Goal: Task Accomplishment & Management: Manage account settings

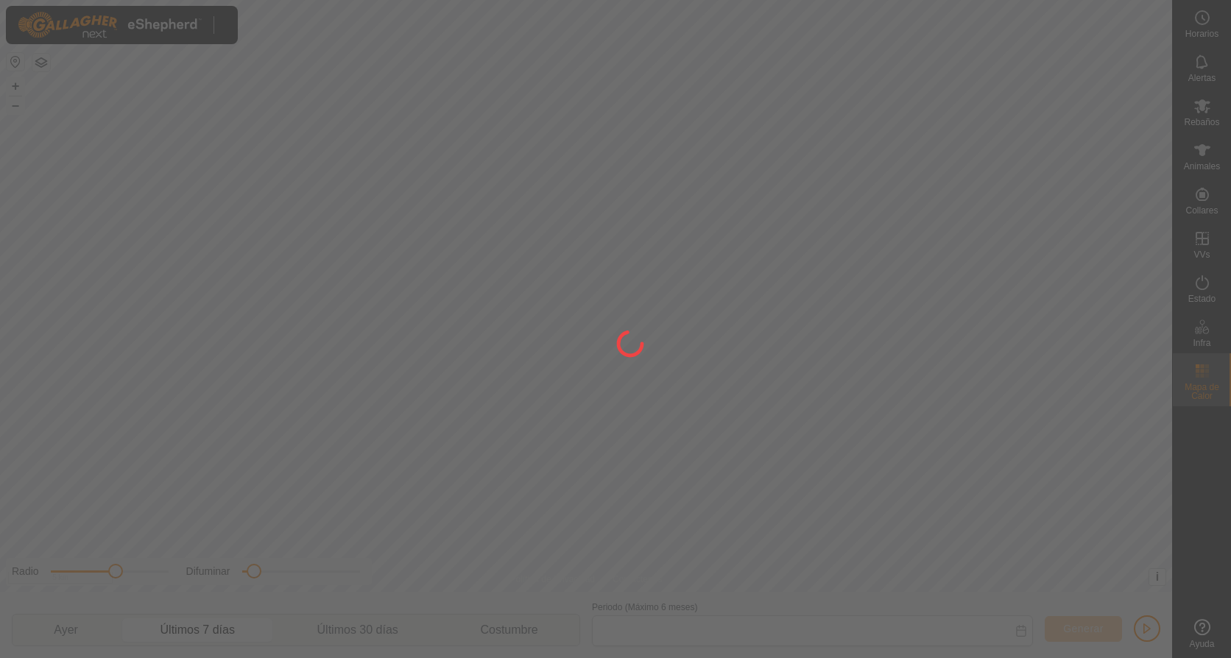
type input "[DATE] - [DATE]"
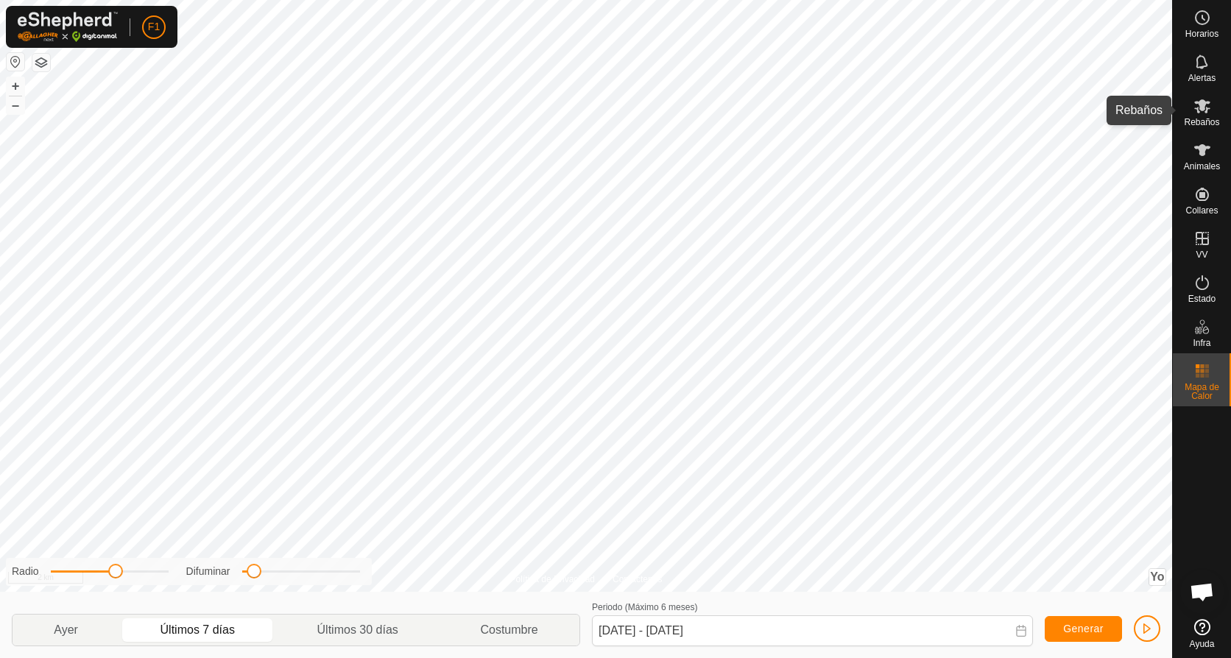
click at [1199, 100] on icon at bounding box center [1202, 106] width 18 height 18
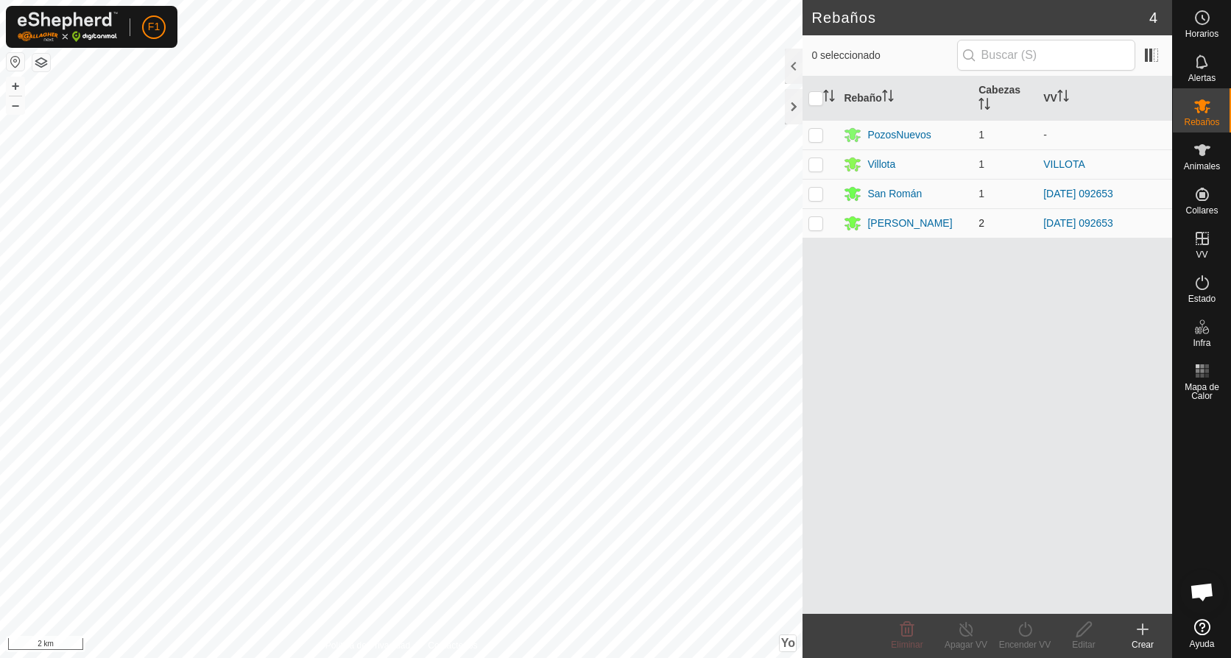
click at [817, 224] on p-checkbox at bounding box center [815, 223] width 15 height 12
checkbox input "true"
click at [1021, 628] on icon at bounding box center [1025, 630] width 18 height 18
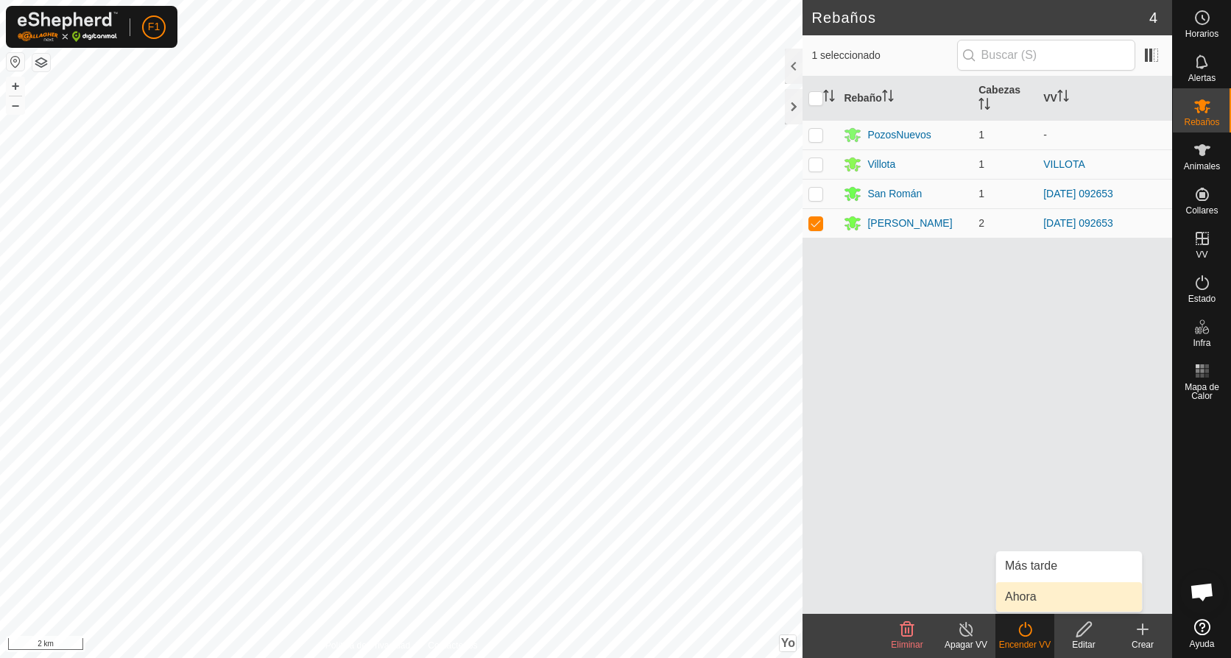
click at [1018, 599] on link "Ahora" at bounding box center [1069, 596] width 146 height 29
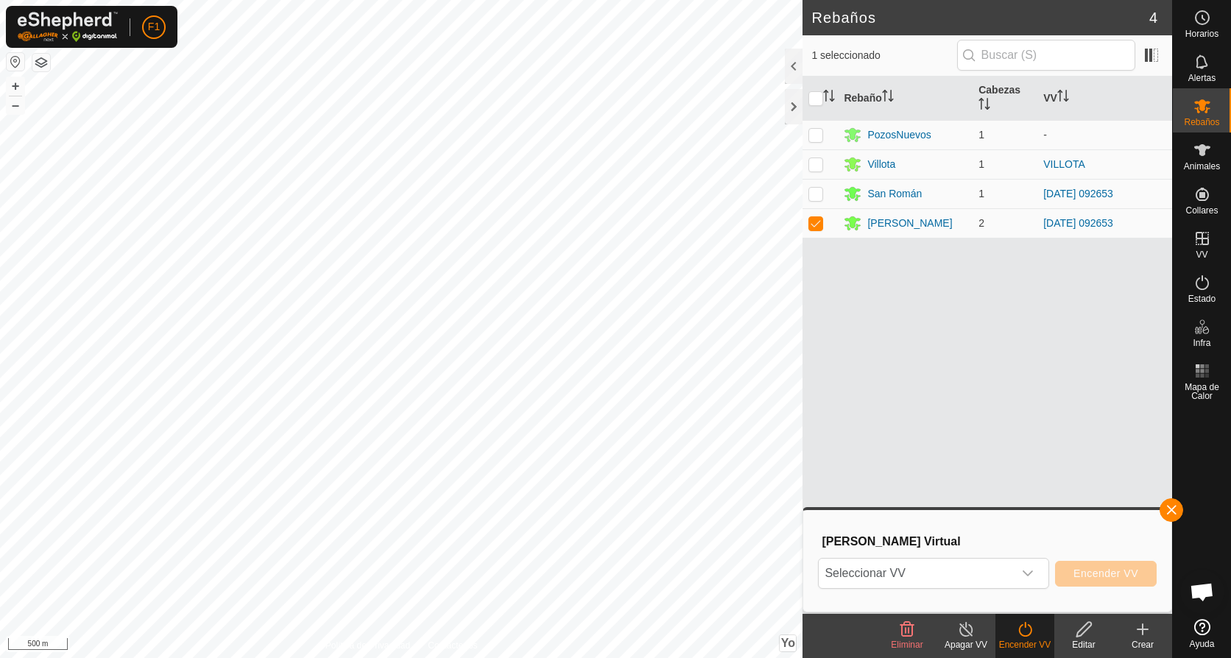
click at [861, 485] on div "Rebaños 4 1 seleccionado Rebaño [PERSON_NAME] PozosNuevos 1 - Villota 1 VILLOTA…" at bounding box center [586, 329] width 1172 height 658
click at [1022, 632] on icon at bounding box center [1025, 630] width 18 height 18
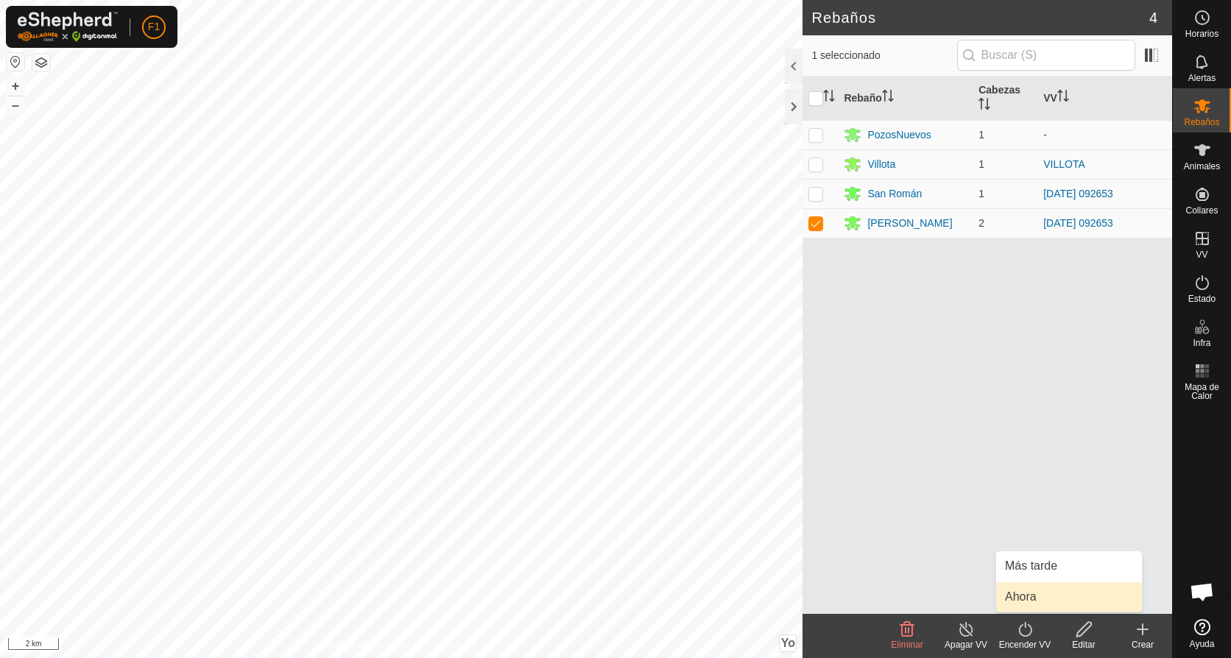
click at [1024, 598] on link "Ahora" at bounding box center [1069, 596] width 146 height 29
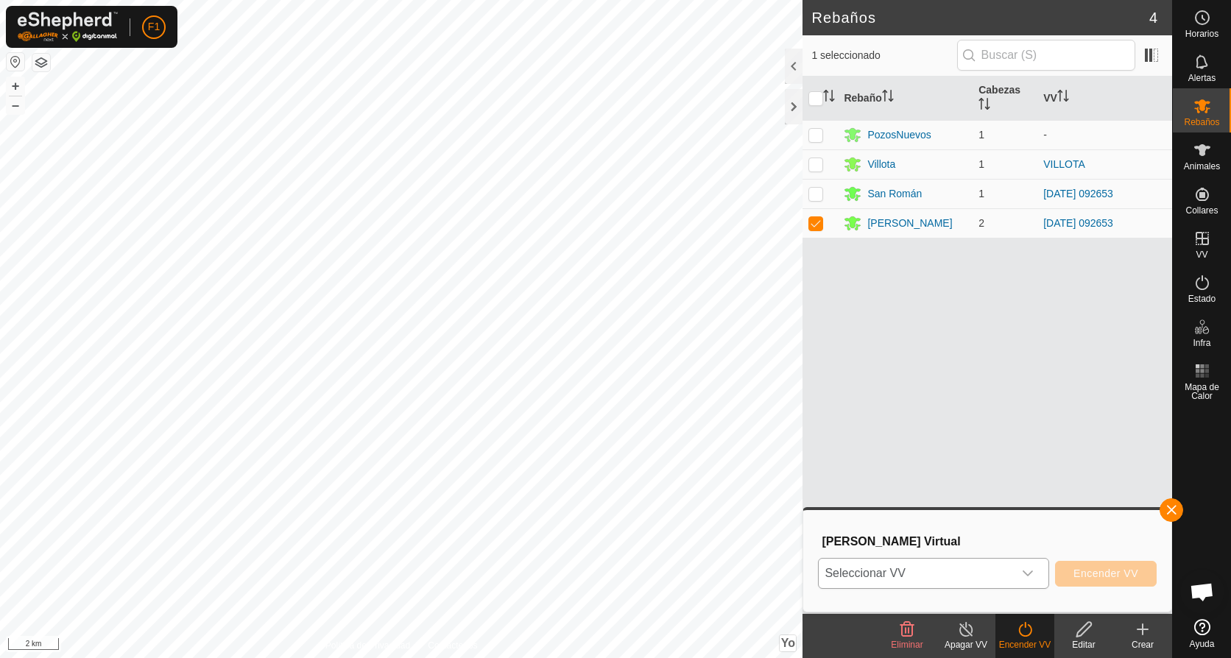
click at [1023, 569] on div "Disparador desplegable" at bounding box center [1027, 573] width 29 height 29
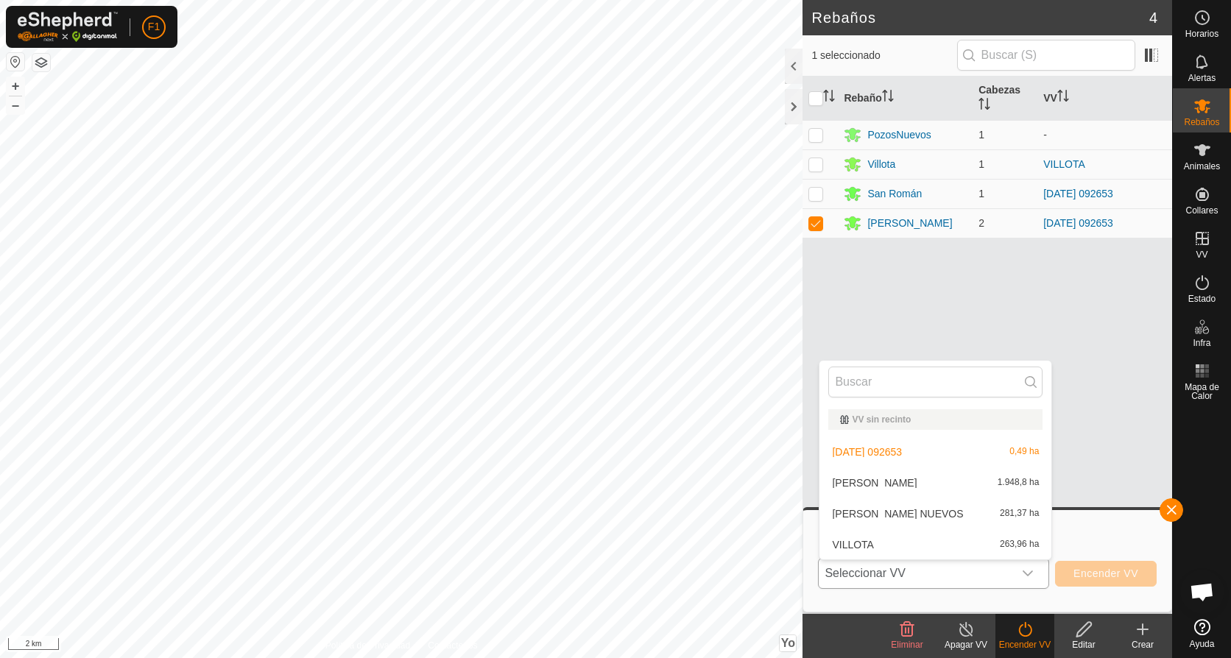
click at [883, 479] on li "[PERSON_NAME] 1.948,8 ha" at bounding box center [935, 482] width 232 height 29
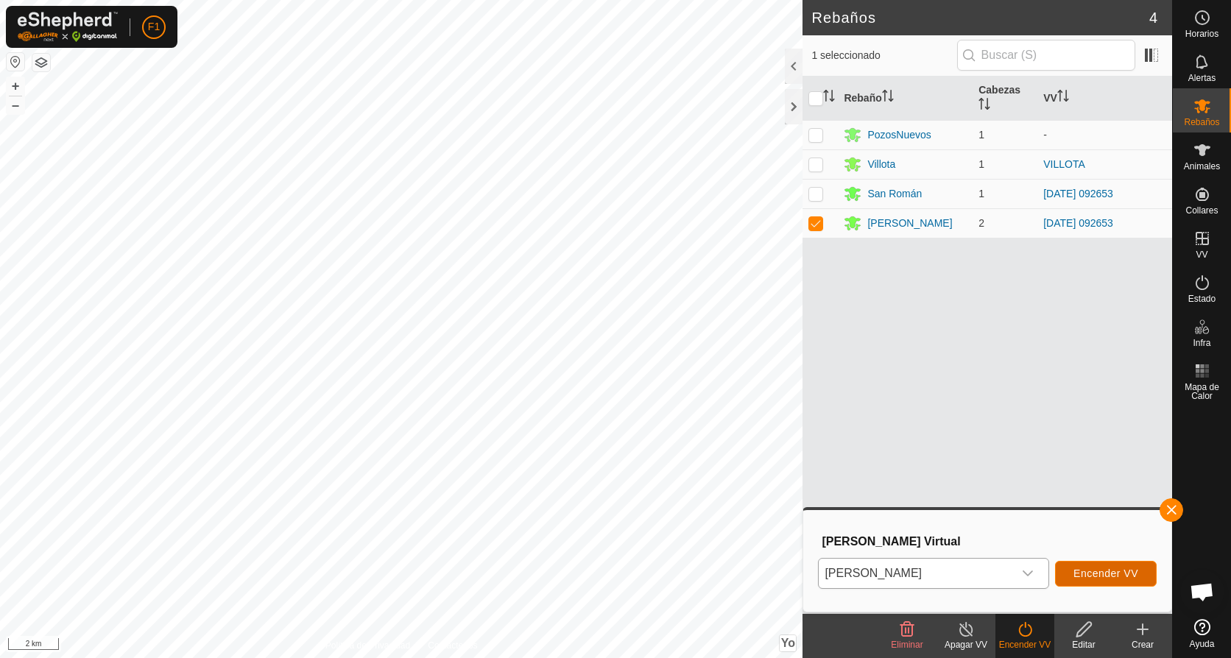
click at [1103, 575] on span "Encender VV" at bounding box center [1105, 574] width 65 height 12
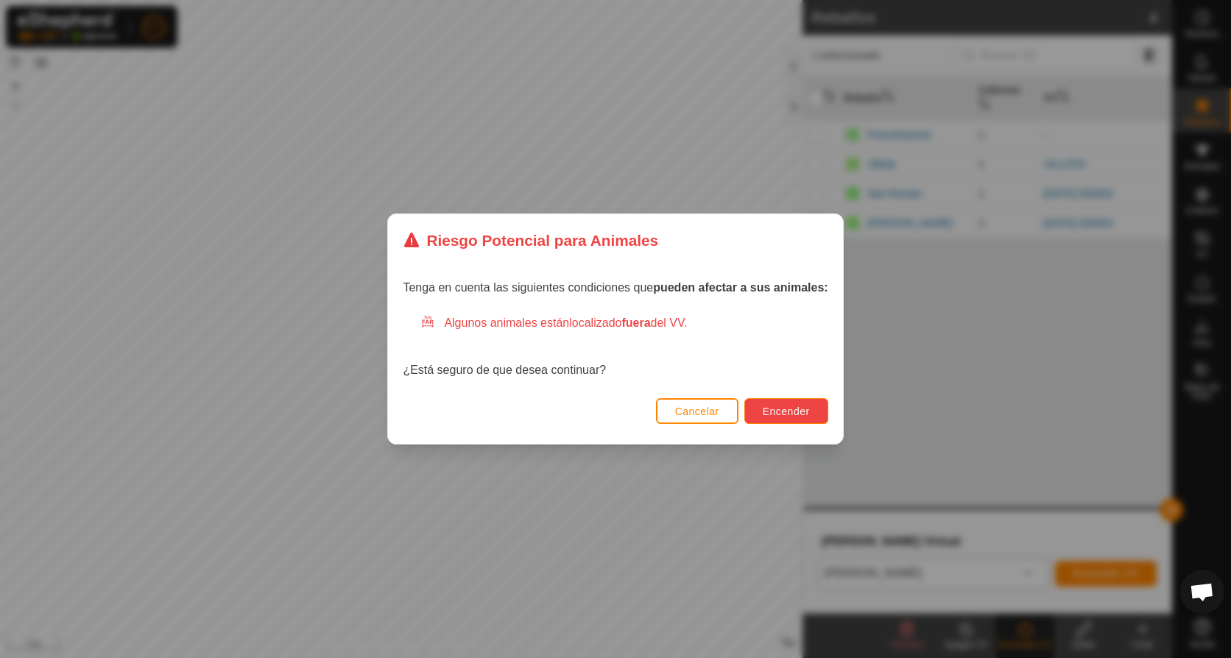
click at [775, 408] on span "Encender" at bounding box center [786, 412] width 47 height 12
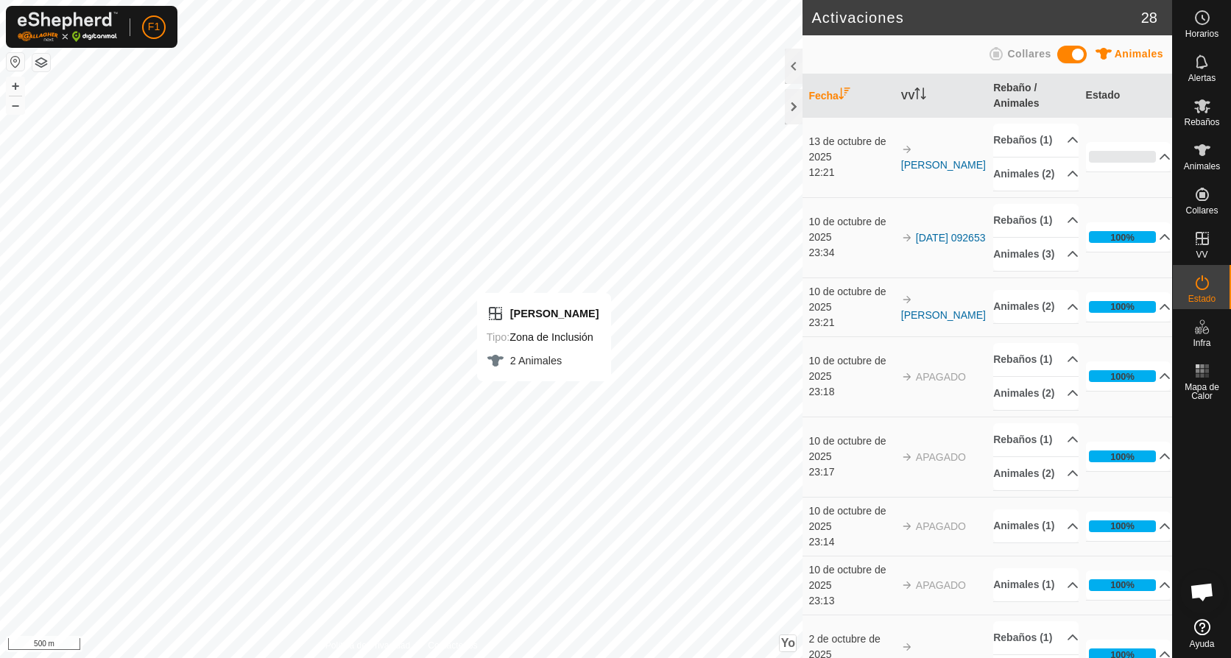
click at [547, 381] on div "[PERSON_NAME] Tipo: Zona de Inclusión 2 Animales + – ⇧ Yo This application incl…" at bounding box center [401, 329] width 803 height 658
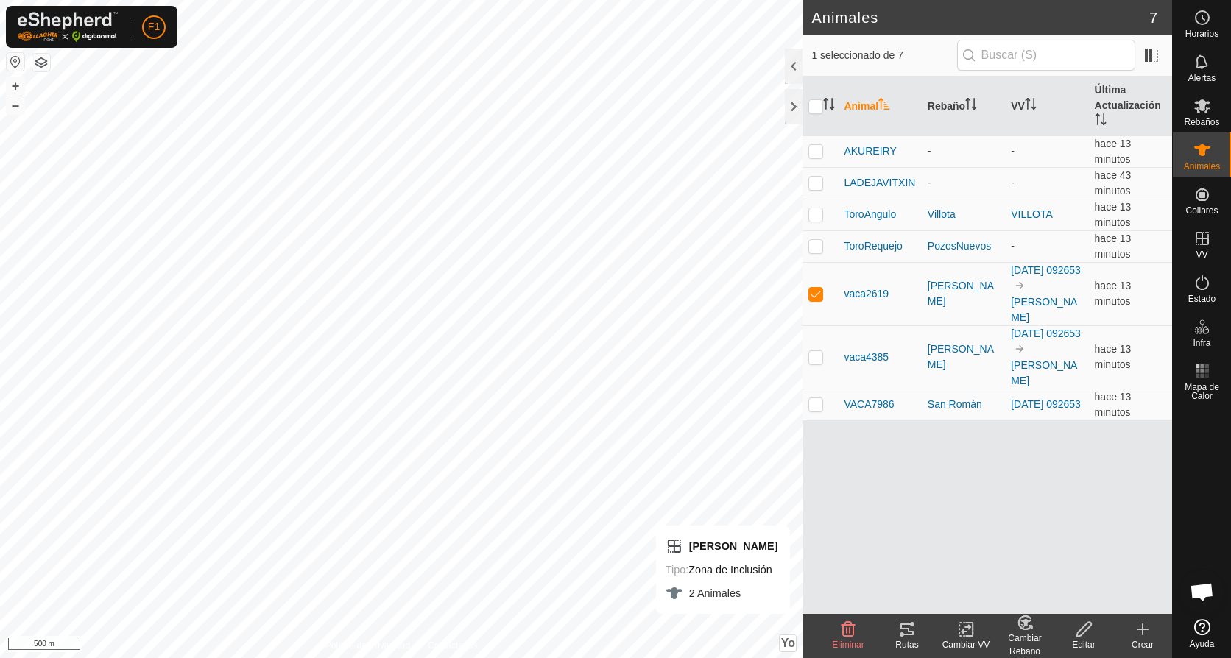
click at [906, 632] on icon at bounding box center [907, 630] width 18 height 18
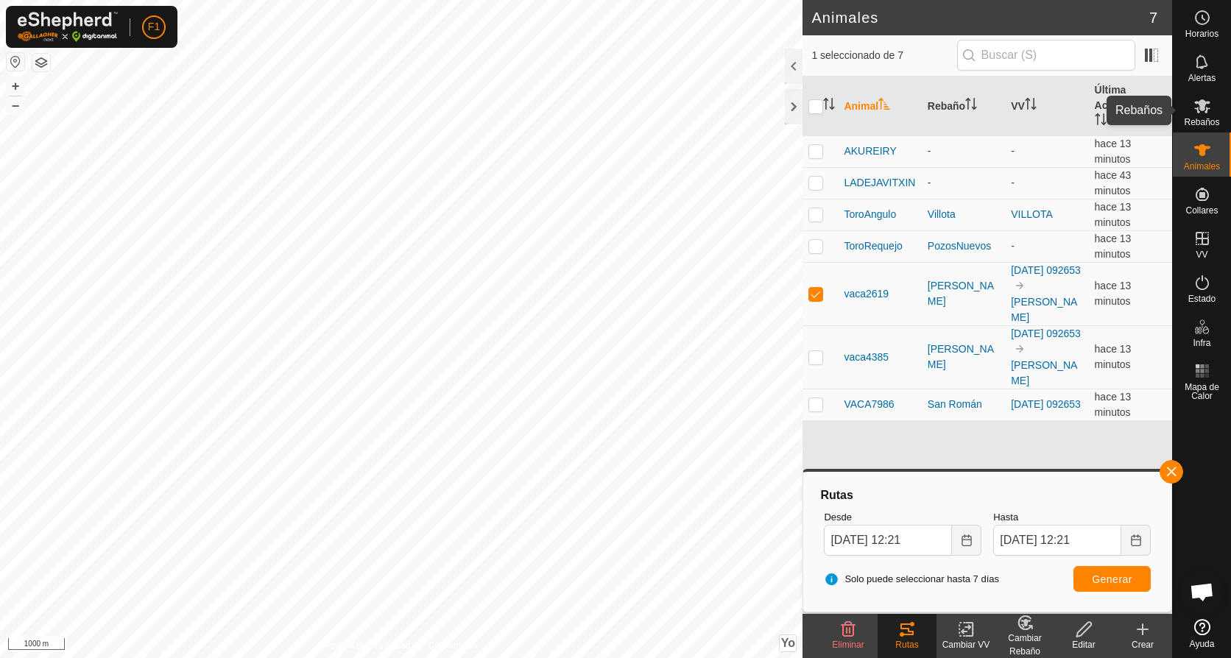
click at [1199, 107] on icon at bounding box center [1202, 106] width 16 height 14
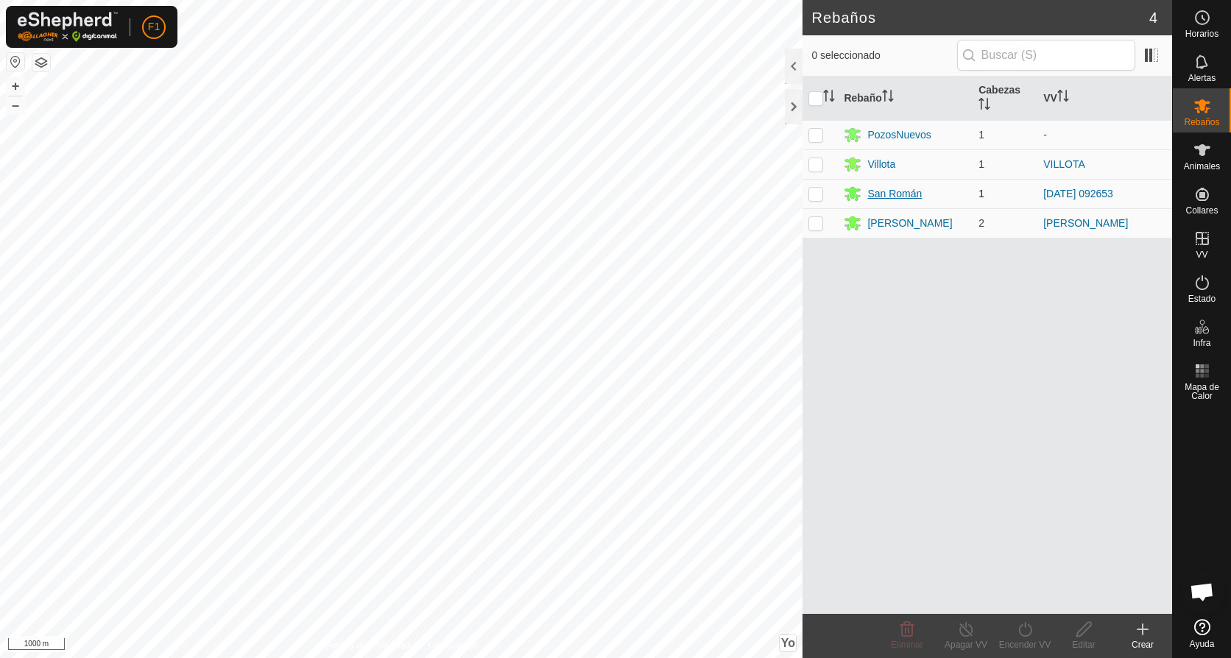
click at [895, 194] on div "San Román" at bounding box center [894, 193] width 54 height 15
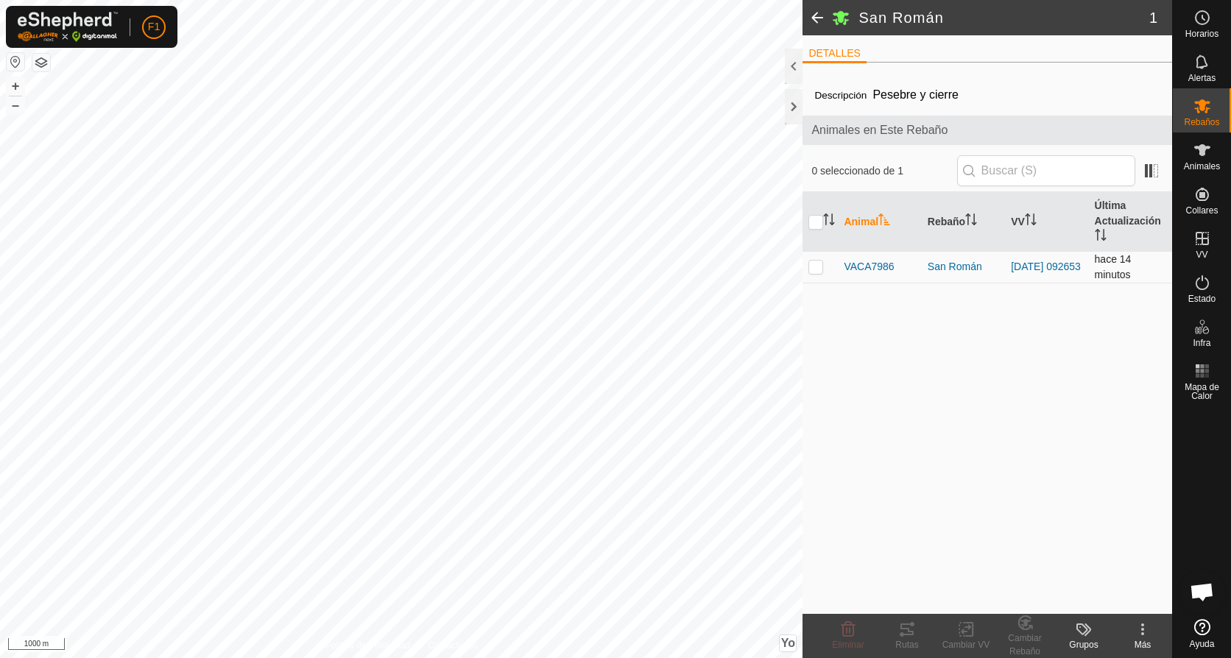
click at [819, 271] on p-checkbox at bounding box center [815, 267] width 15 height 12
checkbox input "true"
click at [1143, 628] on icon at bounding box center [1143, 630] width 18 height 18
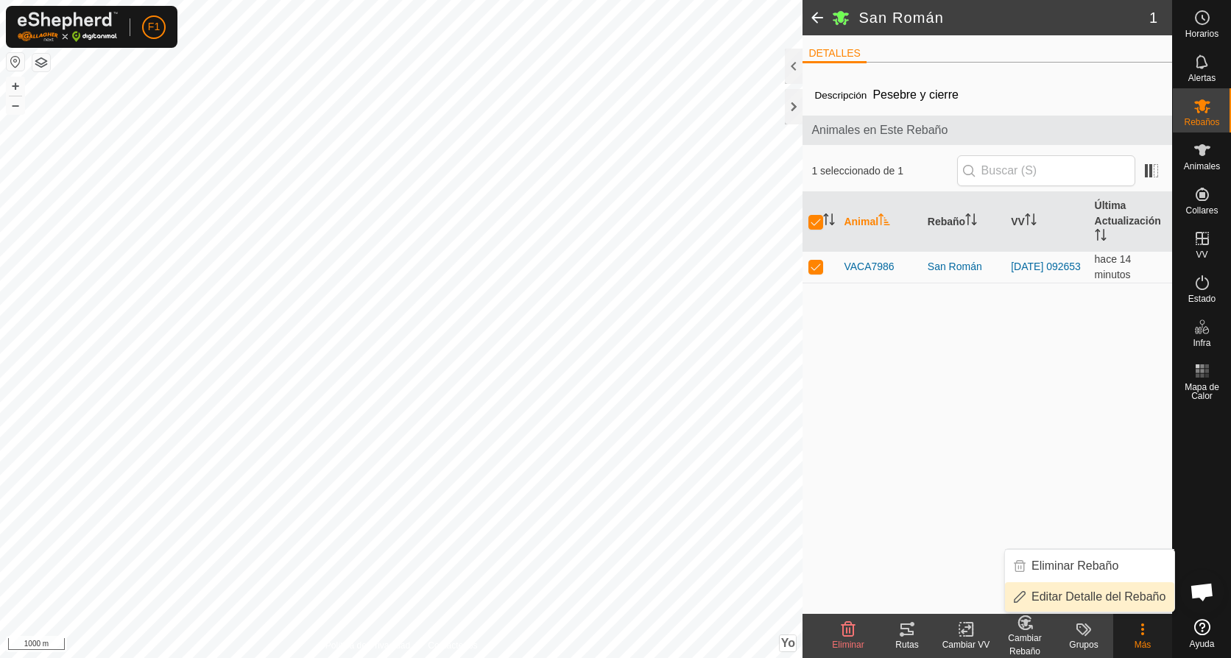
click at [1112, 595] on link "Editar Detalle del Rebaño" at bounding box center [1089, 596] width 169 height 29
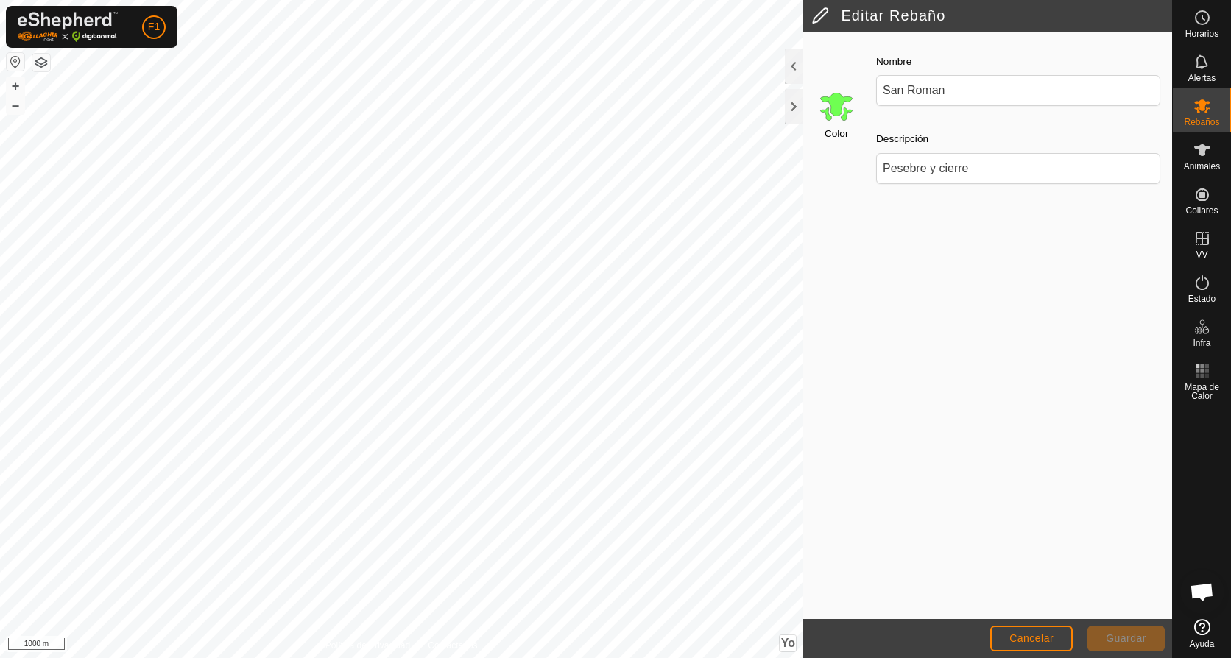
click at [1130, 641] on span "Guardar" at bounding box center [1126, 638] width 40 height 12
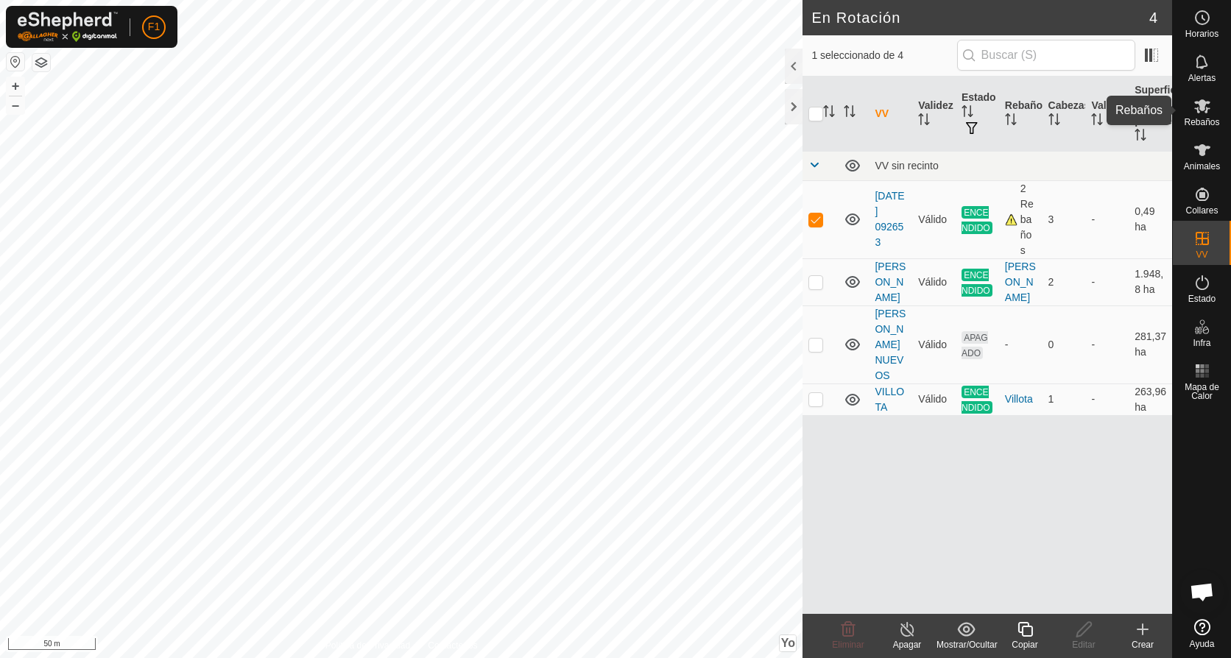
click at [1196, 113] on icon at bounding box center [1202, 106] width 18 height 18
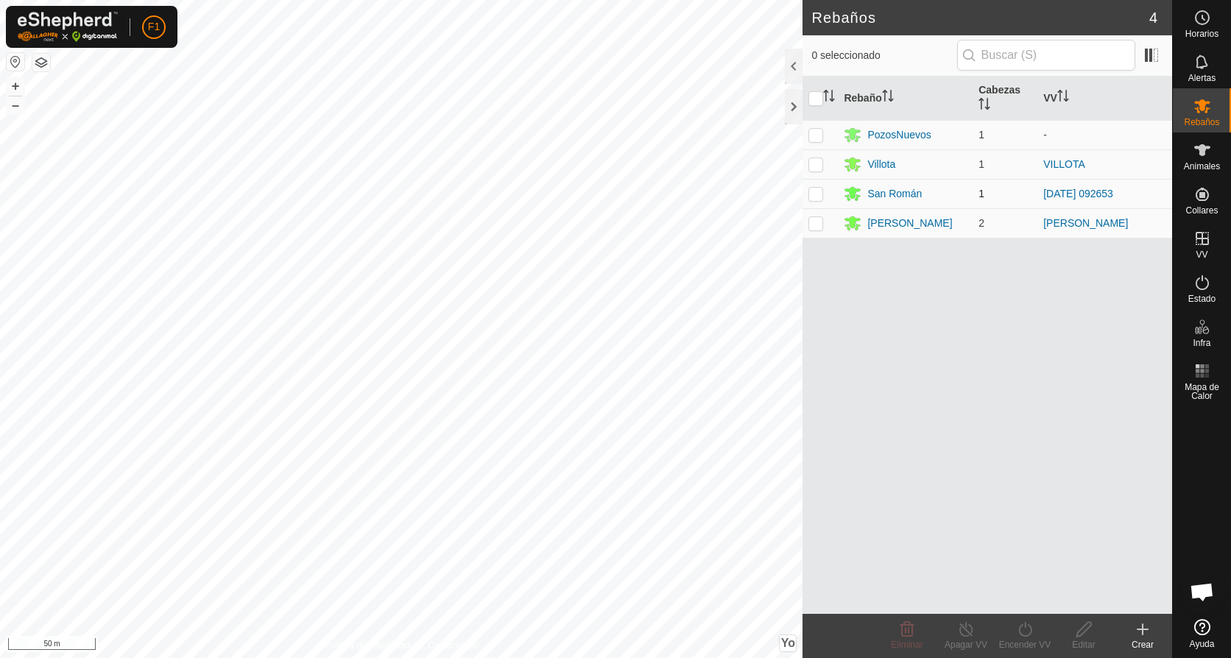
click at [819, 196] on p-checkbox at bounding box center [815, 194] width 15 height 12
checkbox input "true"
click at [1082, 635] on icon at bounding box center [1083, 629] width 15 height 15
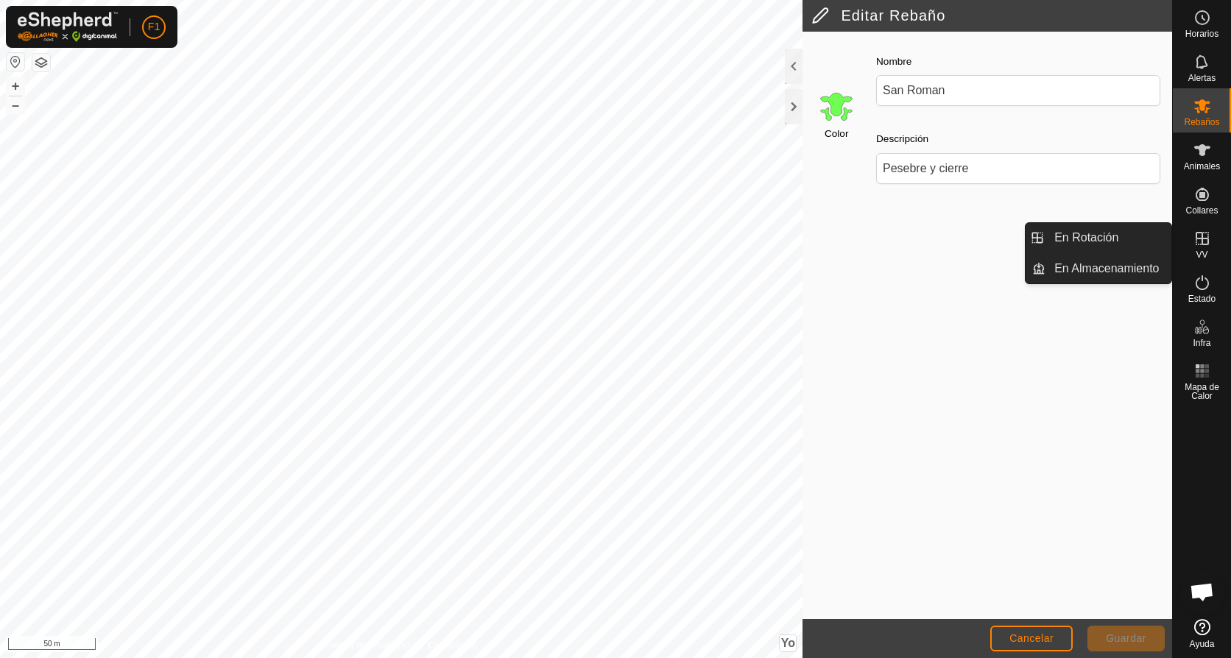
click at [1198, 235] on icon at bounding box center [1202, 239] width 18 height 18
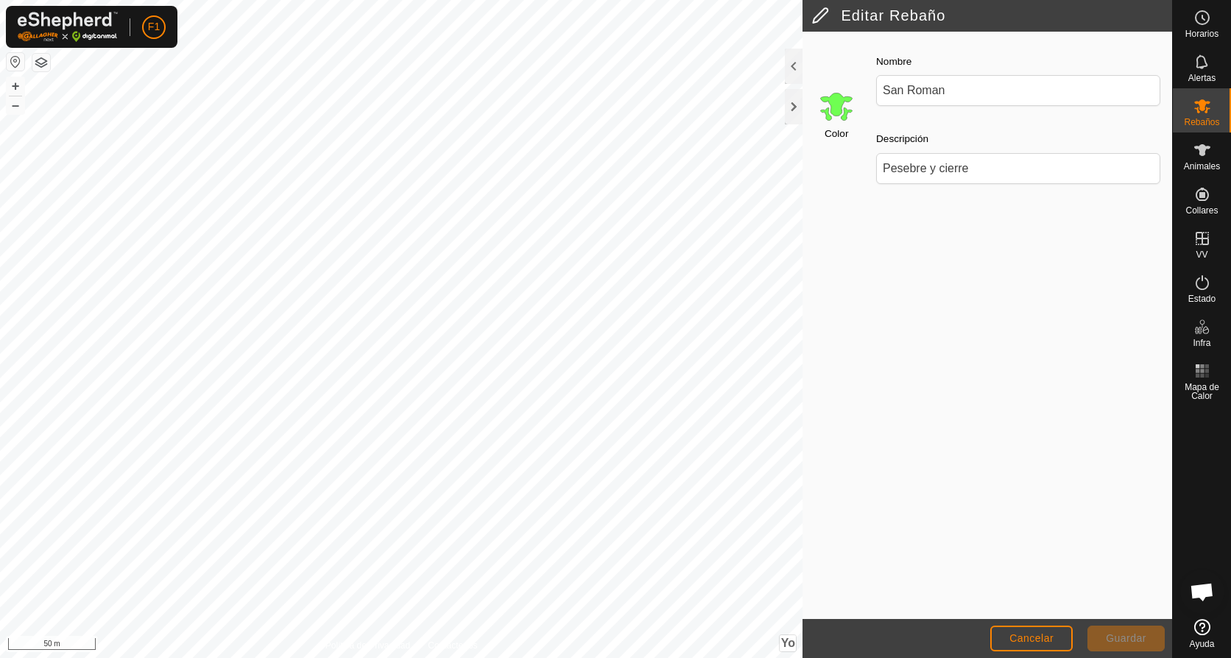
click at [1126, 642] on span "Guardar" at bounding box center [1126, 638] width 40 height 12
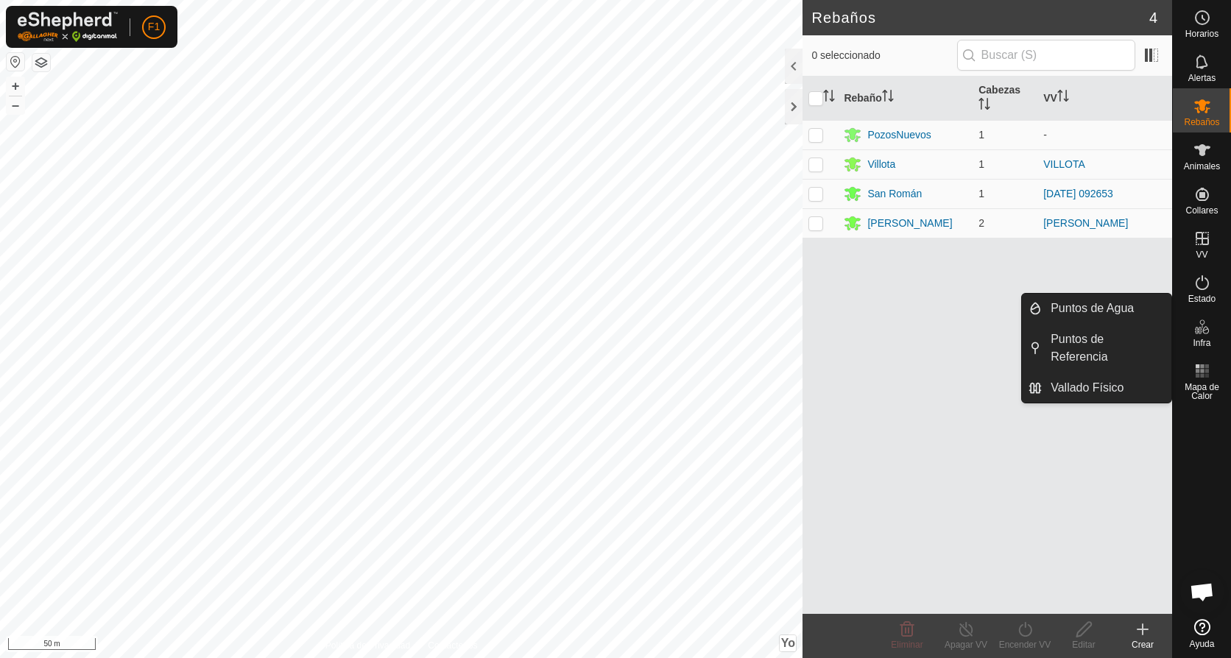
click at [1202, 333] on icon at bounding box center [1202, 327] width 18 height 18
click at [1205, 332] on icon at bounding box center [1202, 327] width 18 height 18
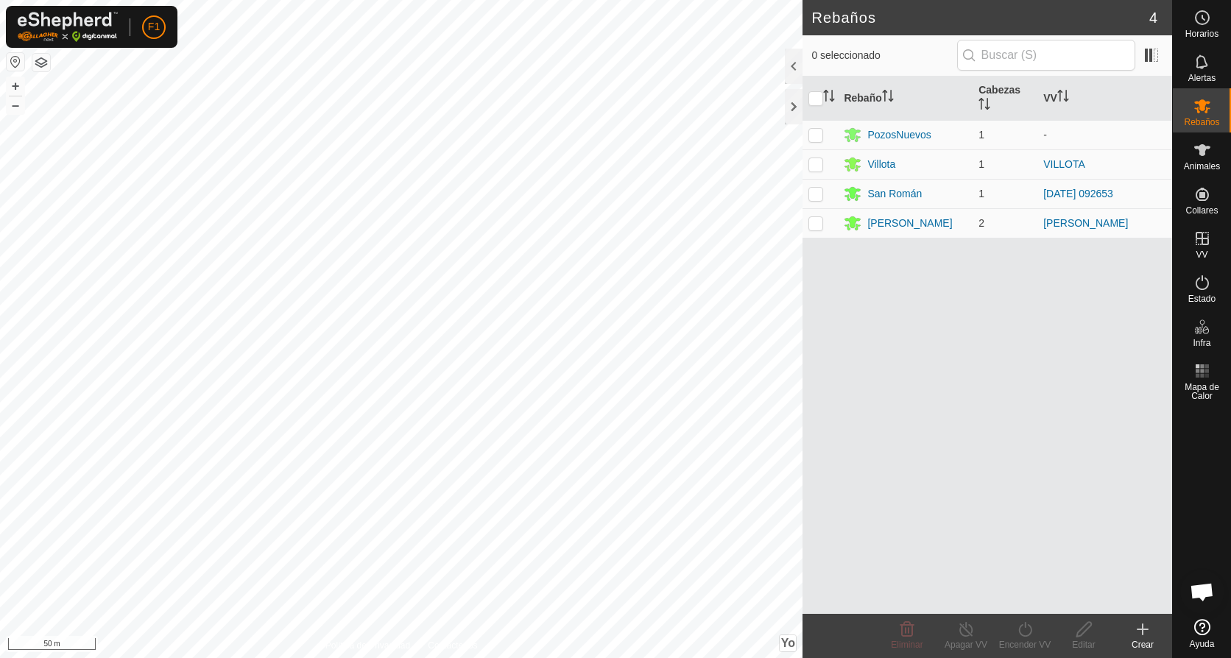
click at [1140, 632] on icon at bounding box center [1143, 630] width 18 height 18
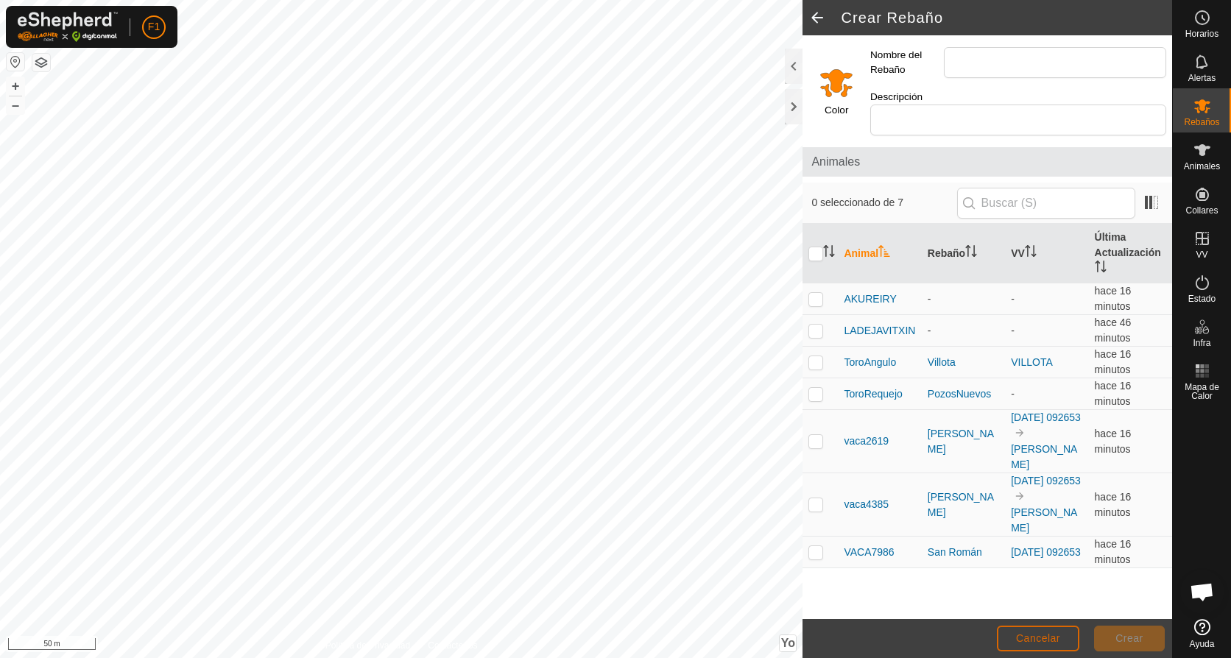
click at [1048, 636] on span "Cancelar" at bounding box center [1038, 638] width 44 height 12
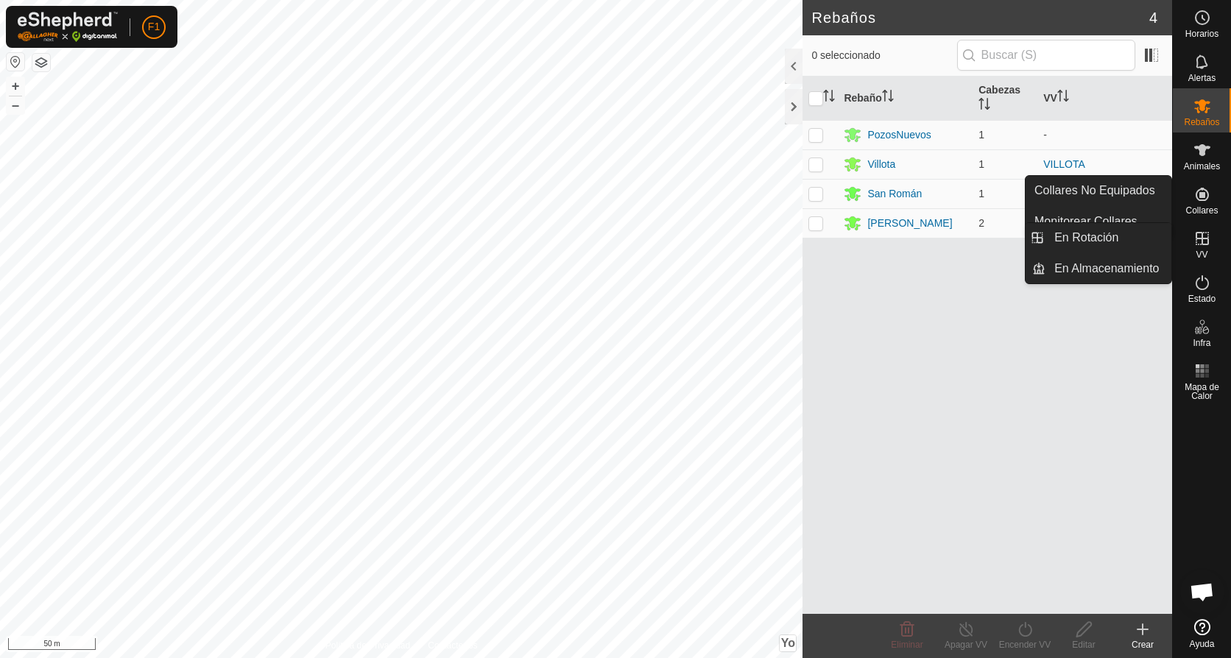
click at [1200, 237] on icon at bounding box center [1202, 239] width 18 height 18
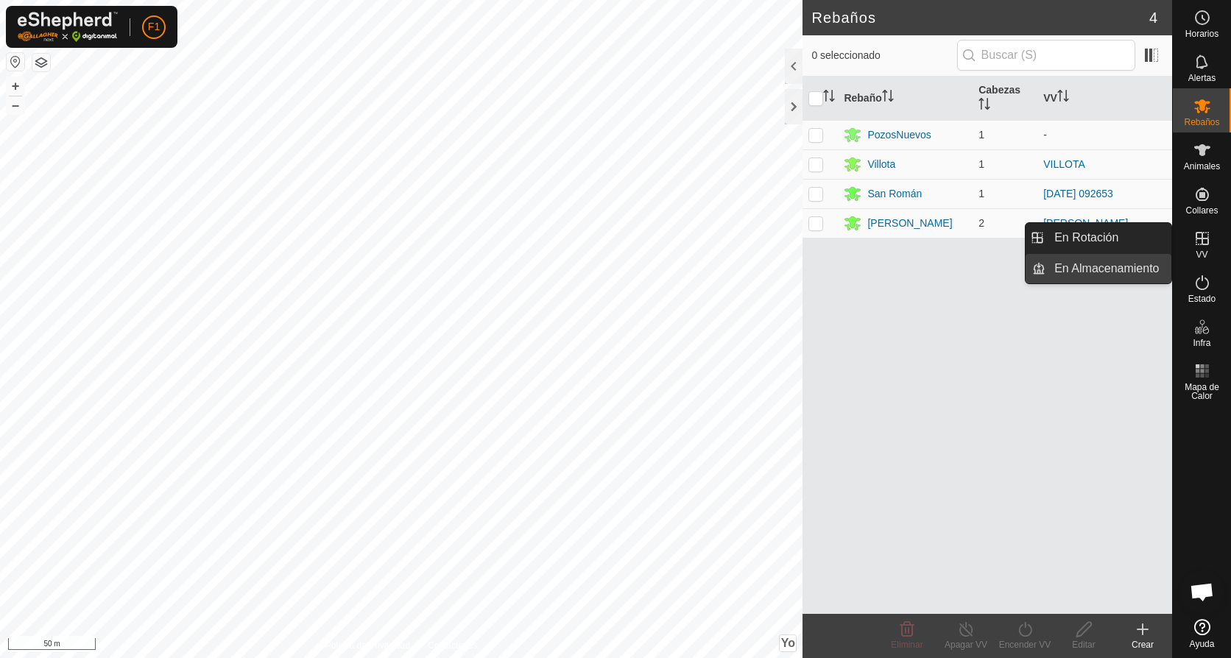
click at [1071, 264] on link "En Almacenamiento" at bounding box center [1108, 268] width 126 height 29
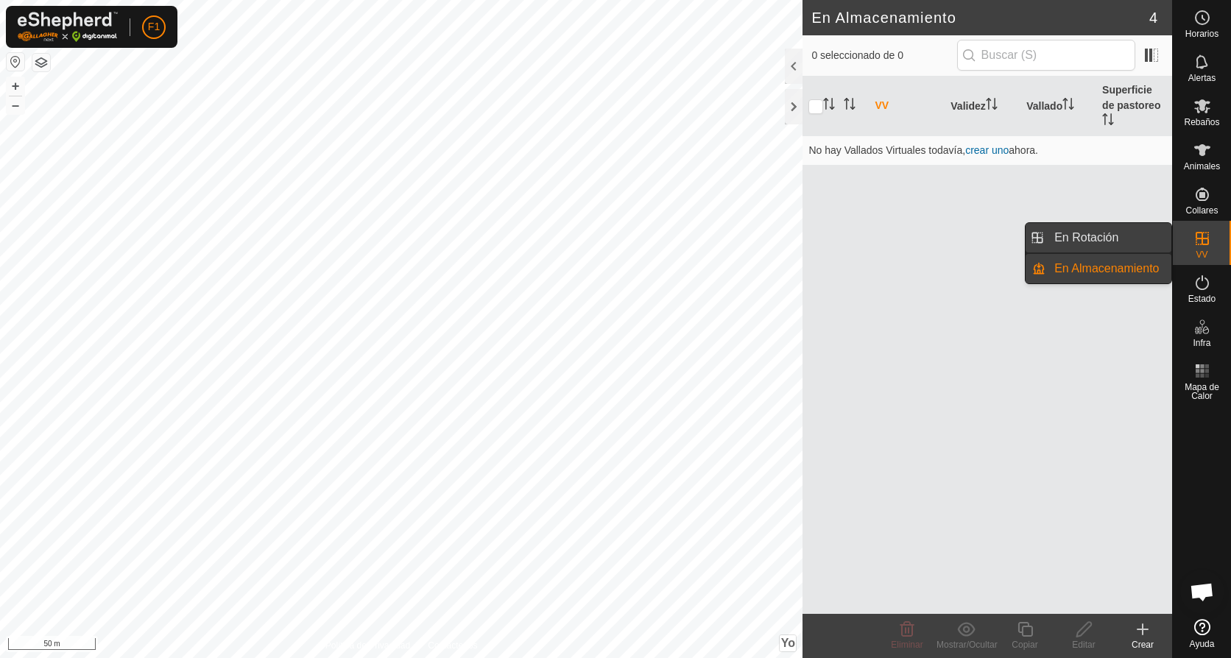
click at [1082, 235] on link "En Rotación" at bounding box center [1108, 237] width 126 height 29
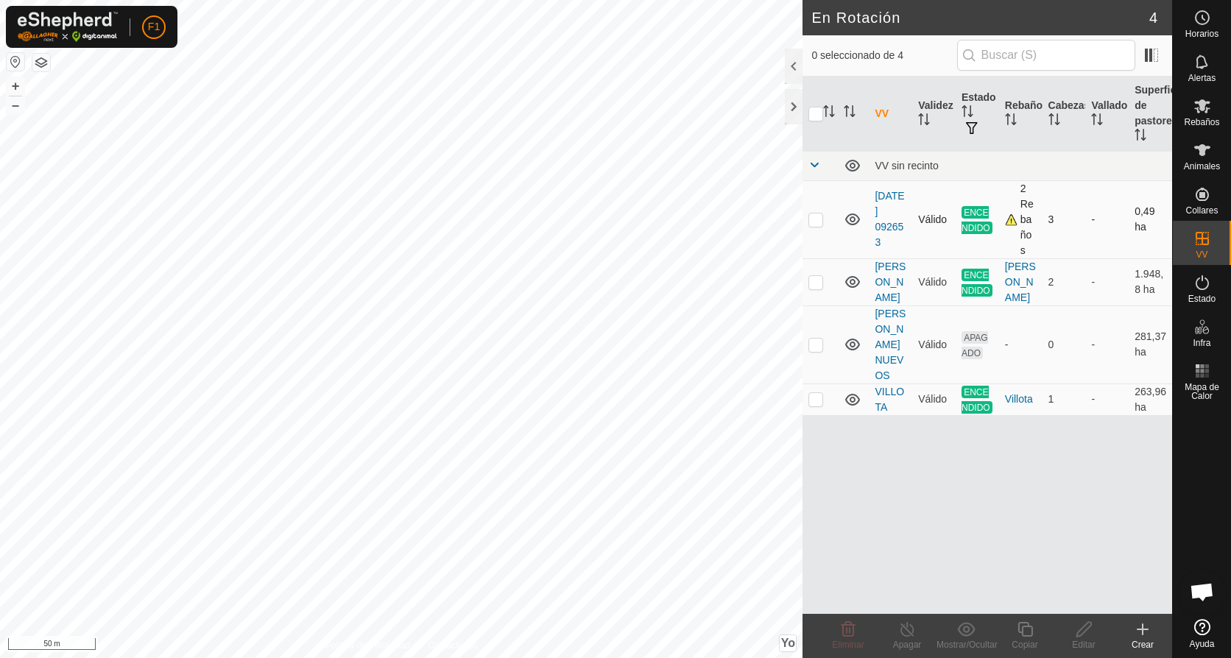
click at [817, 220] on p-checkbox at bounding box center [815, 220] width 15 height 12
checkbox input "true"
click at [1140, 633] on icon at bounding box center [1143, 630] width 18 height 18
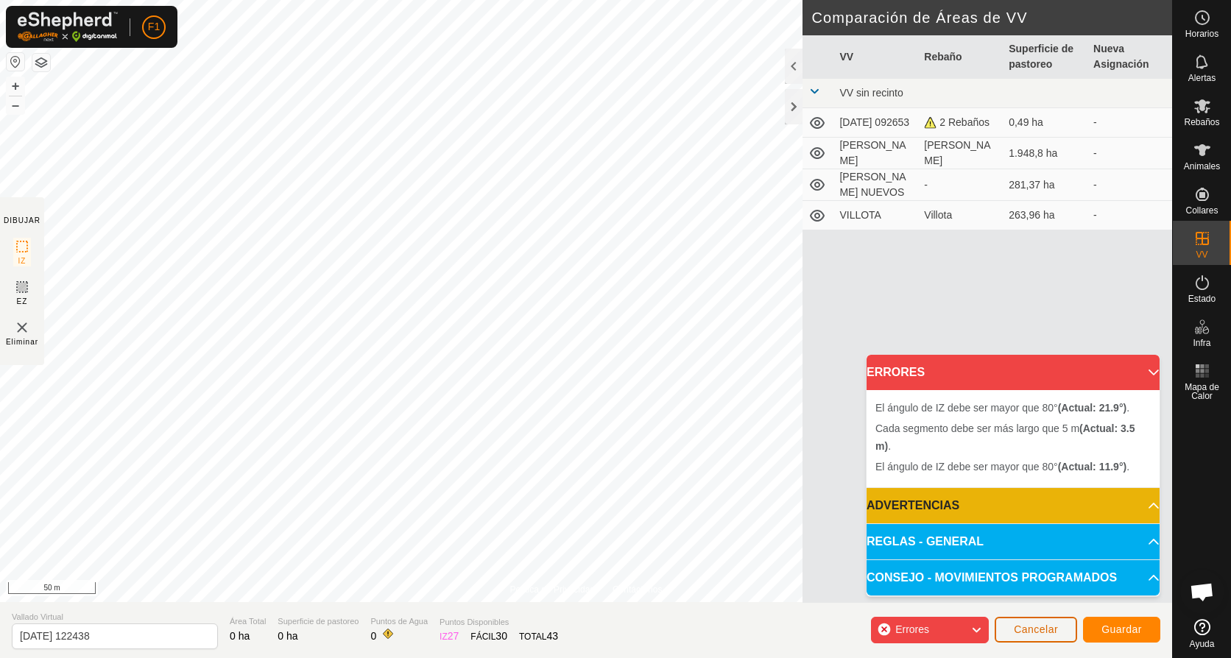
click at [1033, 633] on span "Cancelar" at bounding box center [1036, 630] width 44 height 12
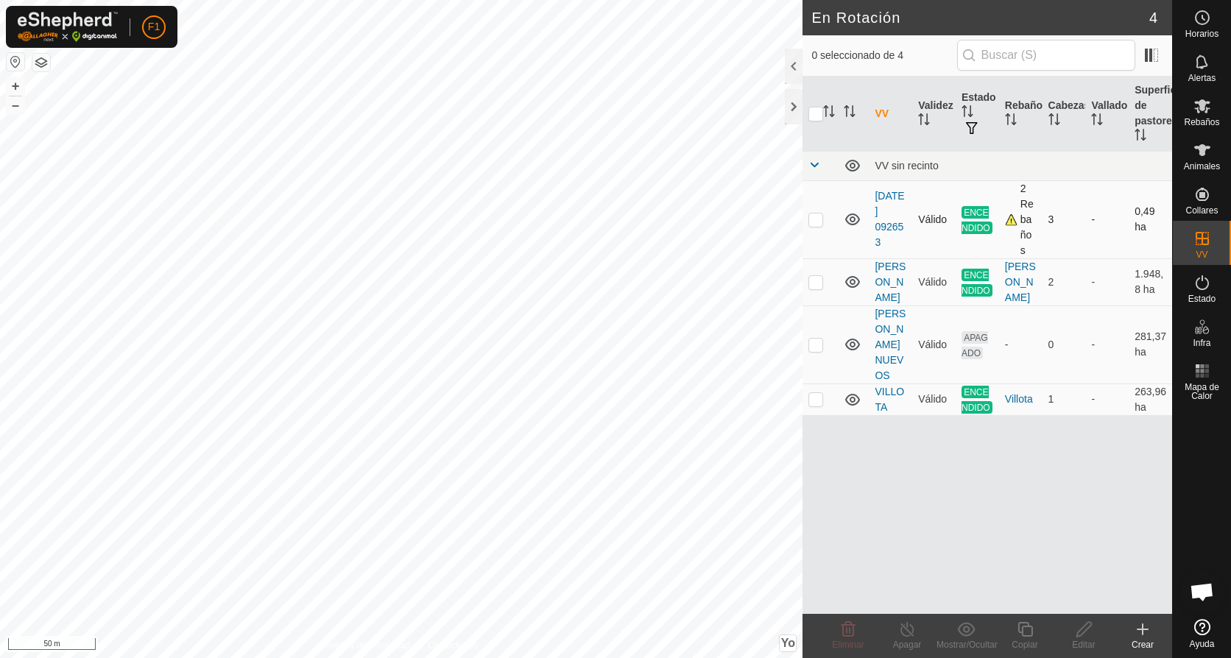
click at [816, 217] on p-checkbox at bounding box center [815, 220] width 15 height 12
checkbox input "true"
click at [909, 632] on line at bounding box center [907, 630] width 12 height 12
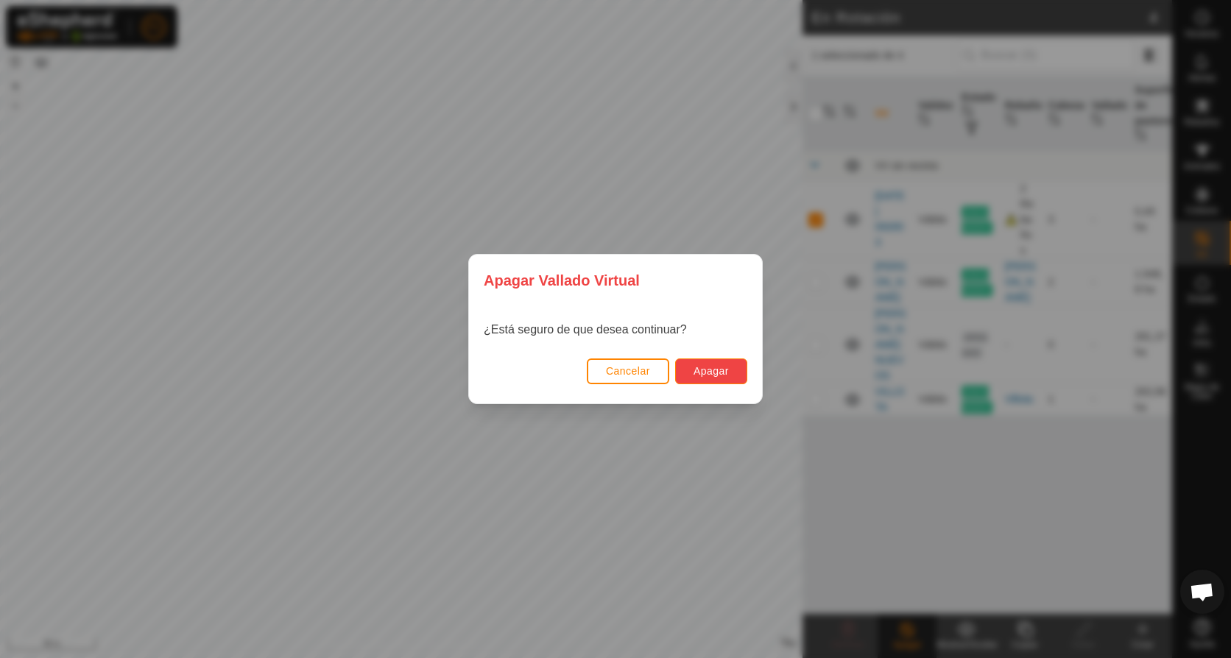
click at [708, 370] on span "Apagar" at bounding box center [711, 371] width 35 height 12
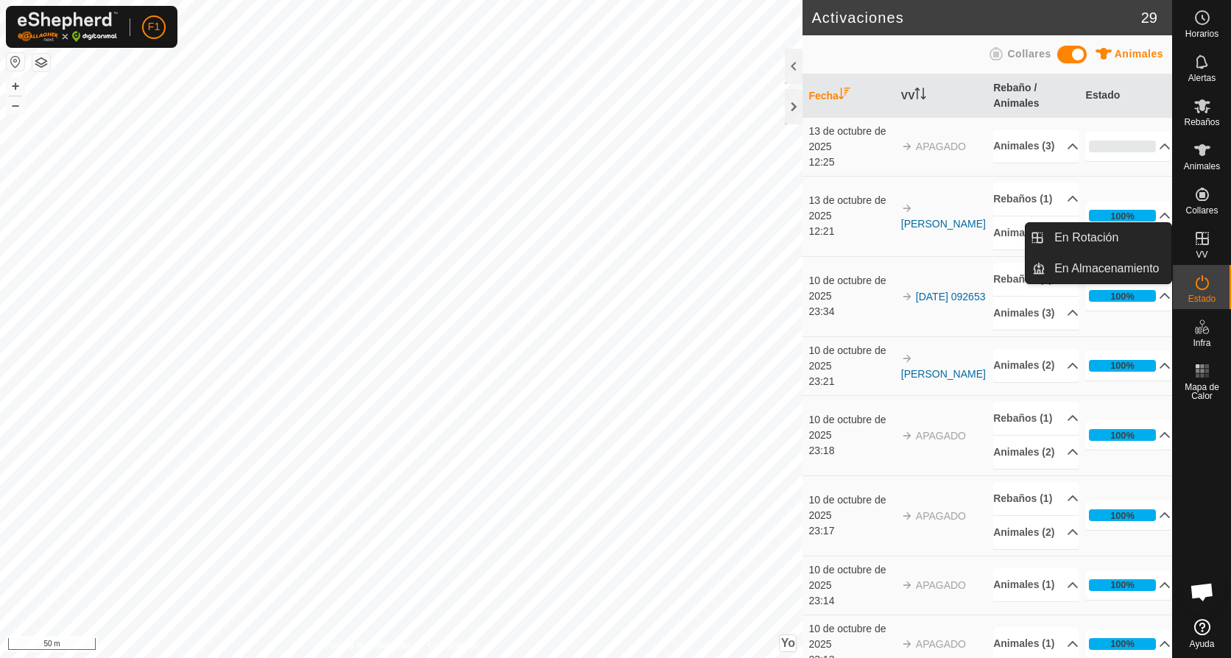
click at [1204, 237] on icon at bounding box center [1202, 239] width 18 height 18
click at [1207, 240] on icon at bounding box center [1202, 239] width 18 height 18
click at [1199, 244] on icon at bounding box center [1202, 239] width 18 height 18
click at [1104, 236] on link "En Rotación" at bounding box center [1108, 237] width 126 height 29
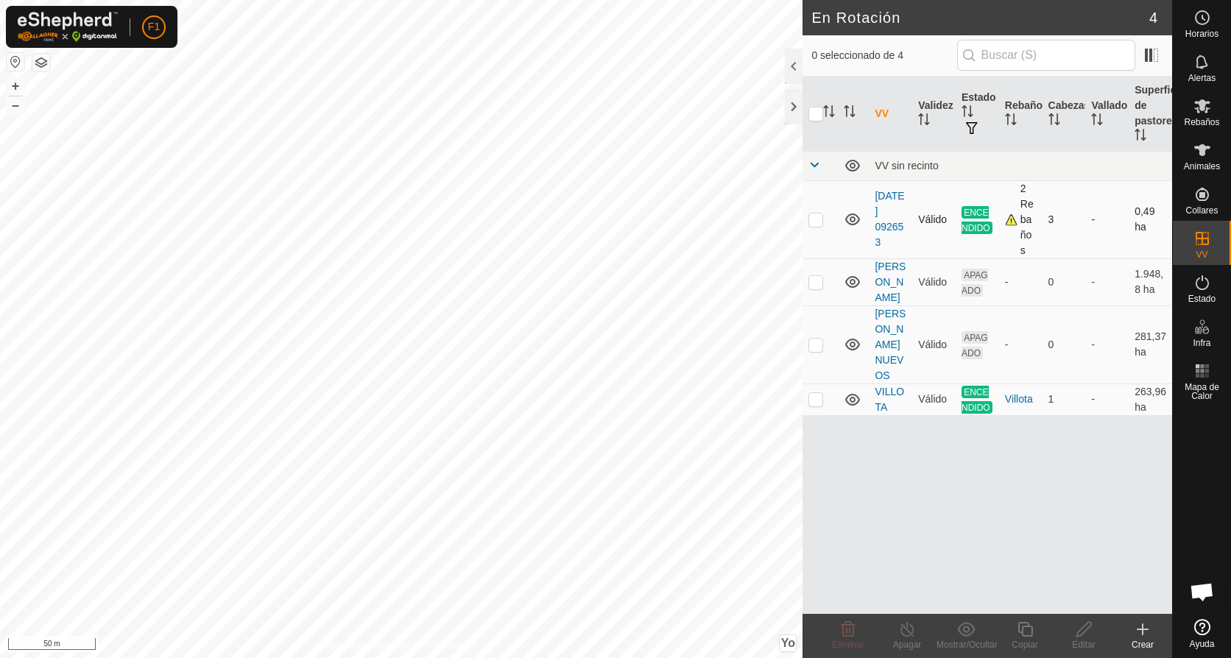
click at [822, 219] on p-checkbox at bounding box center [815, 220] width 15 height 12
checkbox input "true"
click at [907, 631] on line at bounding box center [907, 630] width 12 height 12
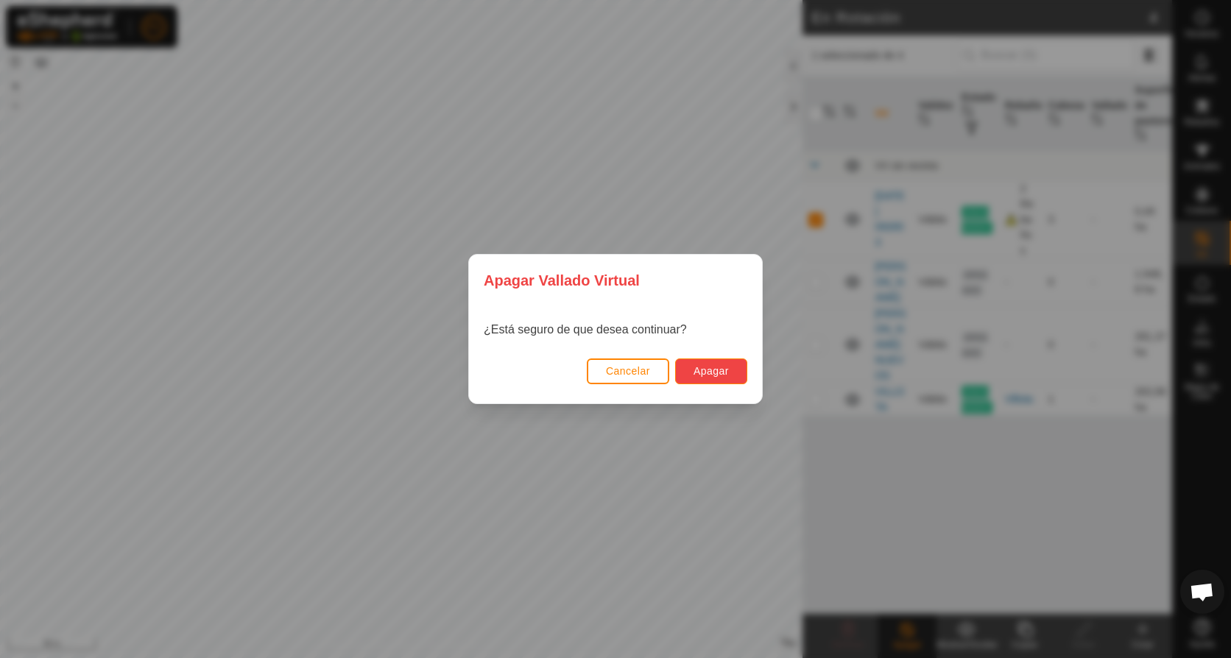
click at [699, 369] on span "Apagar" at bounding box center [711, 371] width 35 height 12
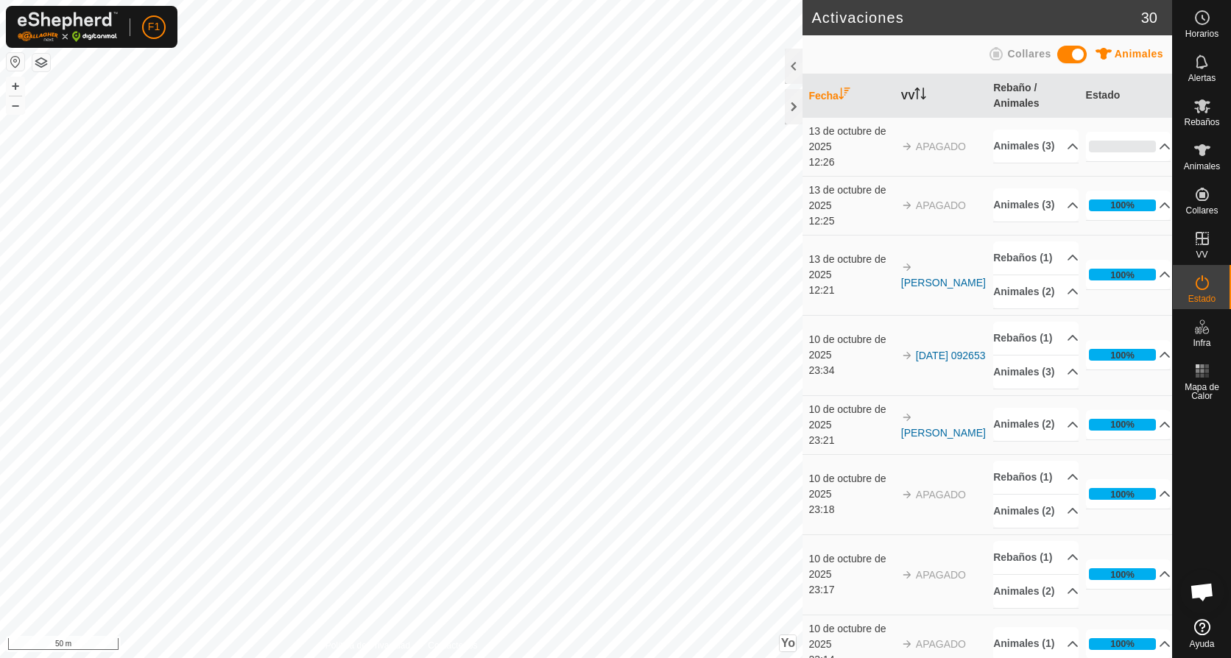
click at [907, 90] on font "VV" at bounding box center [908, 96] width 14 height 12
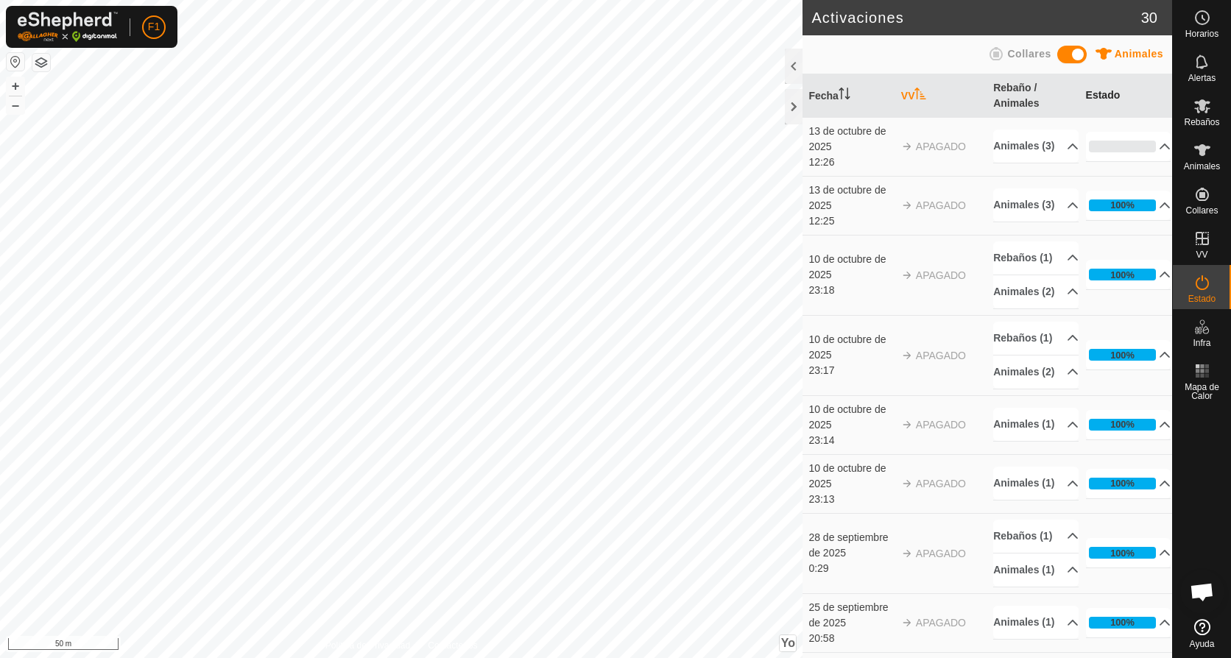
click at [1096, 92] on font "Estado" at bounding box center [1103, 95] width 35 height 12
click at [1000, 89] on font "Rebaño / Animales" at bounding box center [1016, 95] width 46 height 27
click at [1205, 109] on icon at bounding box center [1202, 106] width 16 height 14
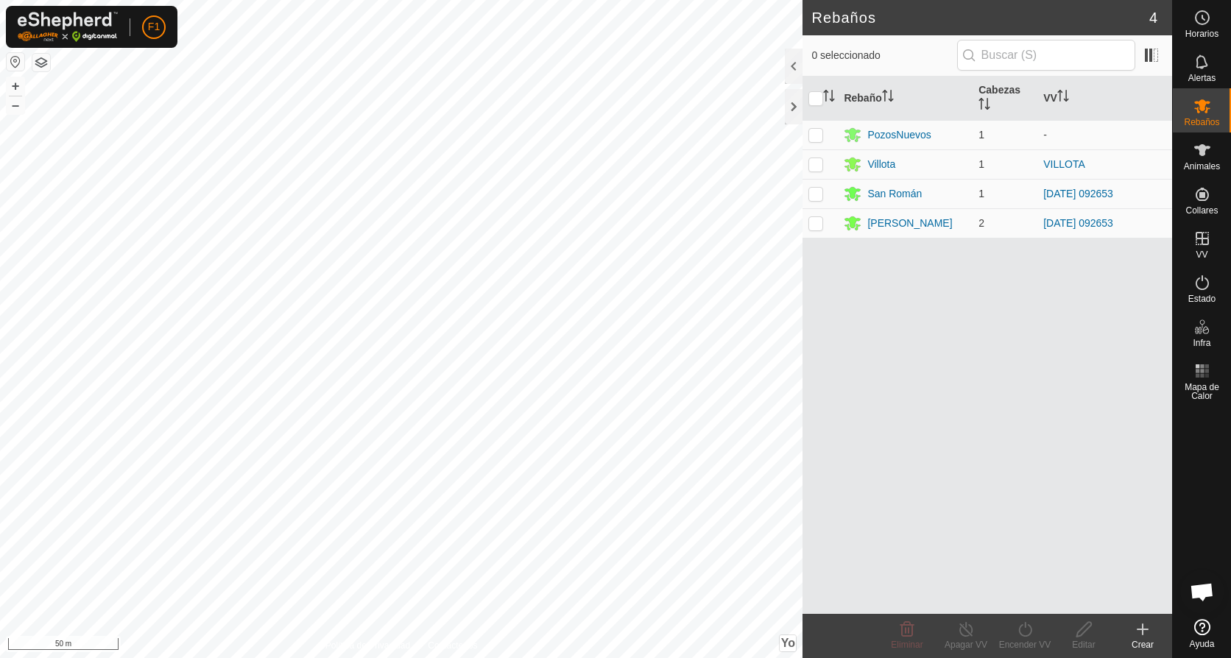
drag, startPoint x: 1072, startPoint y: 192, endPoint x: 1020, endPoint y: 498, distance: 310.6
click at [1020, 501] on div "Rebaño [PERSON_NAME] PozosNuevos 1 - [GEOGRAPHIC_DATA] 1 [GEOGRAPHIC_DATA] 1 [D…" at bounding box center [988, 345] width 370 height 537
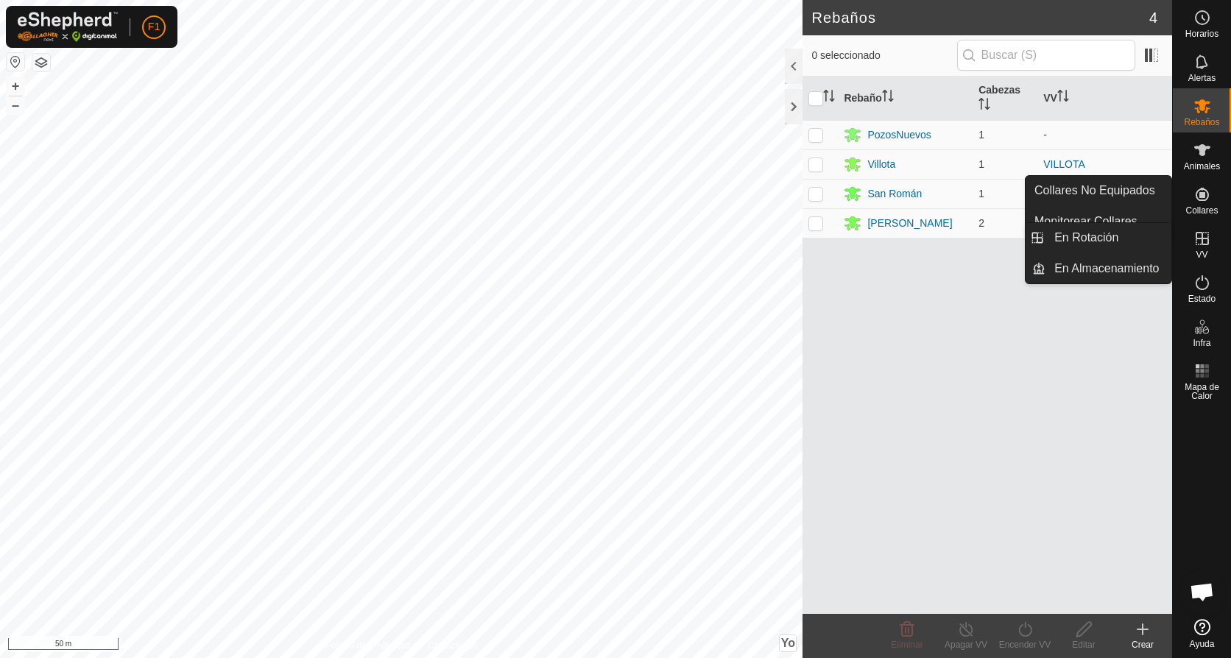
click at [1200, 242] on icon at bounding box center [1202, 239] width 18 height 18
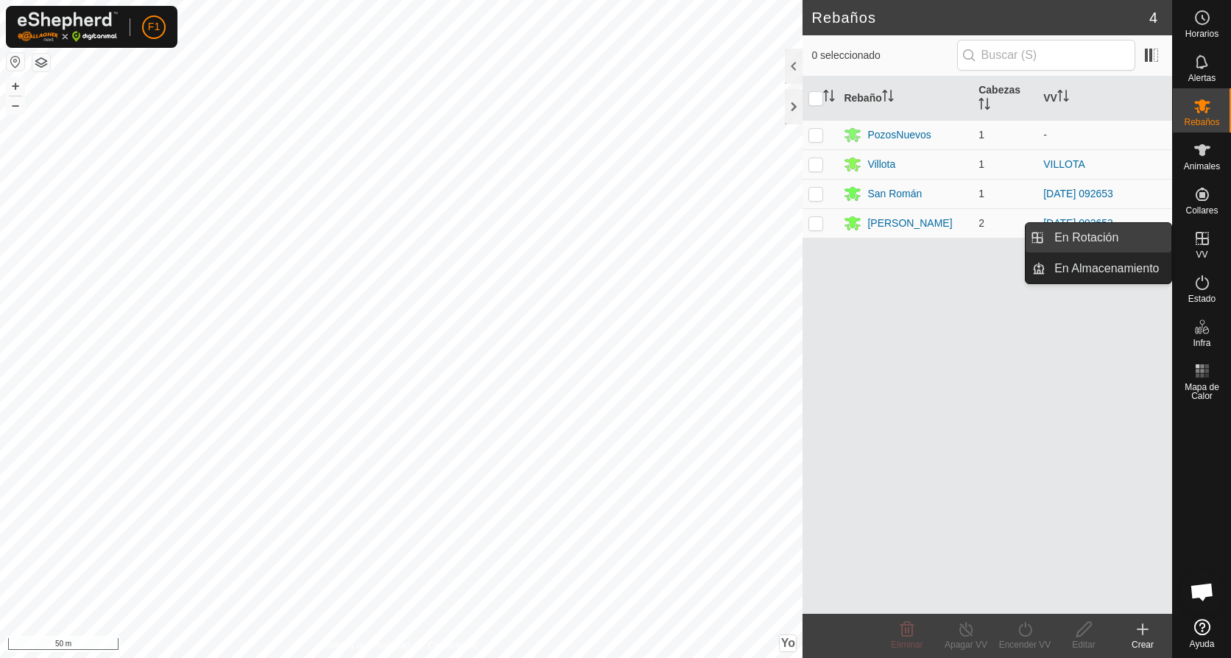
click at [1082, 233] on link "En Rotación" at bounding box center [1108, 237] width 126 height 29
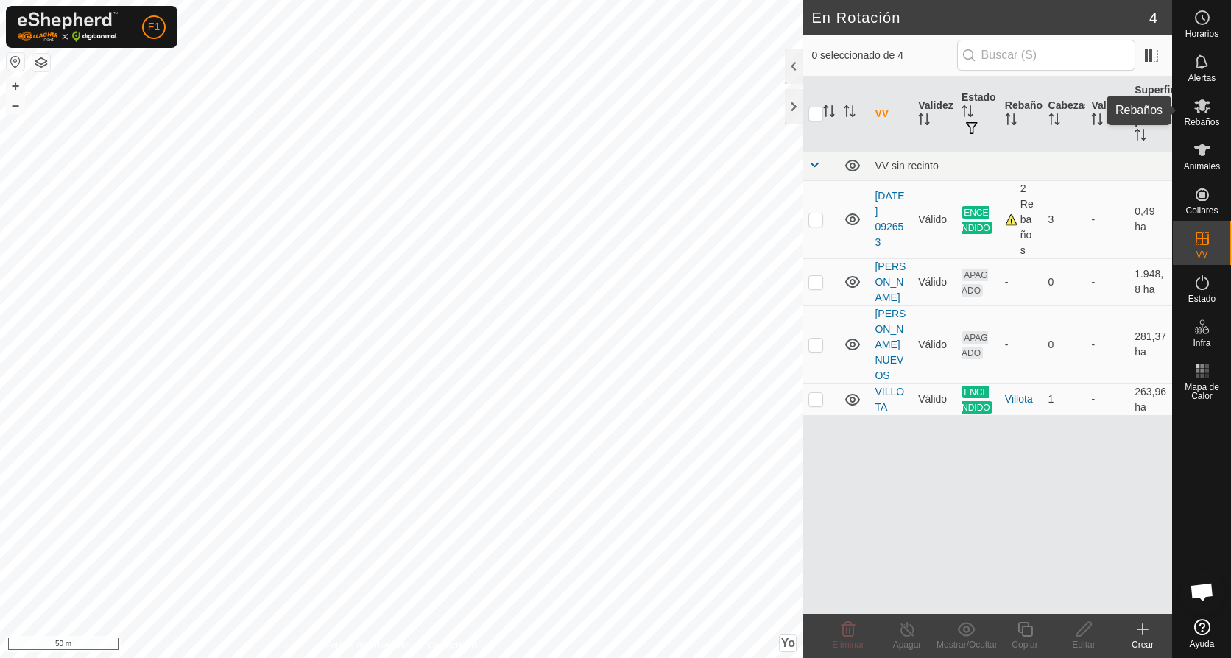
click at [1213, 110] on es-mob-svg-icon at bounding box center [1202, 106] width 27 height 24
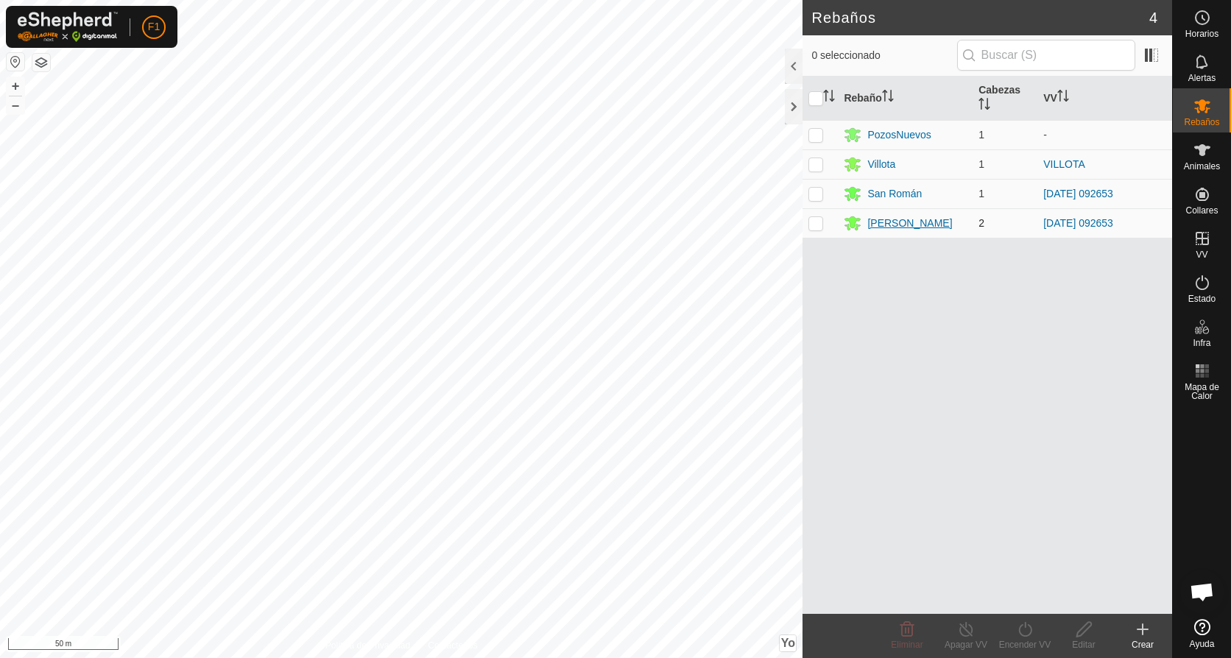
click at [921, 226] on div "[PERSON_NAME]" at bounding box center [909, 223] width 85 height 15
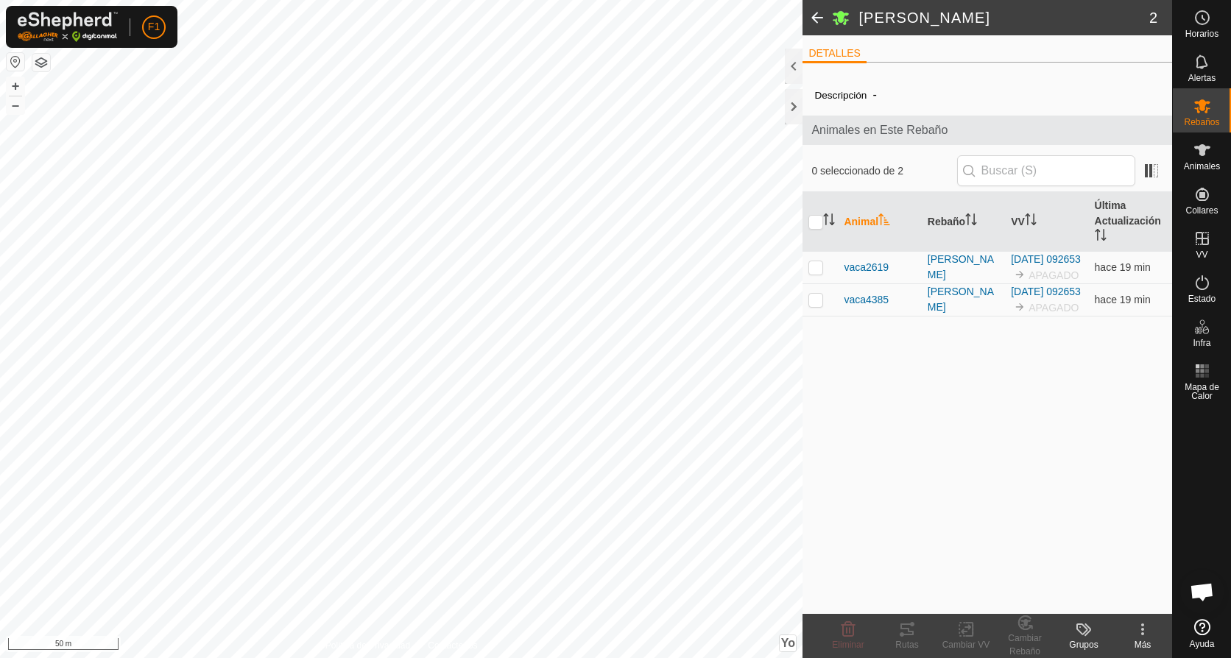
click at [1087, 634] on icon at bounding box center [1088, 630] width 7 height 13
click at [1105, 599] on link "Gestionar Grupos" at bounding box center [1128, 596] width 146 height 29
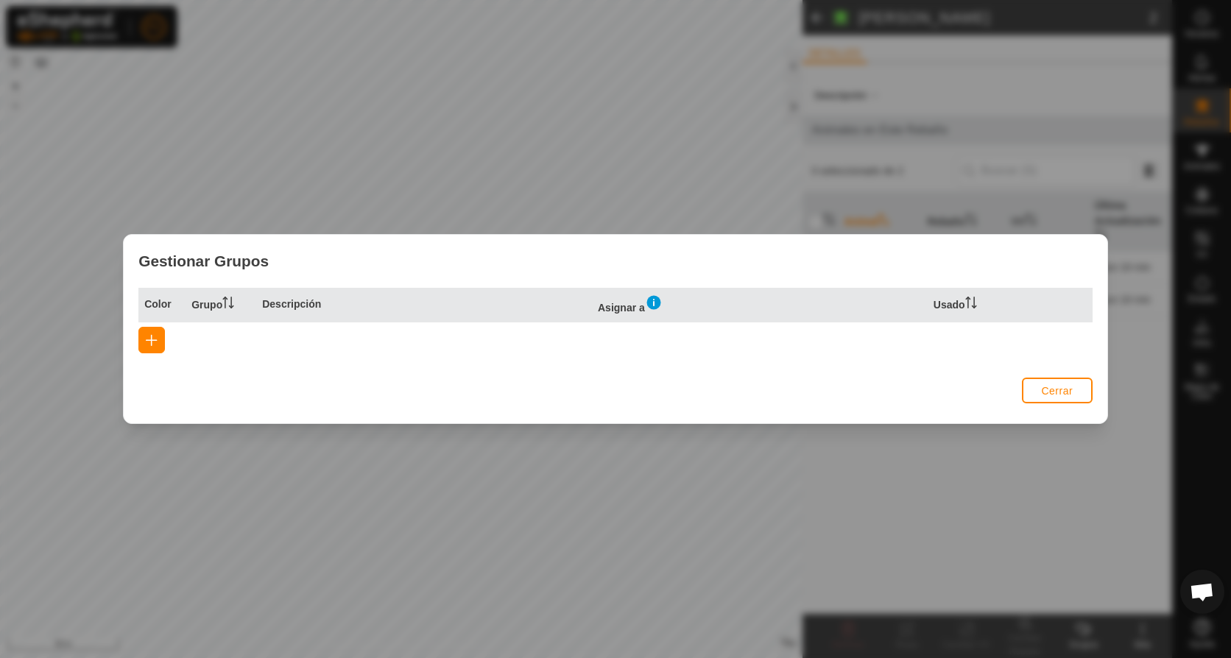
click at [1081, 395] on button "Cerrar" at bounding box center [1057, 391] width 71 height 26
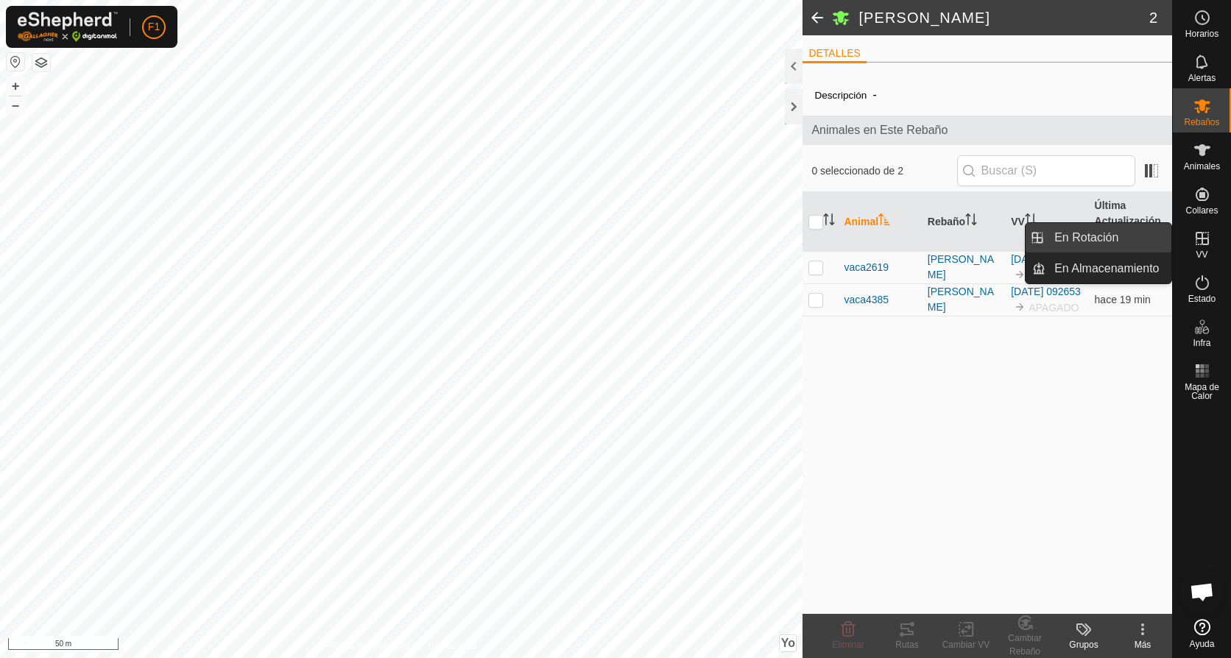
click at [1098, 243] on link "En Rotación" at bounding box center [1108, 237] width 126 height 29
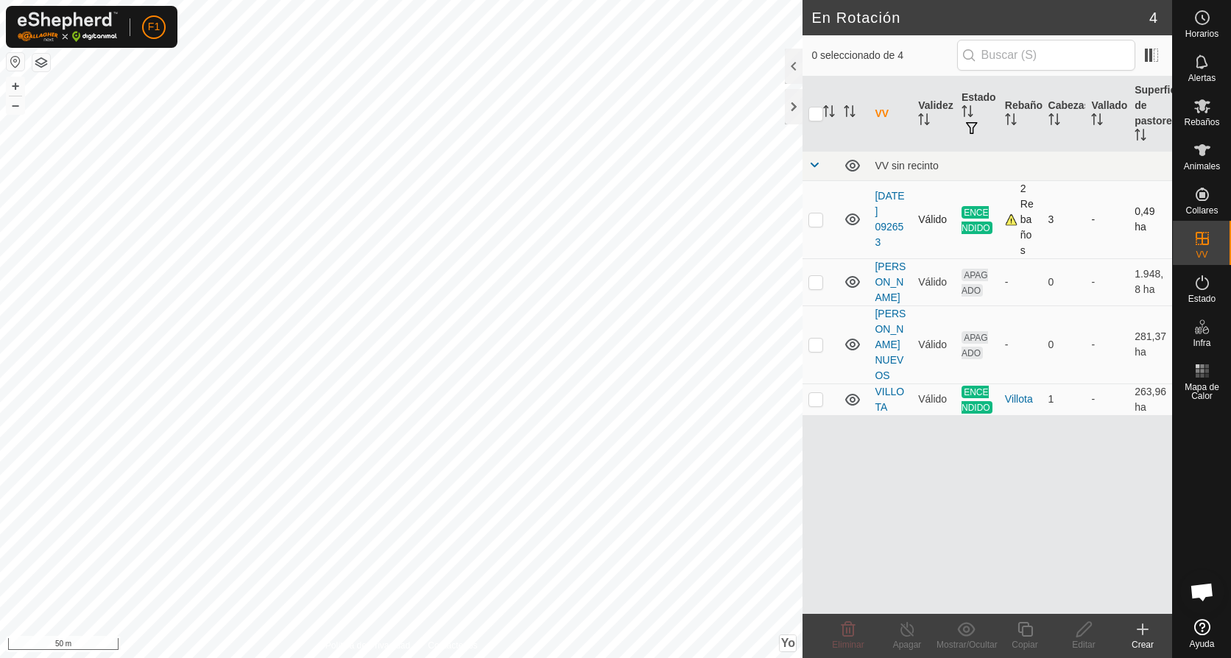
click at [822, 222] on p-checkbox at bounding box center [815, 220] width 15 height 12
checkbox input "true"
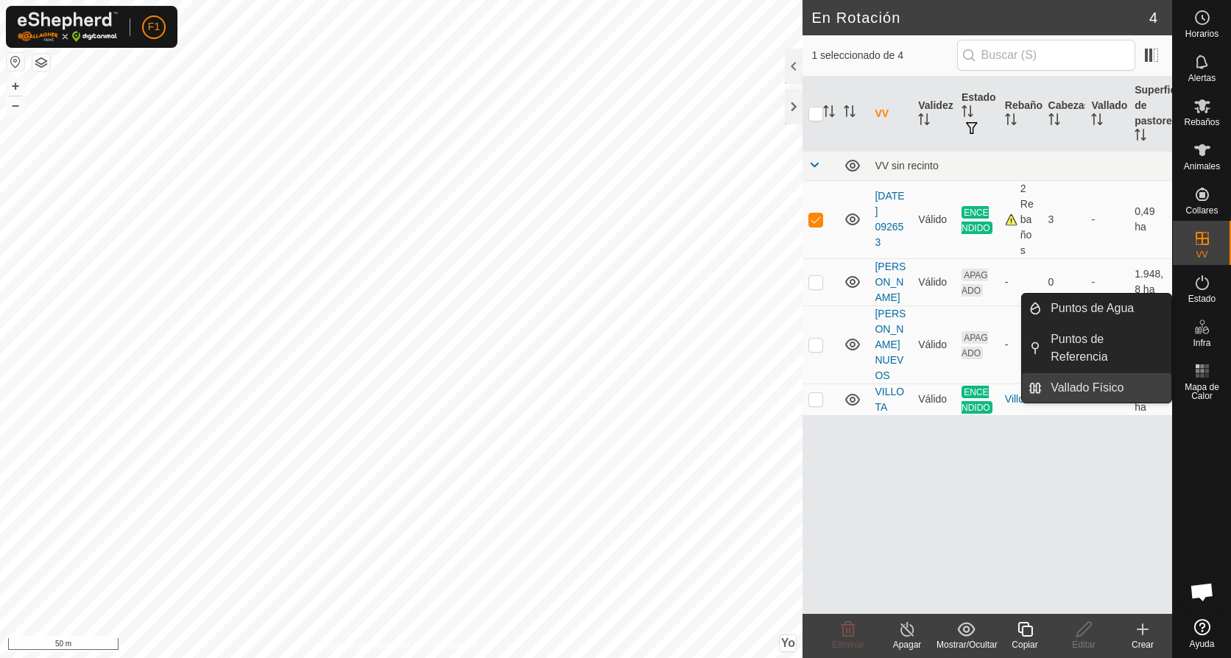
click at [1136, 373] on link "Vallado Físico" at bounding box center [1107, 387] width 130 height 29
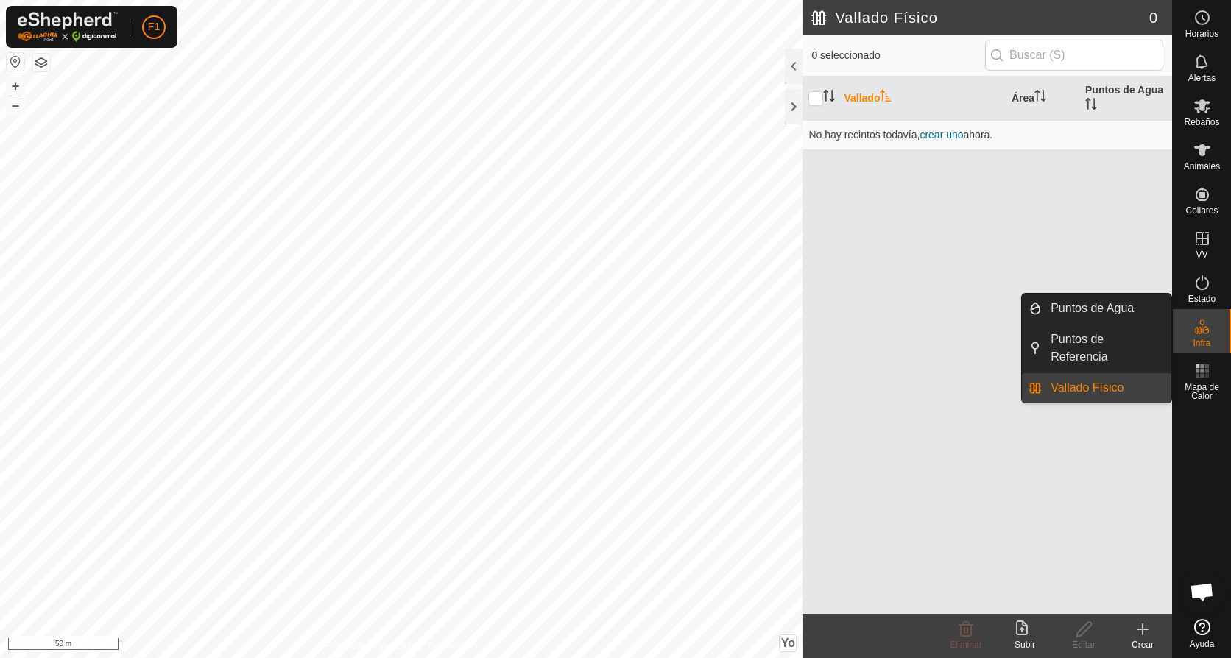
click at [1136, 373] on link "Vallado Físico" at bounding box center [1107, 387] width 130 height 29
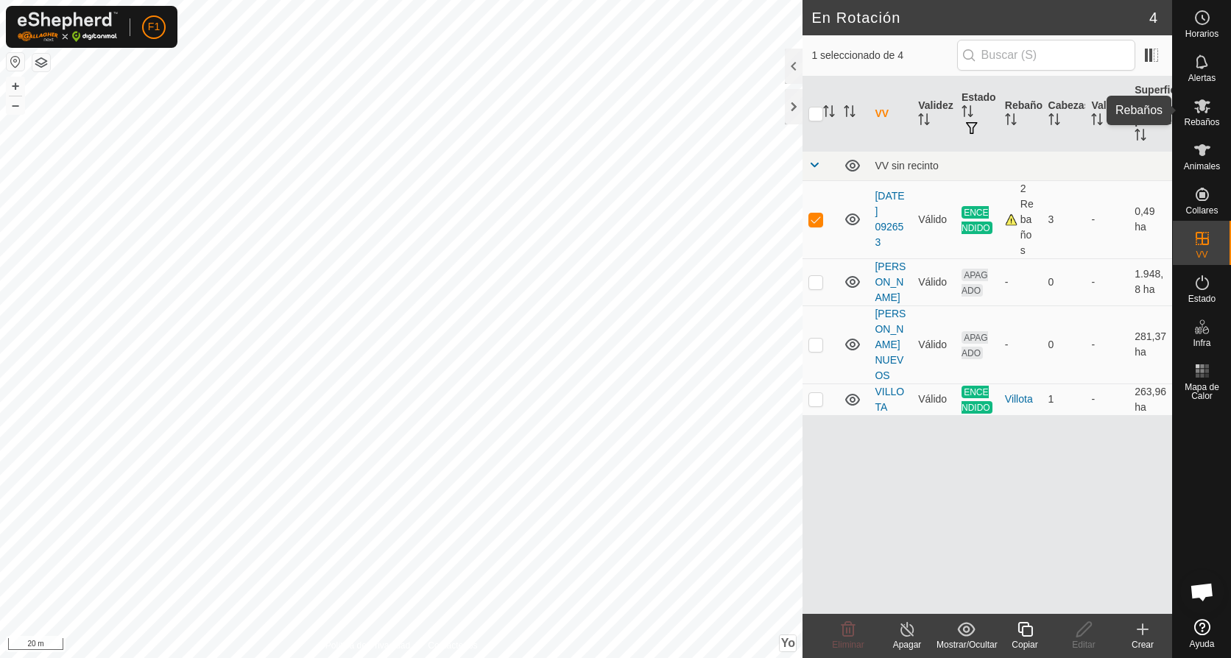
click at [1205, 102] on icon at bounding box center [1202, 106] width 16 height 14
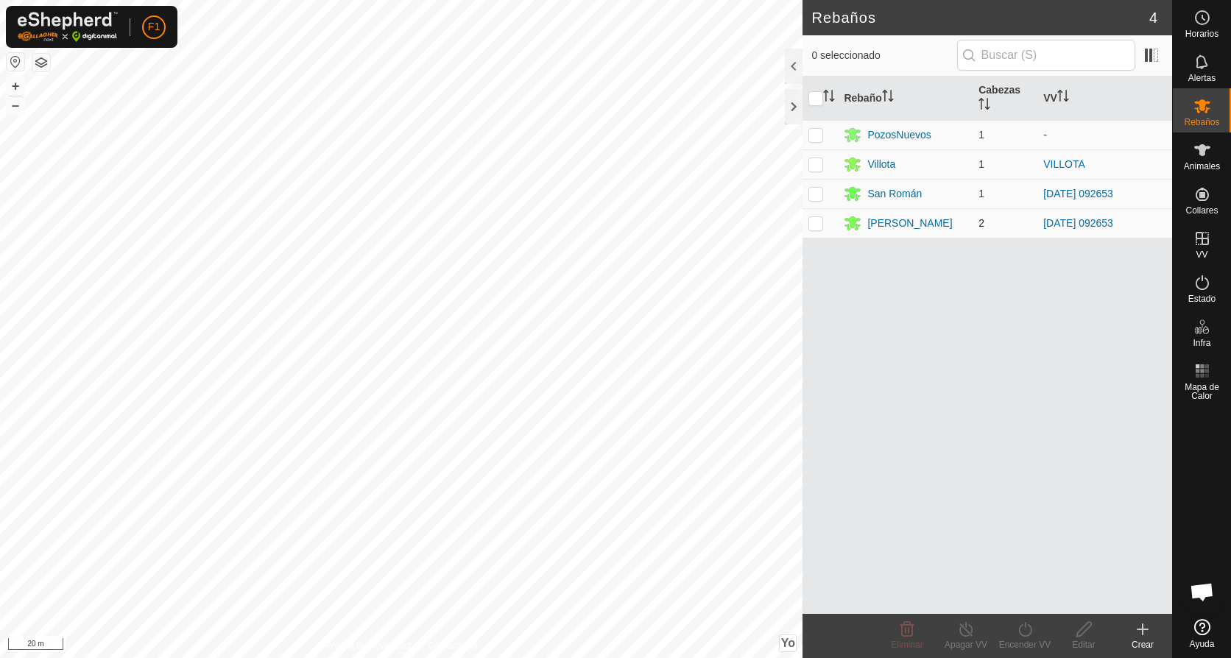
click at [819, 227] on p-checkbox at bounding box center [815, 223] width 15 height 12
checkbox input "true"
click at [1087, 621] on icon at bounding box center [1084, 630] width 18 height 18
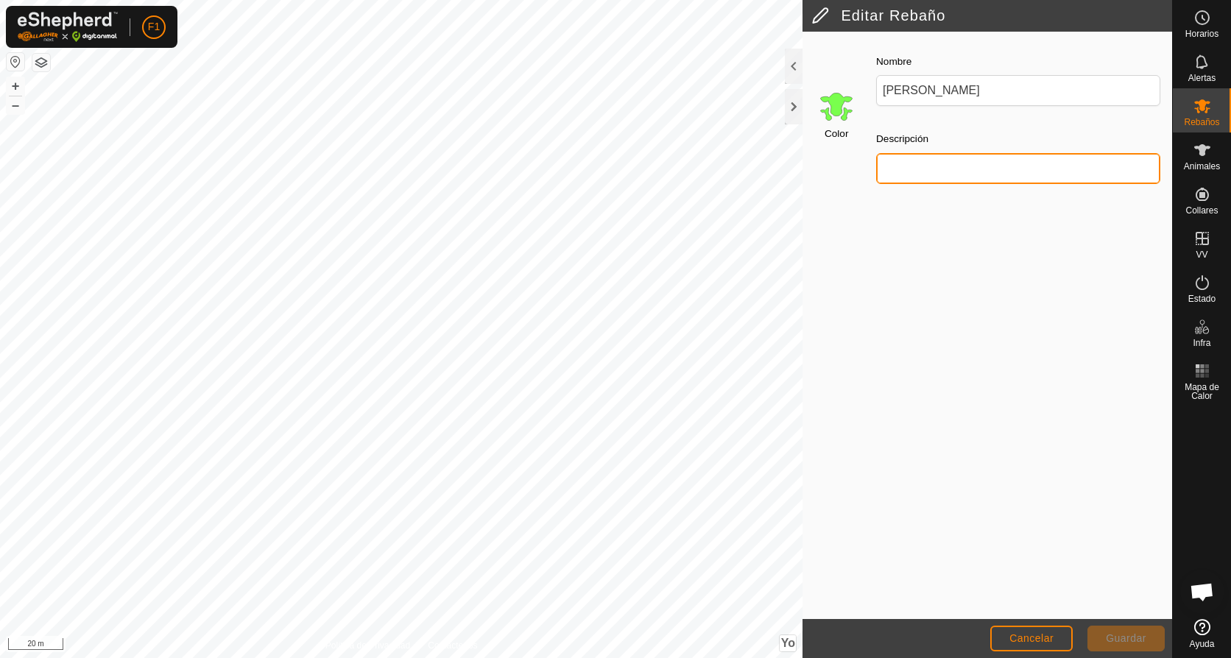
click at [920, 172] on input "Descripción" at bounding box center [1018, 168] width 284 height 31
type input "[PERSON_NAME]"
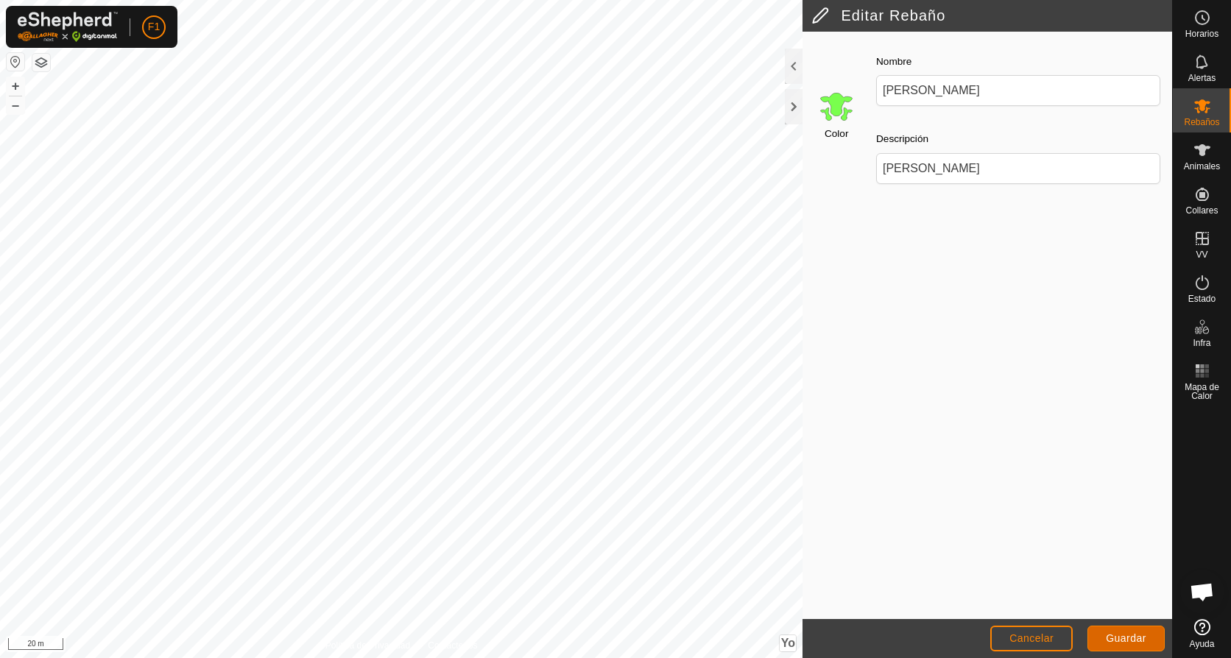
click at [1108, 630] on button "Guardar" at bounding box center [1125, 639] width 77 height 26
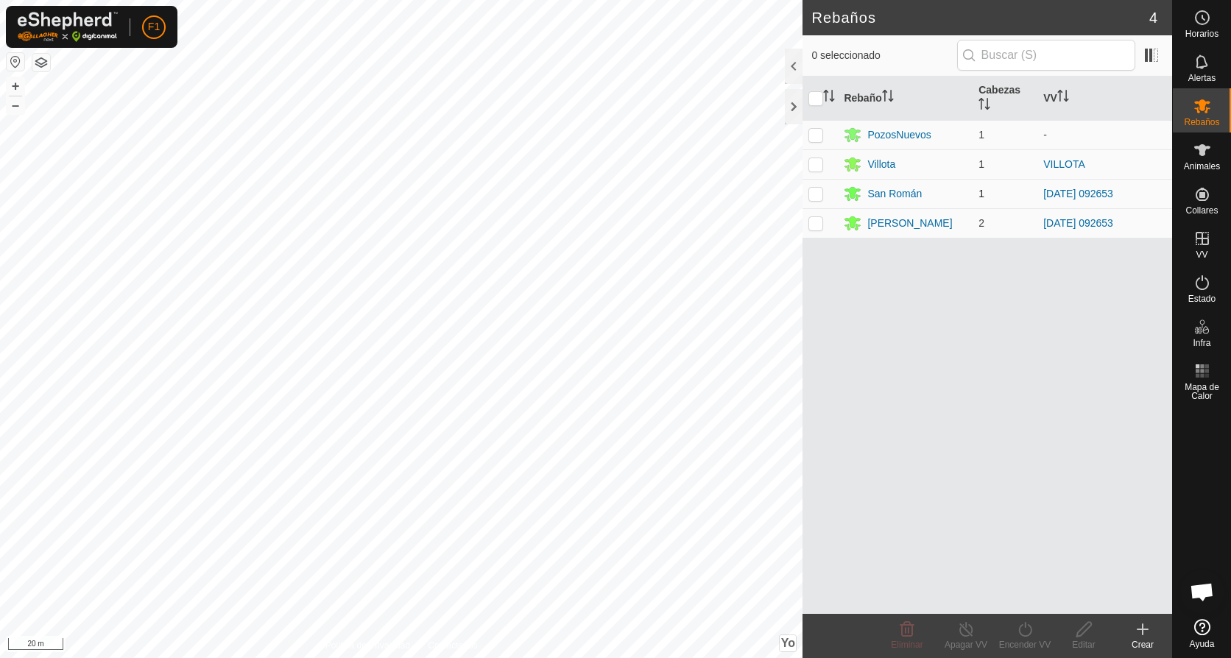
click at [814, 190] on p-checkbox at bounding box center [815, 194] width 15 height 12
checkbox input "true"
click at [1096, 641] on div "Editar" at bounding box center [1083, 644] width 59 height 13
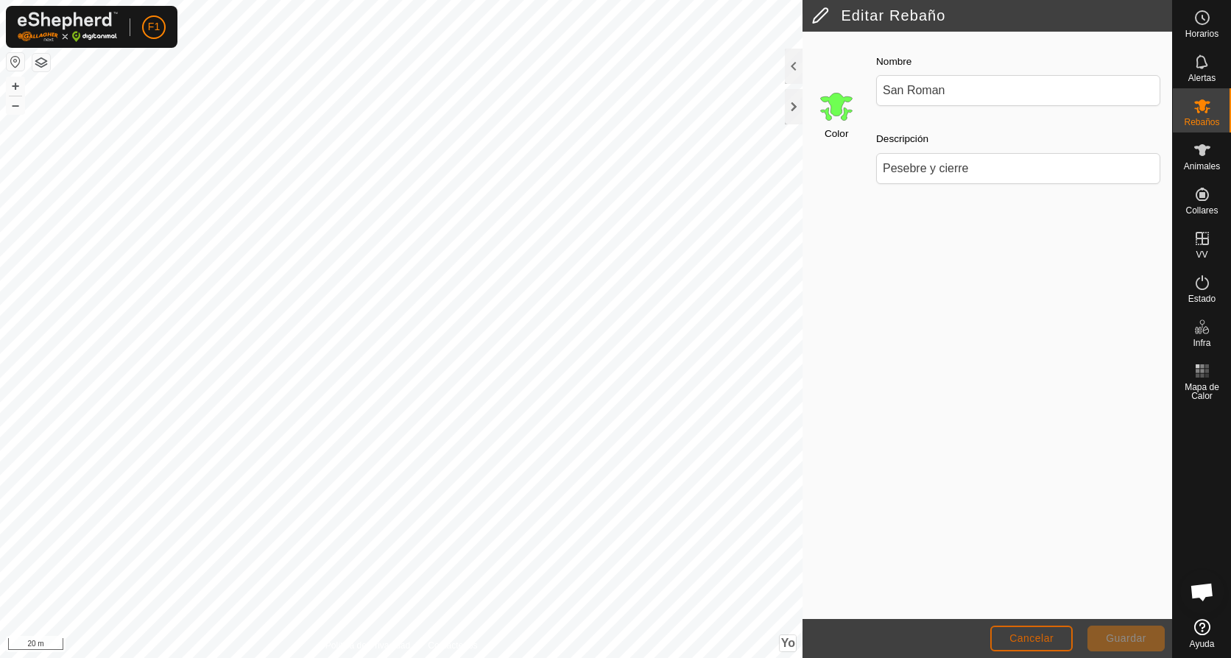
click at [1056, 638] on button "Cancelar" at bounding box center [1031, 639] width 82 height 26
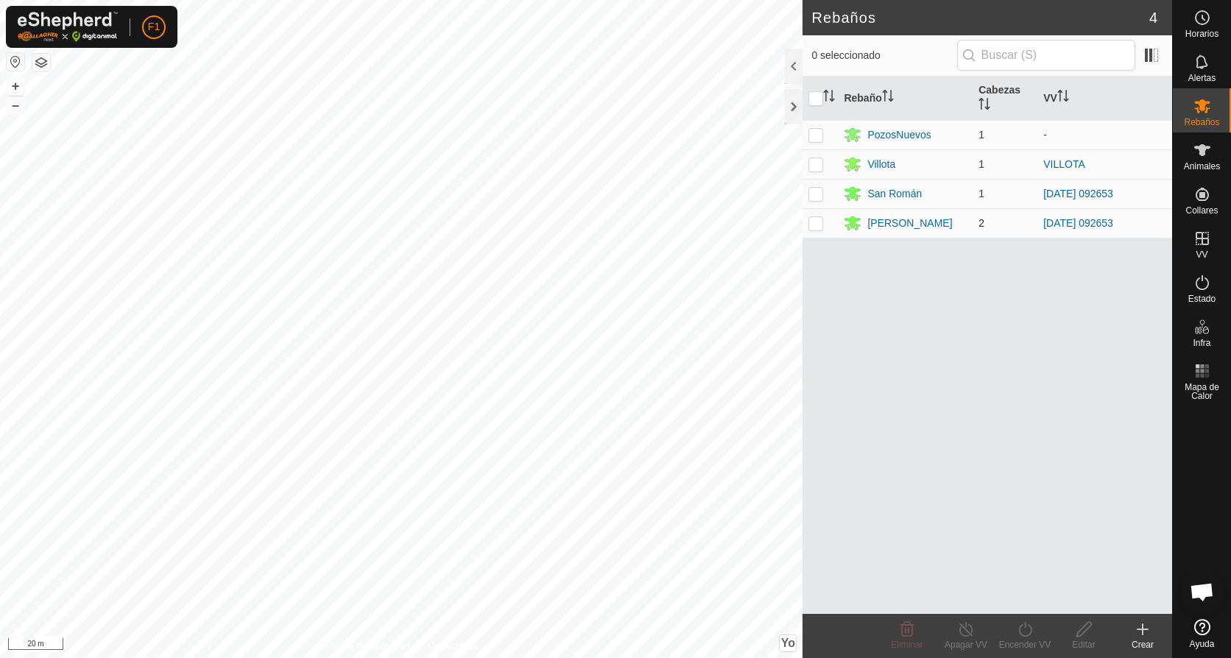
click at [817, 223] on p-checkbox at bounding box center [815, 223] width 15 height 12
checkbox input "true"
click at [817, 192] on p-checkbox at bounding box center [815, 194] width 15 height 12
checkbox input "true"
click at [811, 225] on p-checkbox at bounding box center [815, 223] width 15 height 12
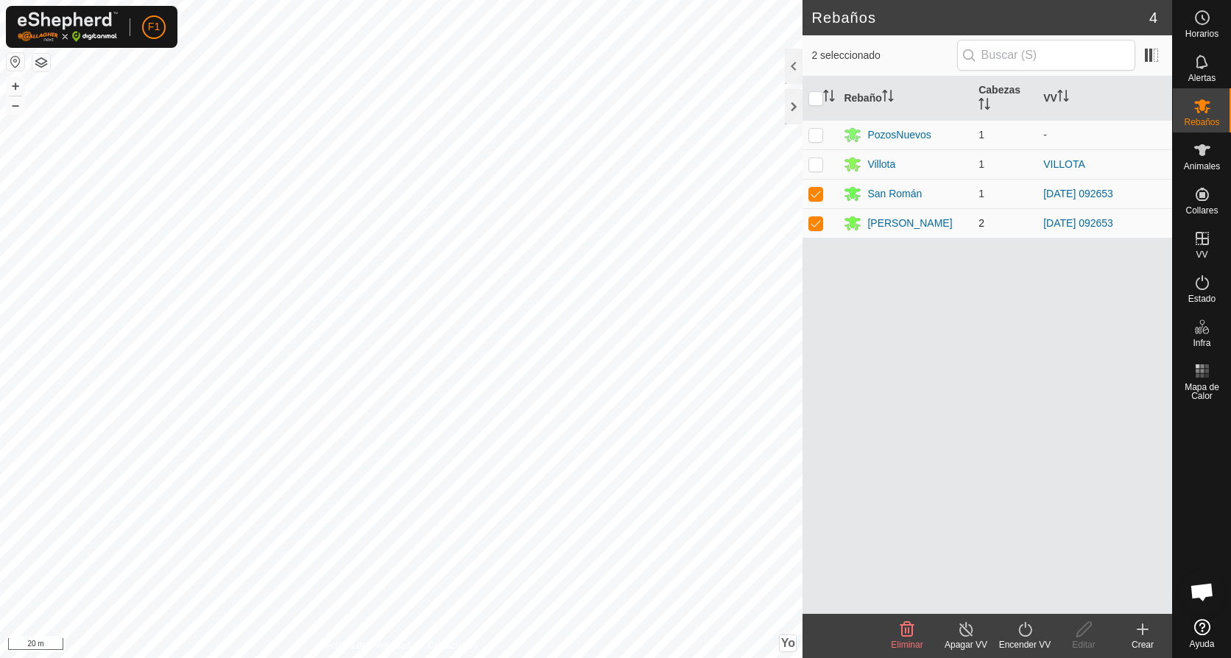
checkbox input "false"
click at [1075, 630] on icon at bounding box center [1084, 630] width 18 height 18
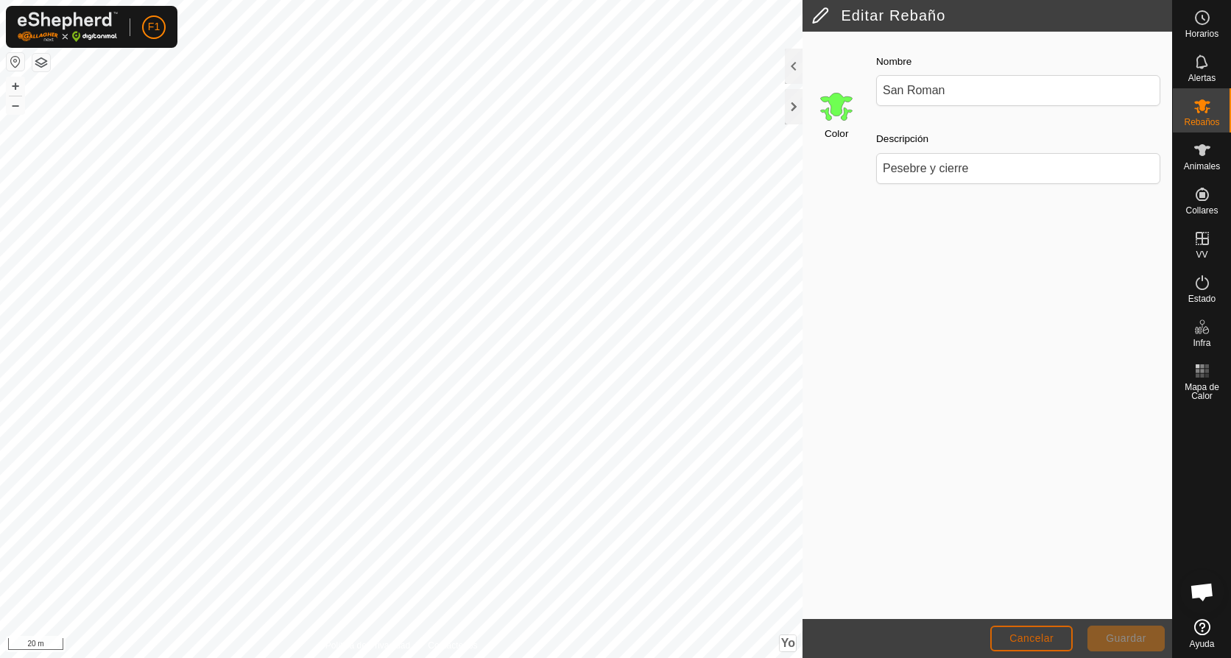
click at [1050, 642] on span "Cancelar" at bounding box center [1031, 638] width 44 height 12
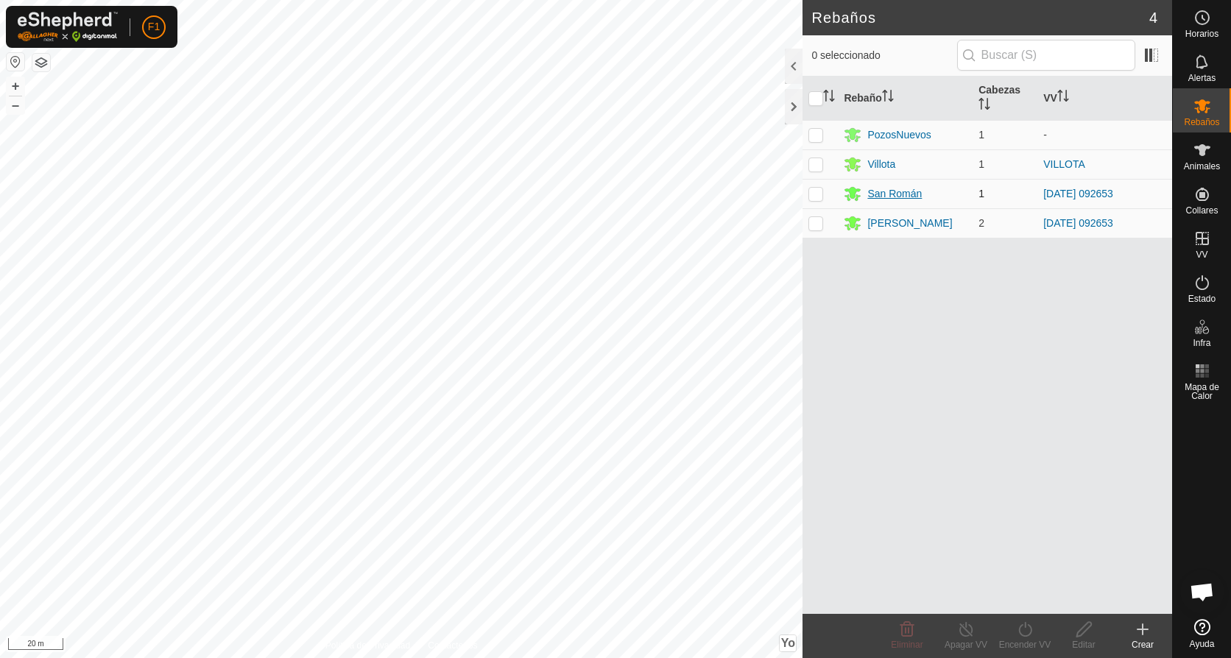
click at [875, 198] on div "San Román" at bounding box center [894, 193] width 54 height 15
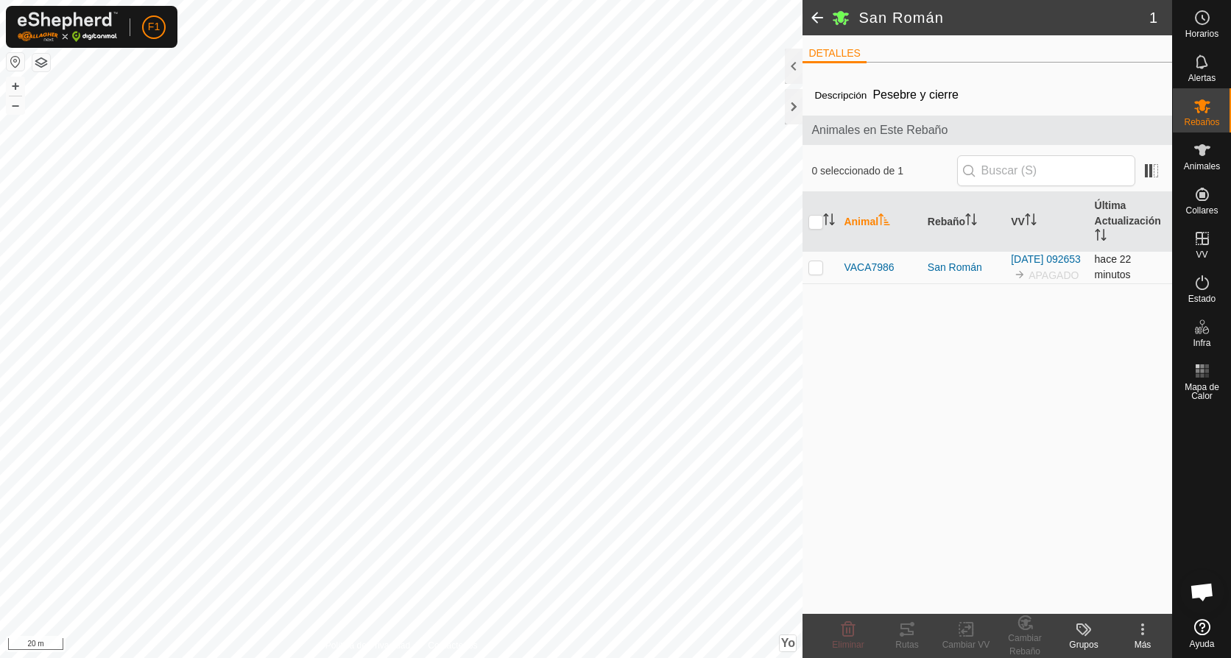
click at [818, 272] on p-checkbox at bounding box center [815, 267] width 15 height 12
checkbox input "true"
click at [960, 632] on icon at bounding box center [966, 630] width 18 height 18
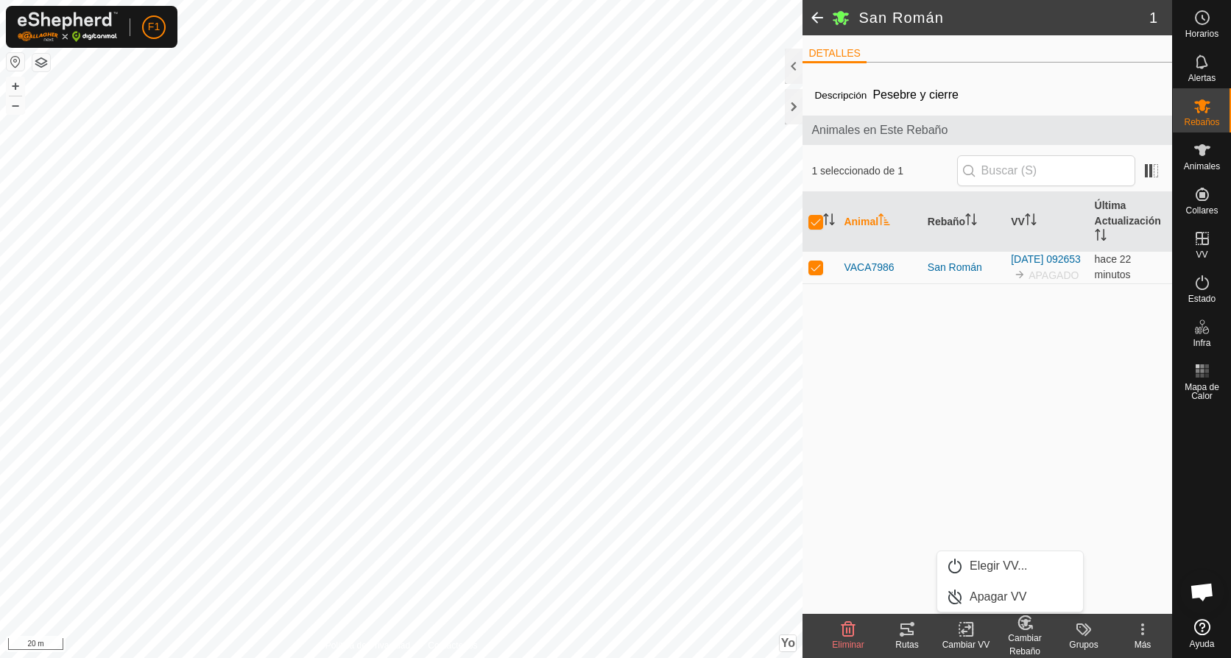
click at [1020, 640] on div "Cambiar Rebaño" at bounding box center [1024, 645] width 59 height 27
click at [1085, 638] on div "Grupos" at bounding box center [1083, 644] width 59 height 13
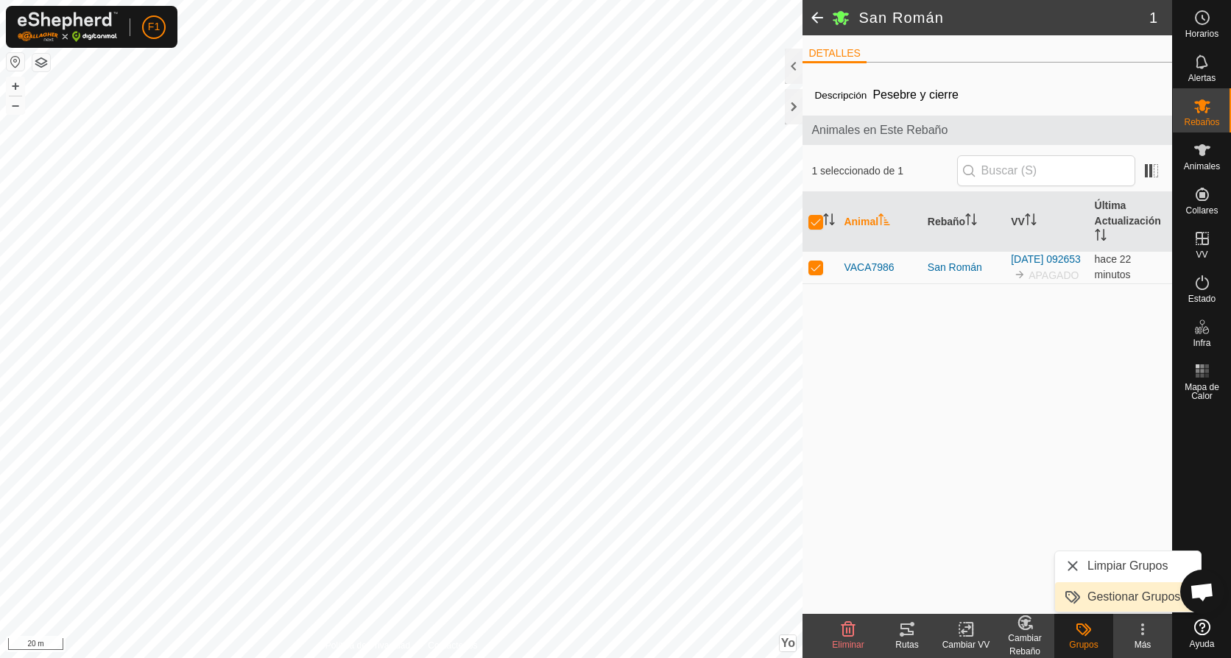
click at [1099, 597] on link "Gestionar Grupos" at bounding box center [1128, 596] width 146 height 29
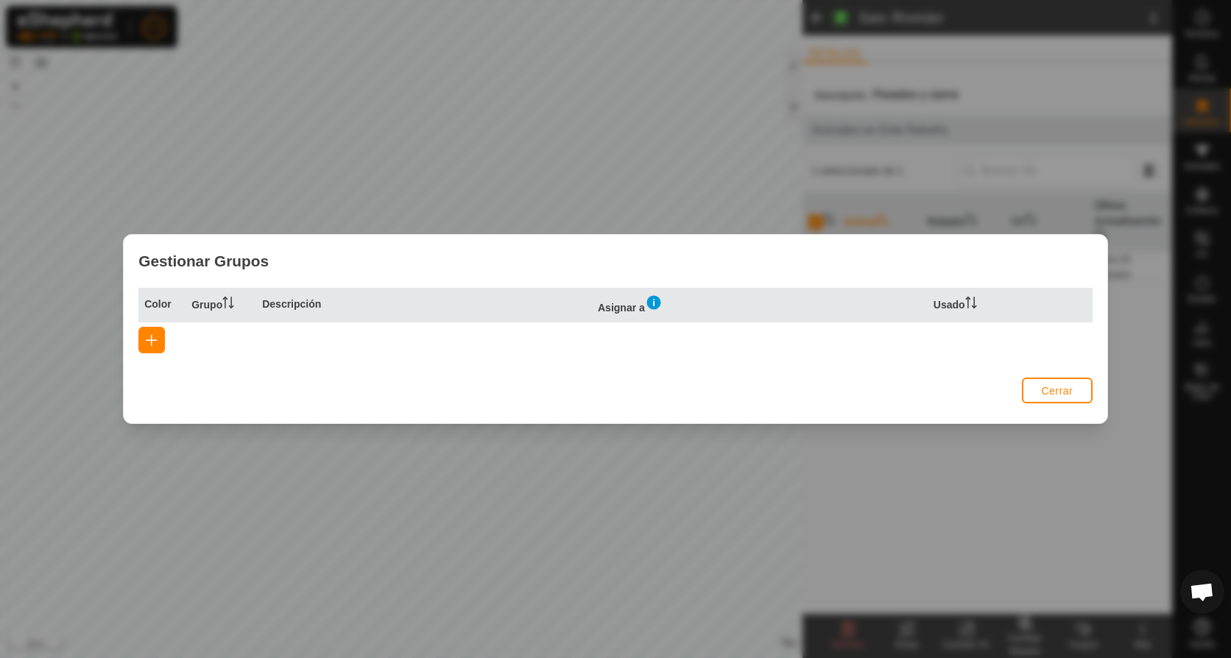
click at [1058, 393] on span "Cerrar" at bounding box center [1057, 391] width 32 height 12
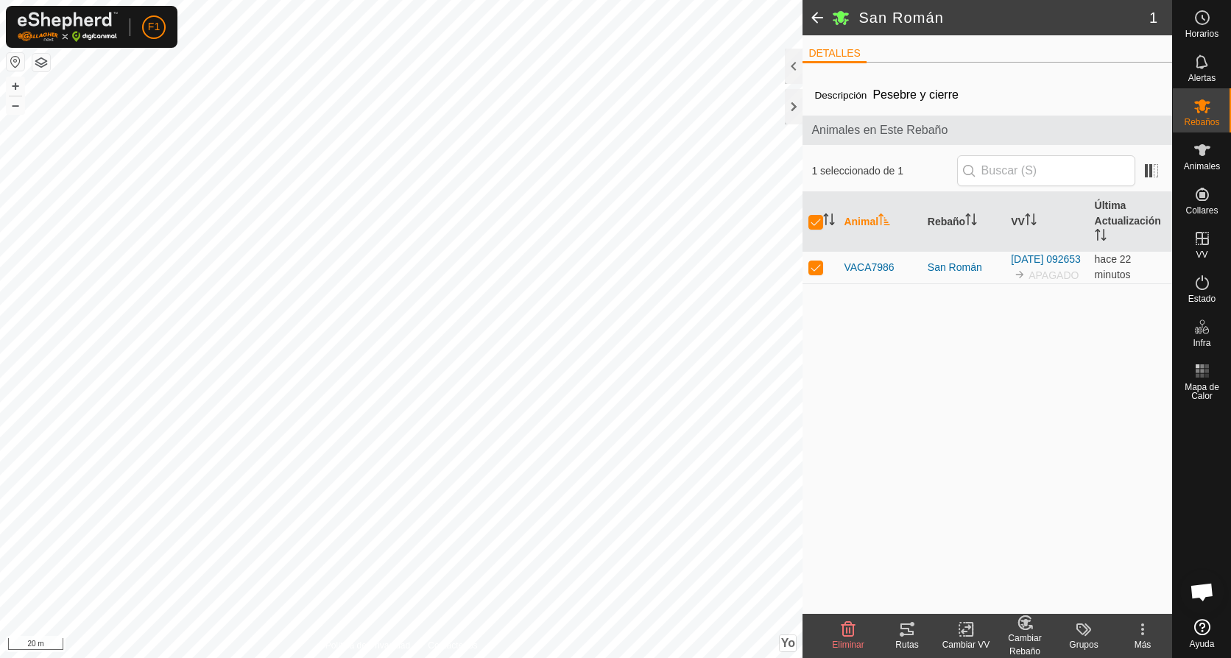
click at [1140, 628] on icon at bounding box center [1143, 630] width 18 height 18
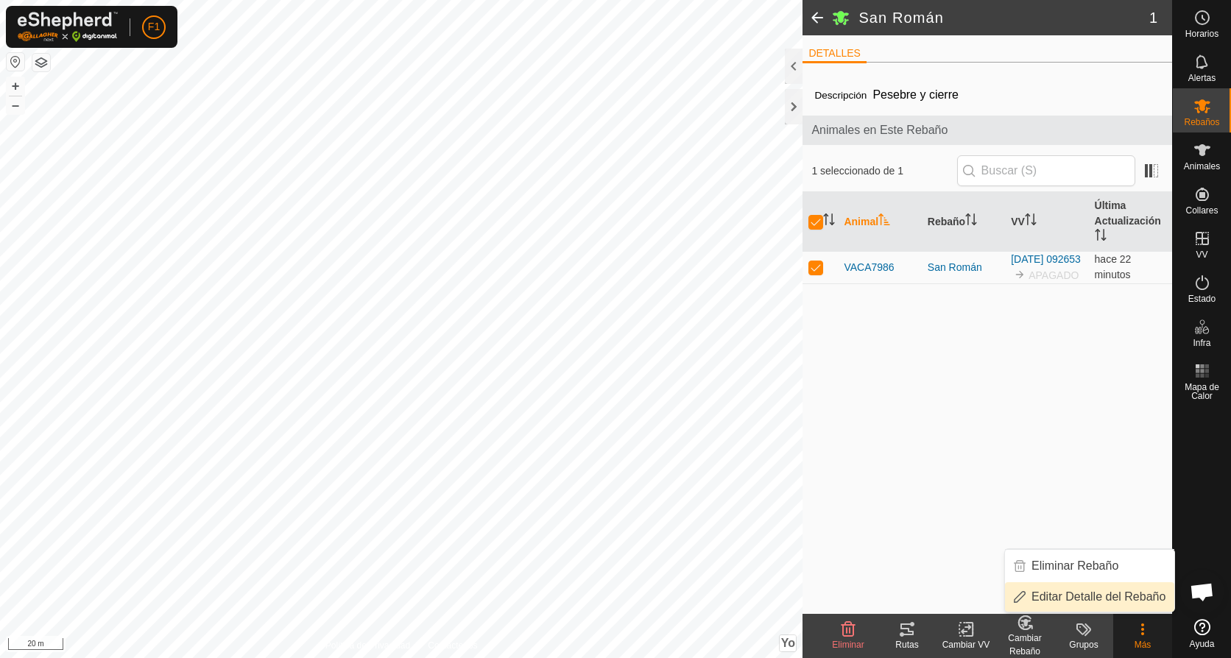
click at [1129, 593] on link "Editar Detalle del Rebaño" at bounding box center [1089, 596] width 169 height 29
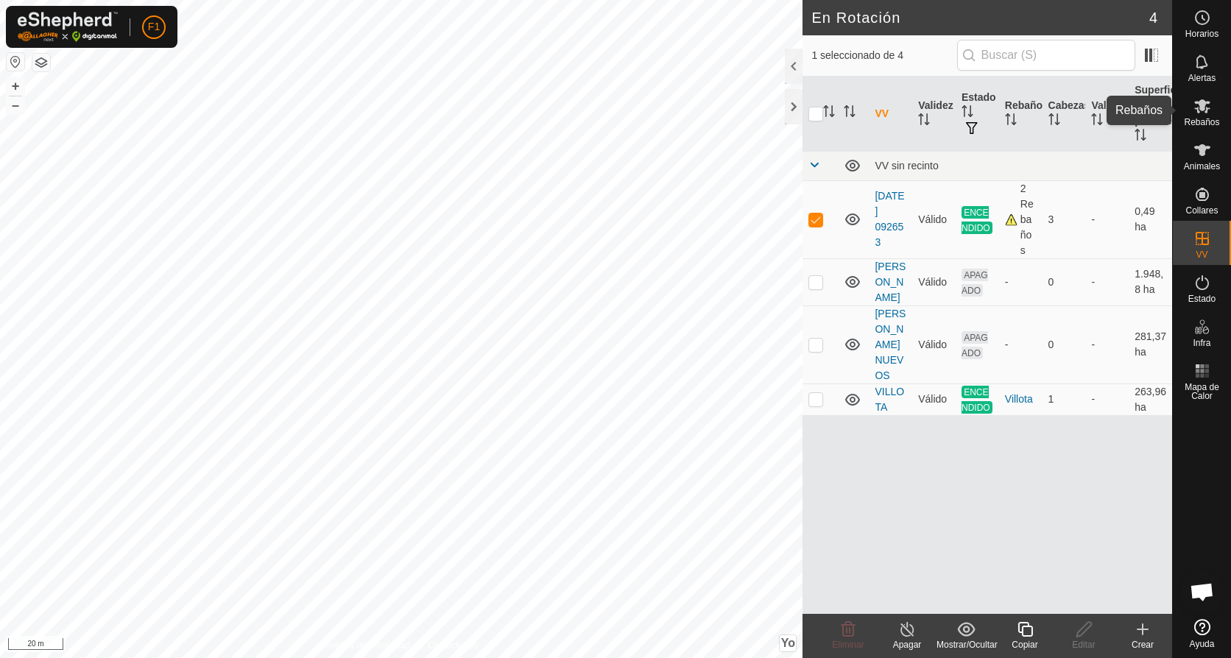
click at [1210, 110] on icon at bounding box center [1202, 106] width 18 height 18
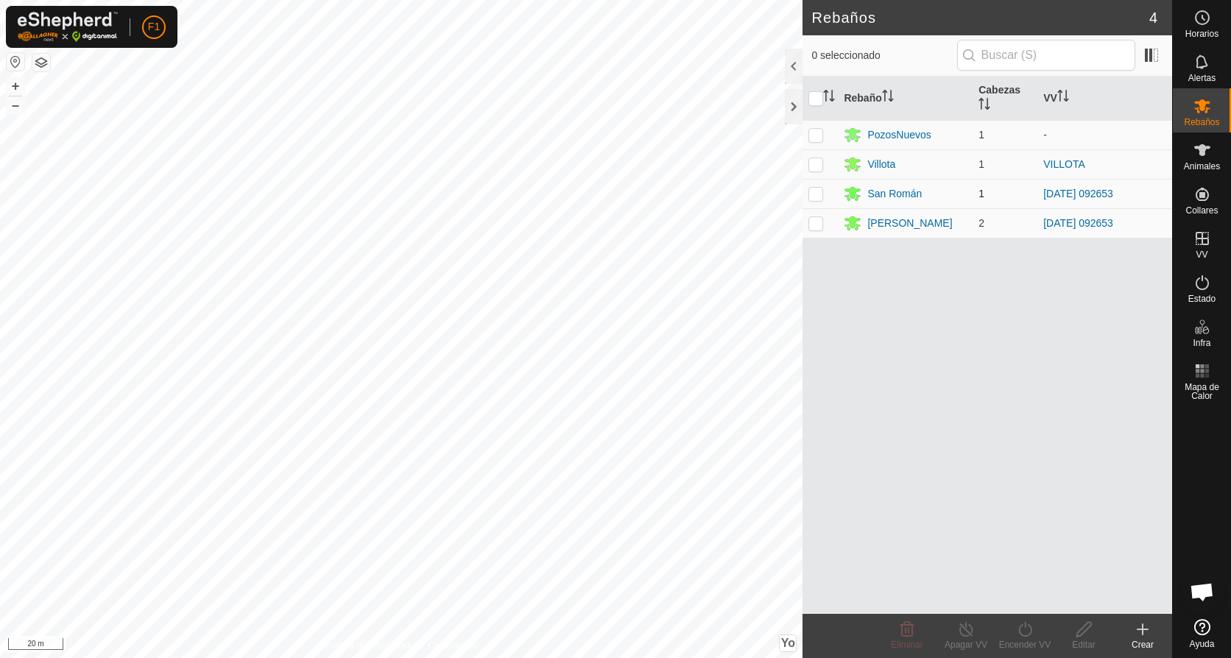
click at [819, 200] on p-checkbox at bounding box center [815, 194] width 15 height 12
checkbox input "true"
click at [1139, 635] on icon at bounding box center [1143, 630] width 18 height 18
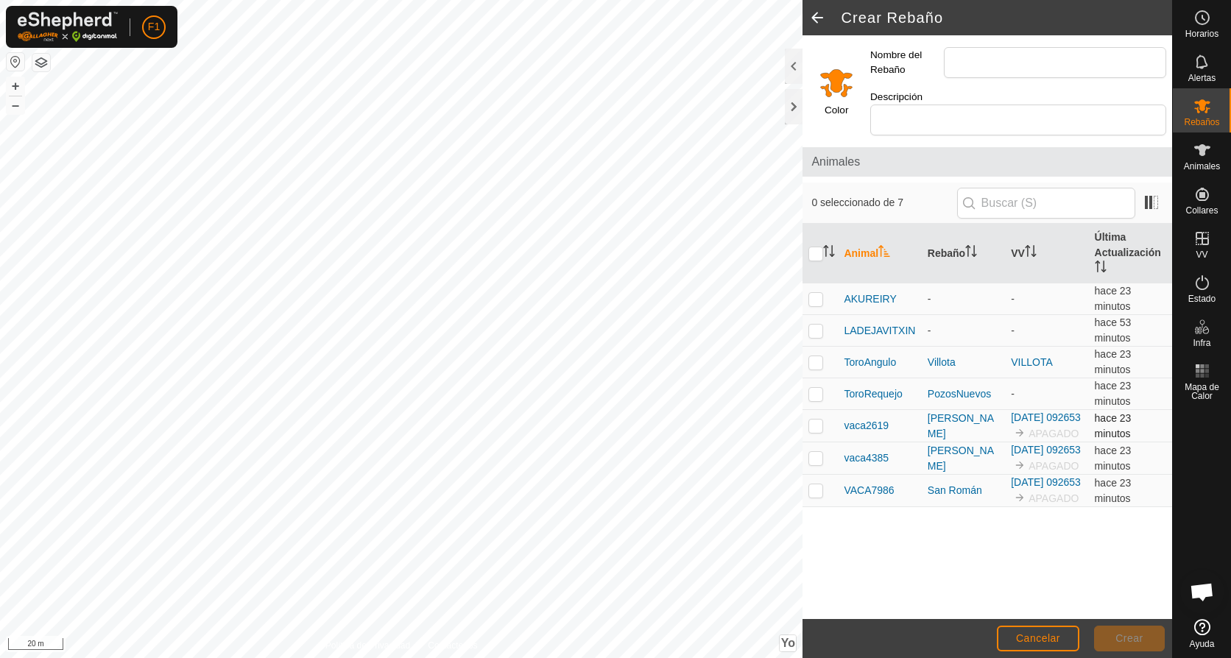
click at [808, 420] on p-checkbox at bounding box center [815, 426] width 15 height 12
click at [813, 420] on p-checkbox at bounding box center [815, 426] width 15 height 12
checkbox input "false"
click at [1213, 388] on span "Mapa de Calor" at bounding box center [1202, 392] width 51 height 18
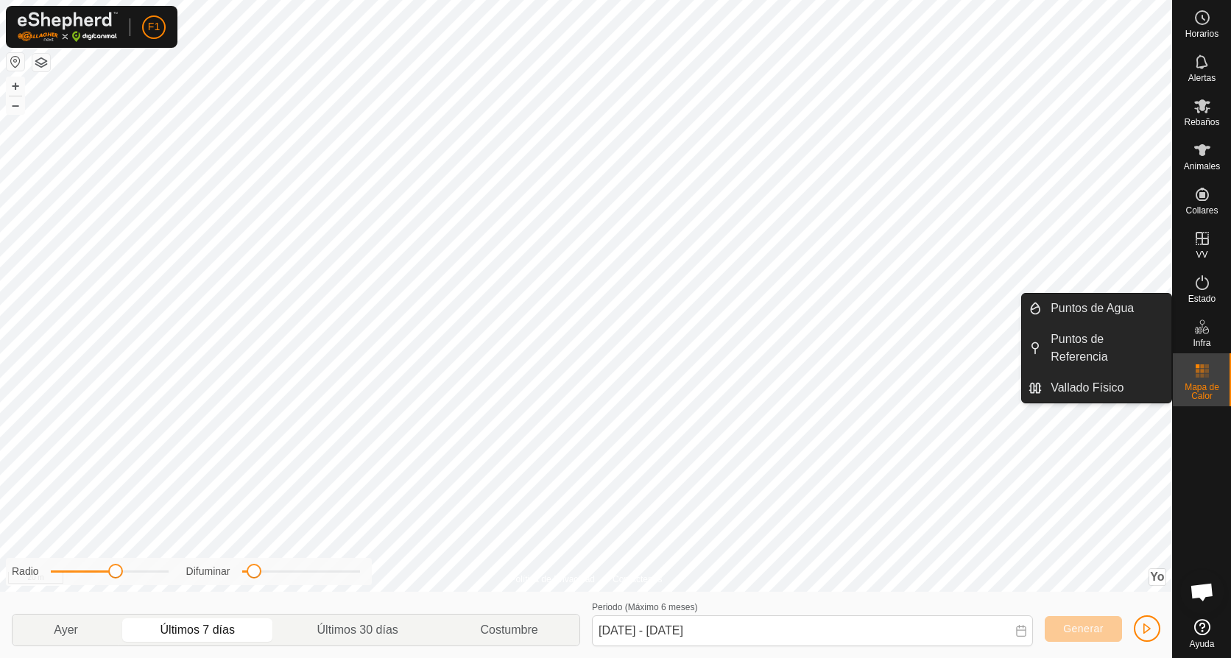
click at [1188, 342] on div "Infra" at bounding box center [1202, 331] width 58 height 44
click at [1208, 337] on div "Infra" at bounding box center [1202, 331] width 58 height 44
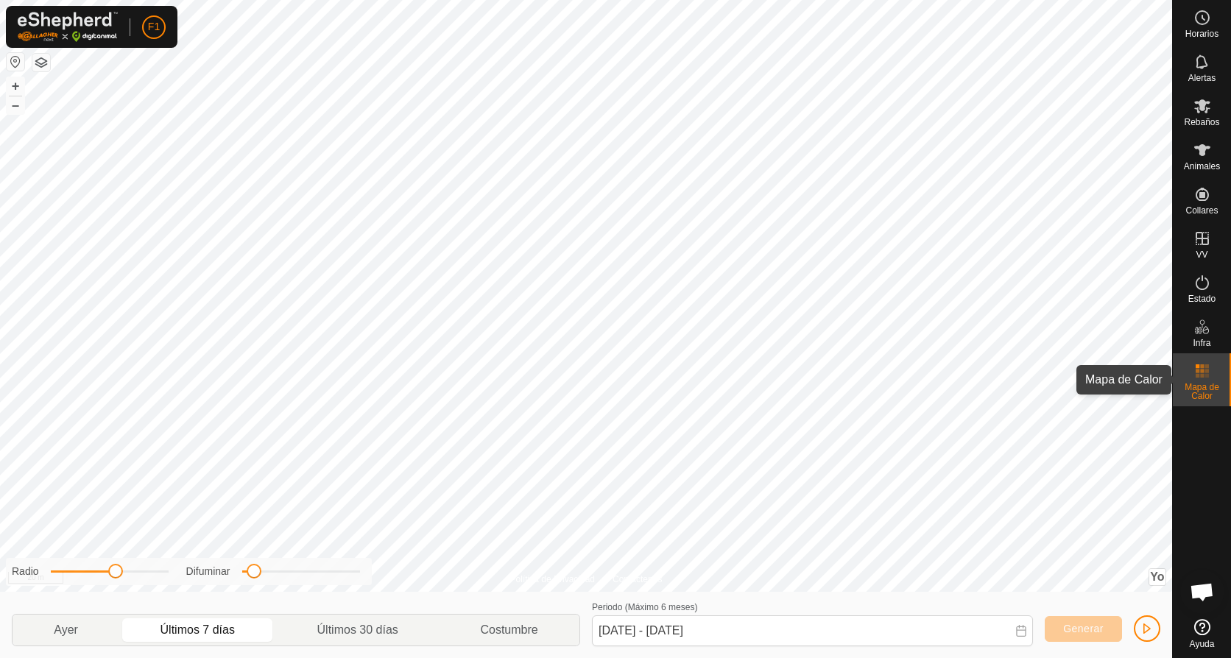
click at [1185, 383] on span "Mapa de Calor" at bounding box center [1202, 392] width 51 height 18
click at [1198, 381] on es-heatmap-svg-icon at bounding box center [1202, 371] width 27 height 24
click at [1150, 624] on span "button" at bounding box center [1147, 629] width 12 height 12
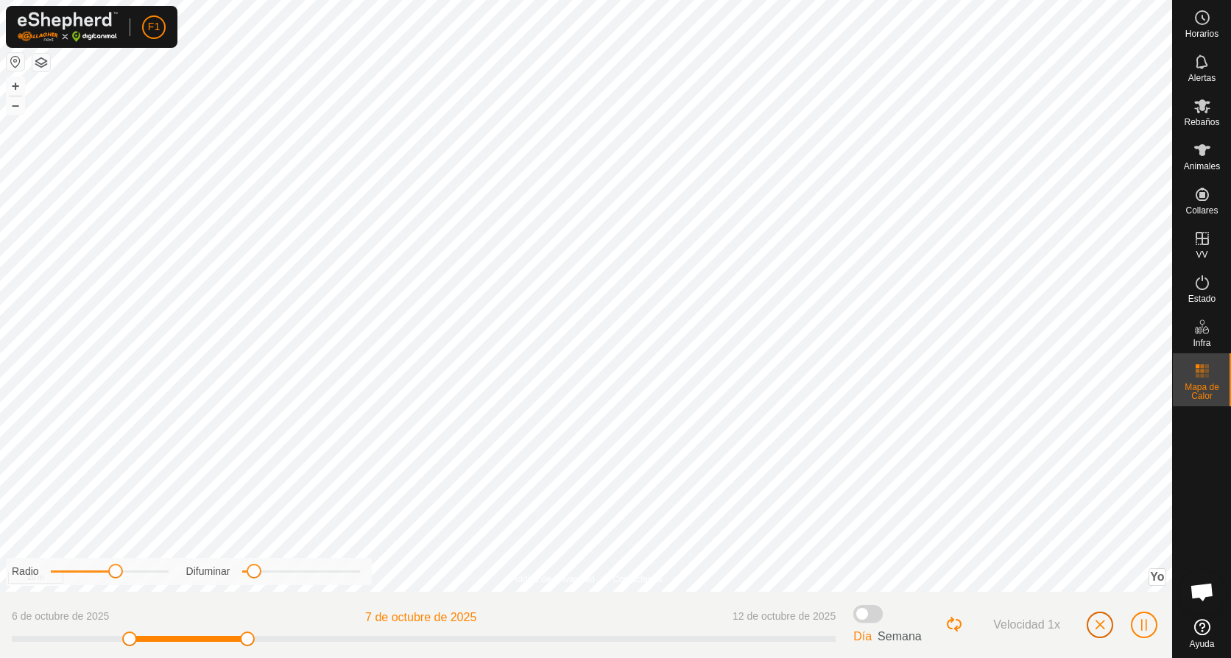
click at [1104, 623] on span "button" at bounding box center [1100, 625] width 12 height 12
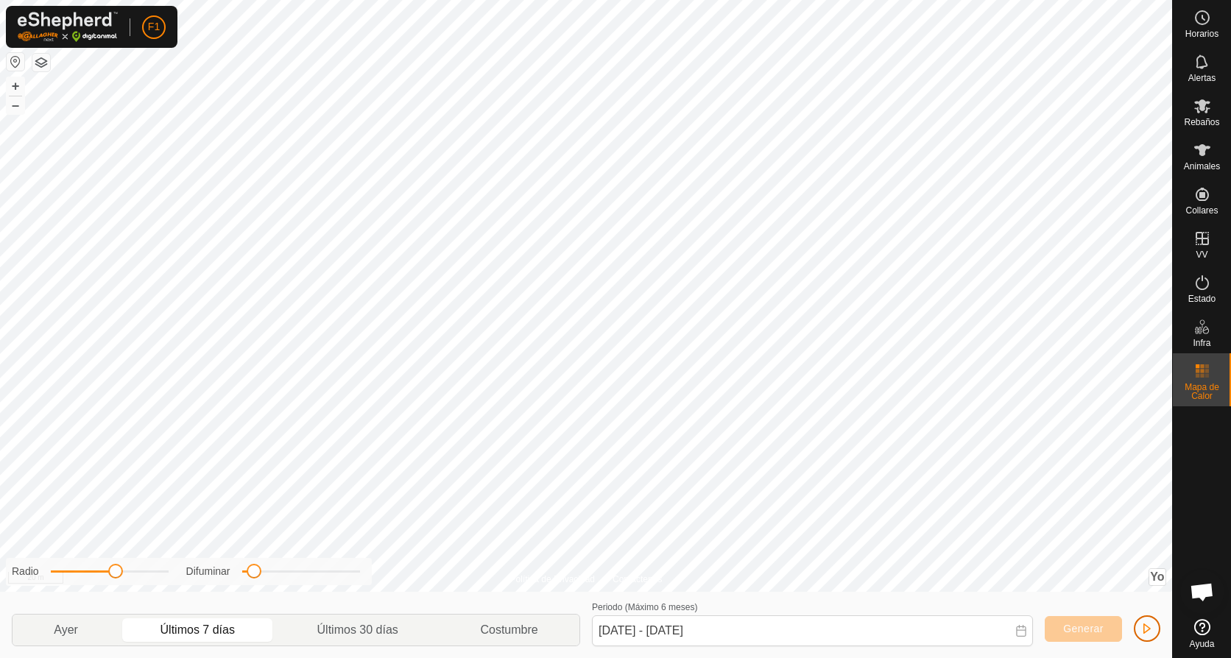
click at [1149, 632] on span "button" at bounding box center [1147, 629] width 12 height 12
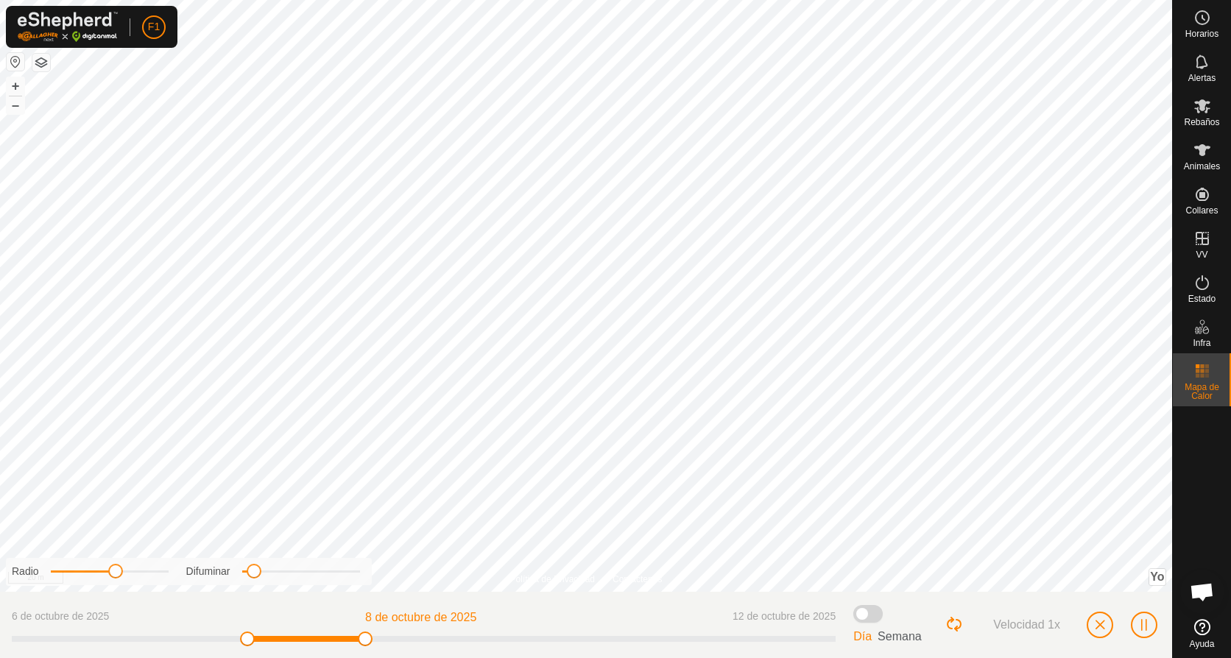
click at [875, 613] on span at bounding box center [867, 614] width 29 height 18
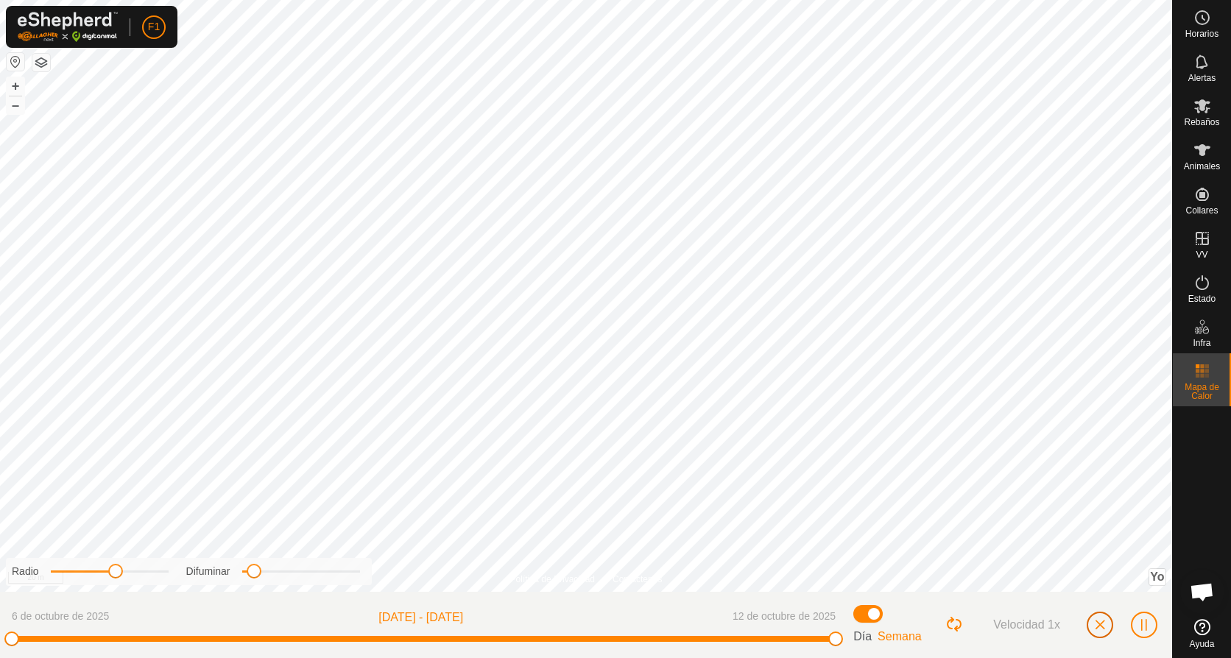
click at [1099, 624] on span "button" at bounding box center [1100, 625] width 12 height 12
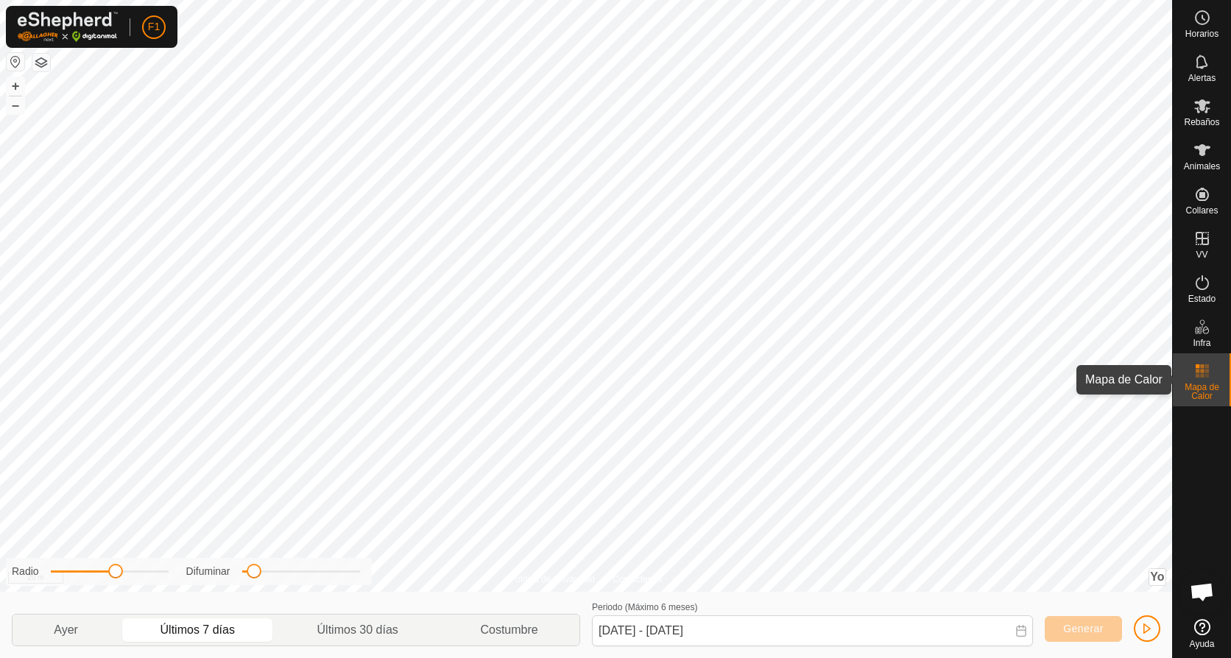
click at [1201, 391] on span "Mapa de Calor" at bounding box center [1202, 392] width 51 height 18
drag, startPoint x: 1201, startPoint y: 391, endPoint x: 1205, endPoint y: 417, distance: 26.1
click at [1205, 417] on div at bounding box center [1202, 509] width 58 height 207
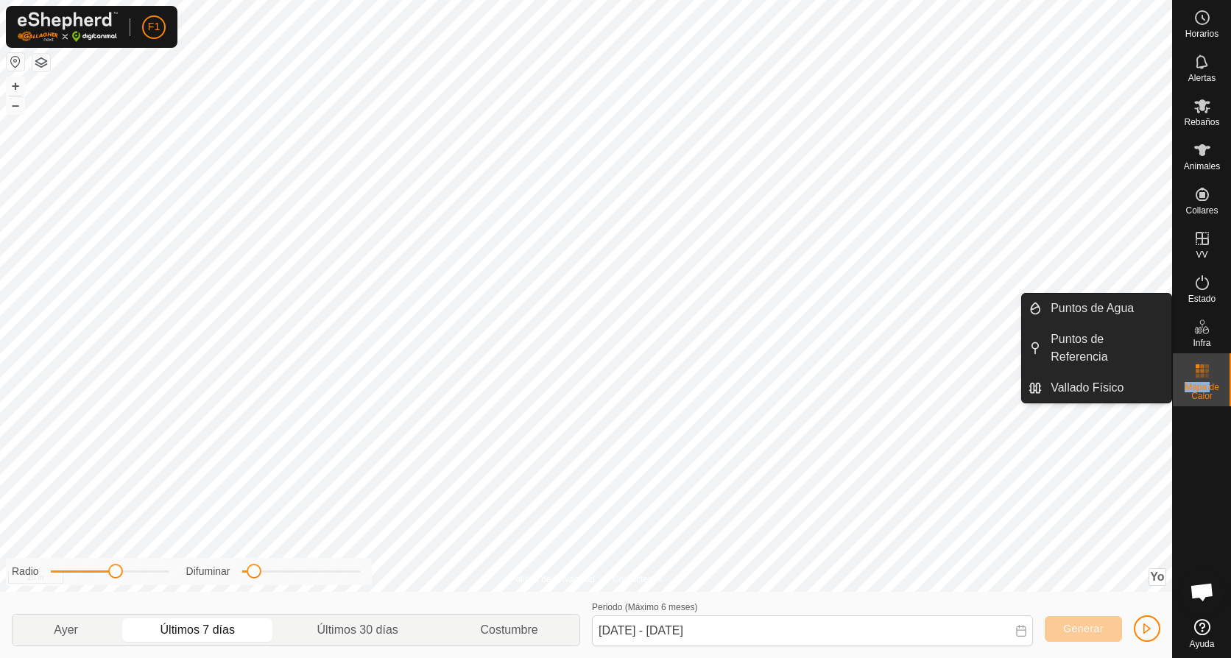
click at [1199, 339] on span "Infra" at bounding box center [1202, 343] width 18 height 9
click at [1206, 336] on es-infrastructure-svg-icon at bounding box center [1202, 327] width 27 height 24
click at [1133, 373] on link "Vallado Físico" at bounding box center [1107, 387] width 130 height 29
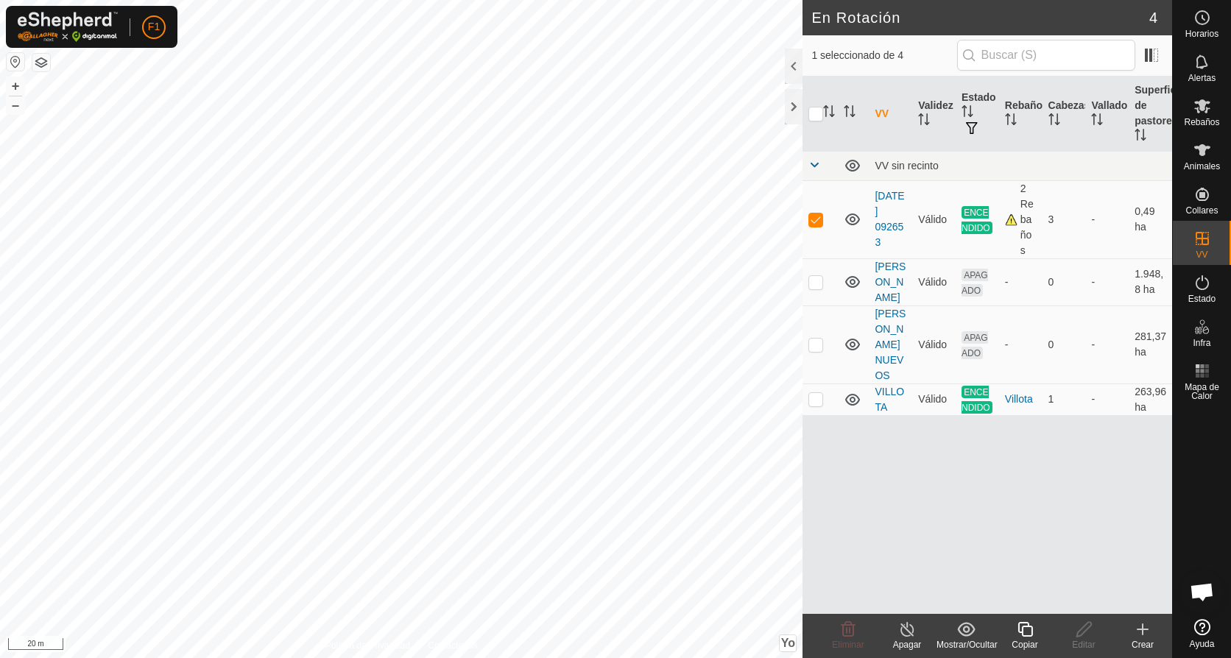
click at [1019, 627] on icon at bounding box center [1025, 629] width 15 height 15
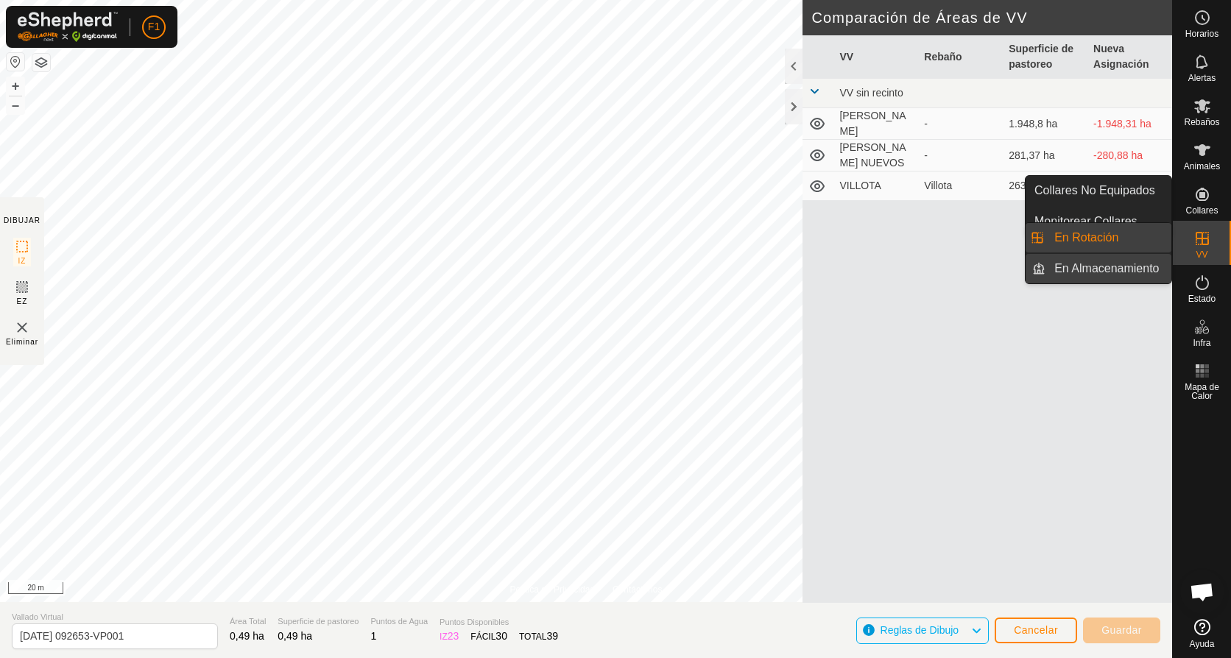
click at [1110, 267] on link "En Almacenamiento" at bounding box center [1108, 268] width 126 height 29
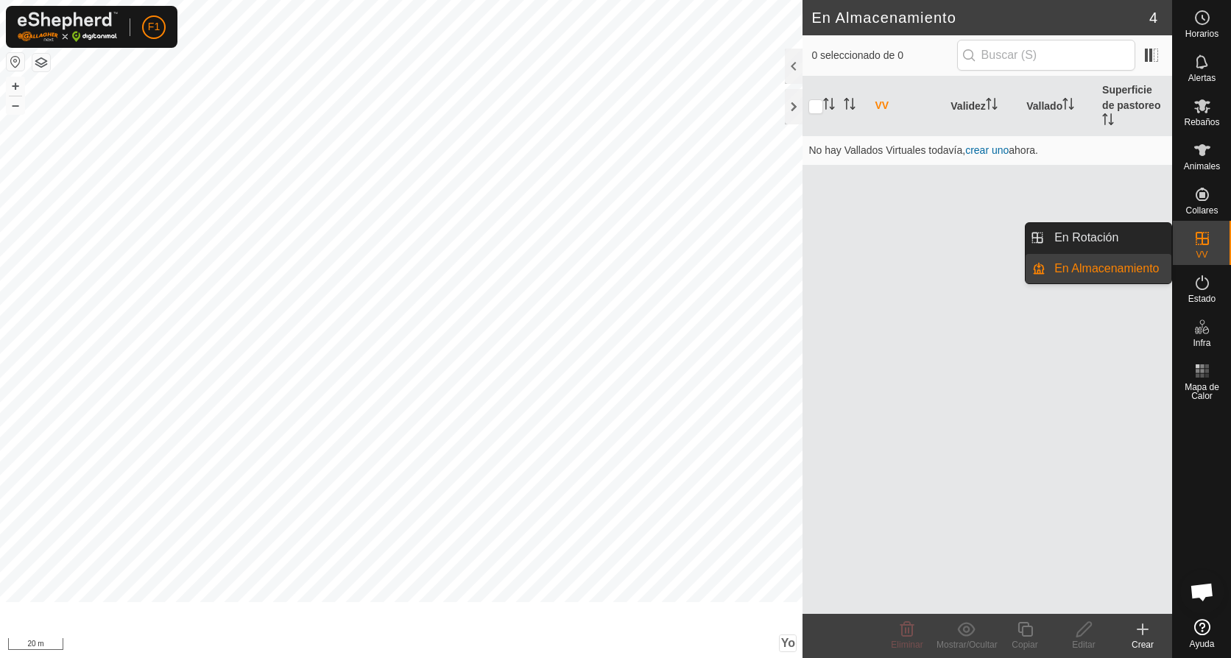
click at [1110, 267] on link "En Almacenamiento" at bounding box center [1108, 268] width 126 height 29
click at [1109, 226] on link "En Rotación" at bounding box center [1108, 237] width 126 height 29
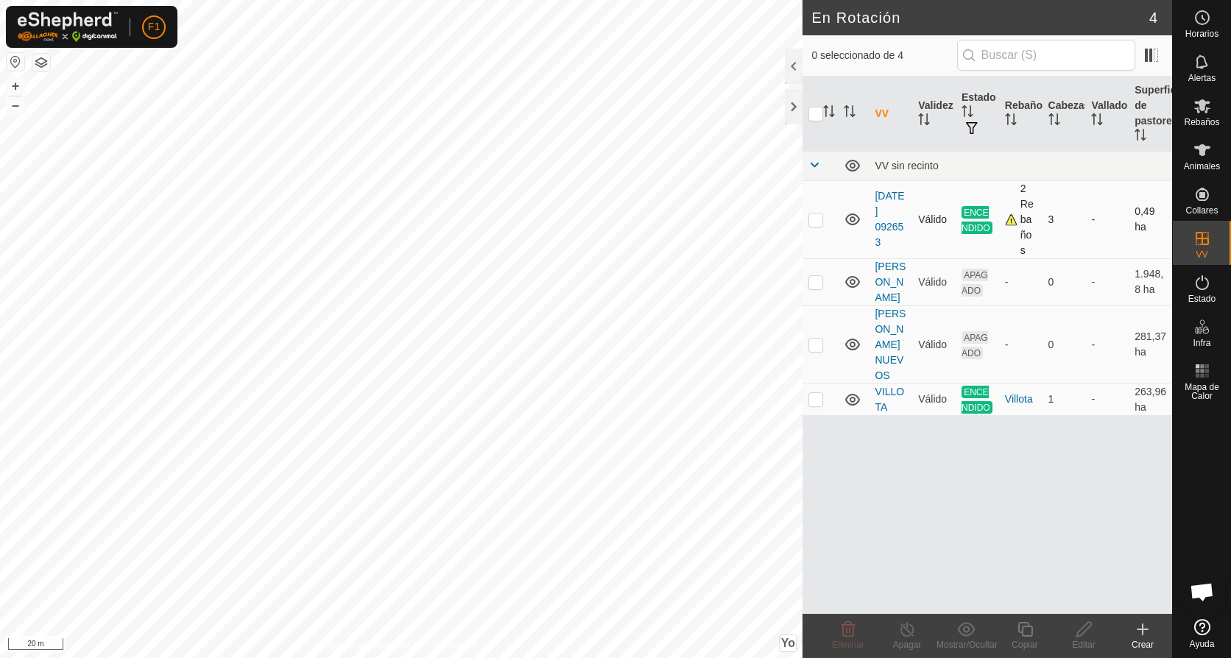
click at [808, 220] on td at bounding box center [820, 219] width 35 height 78
checkbox input "true"
click at [1035, 630] on copy-svg-icon at bounding box center [1024, 630] width 59 height 18
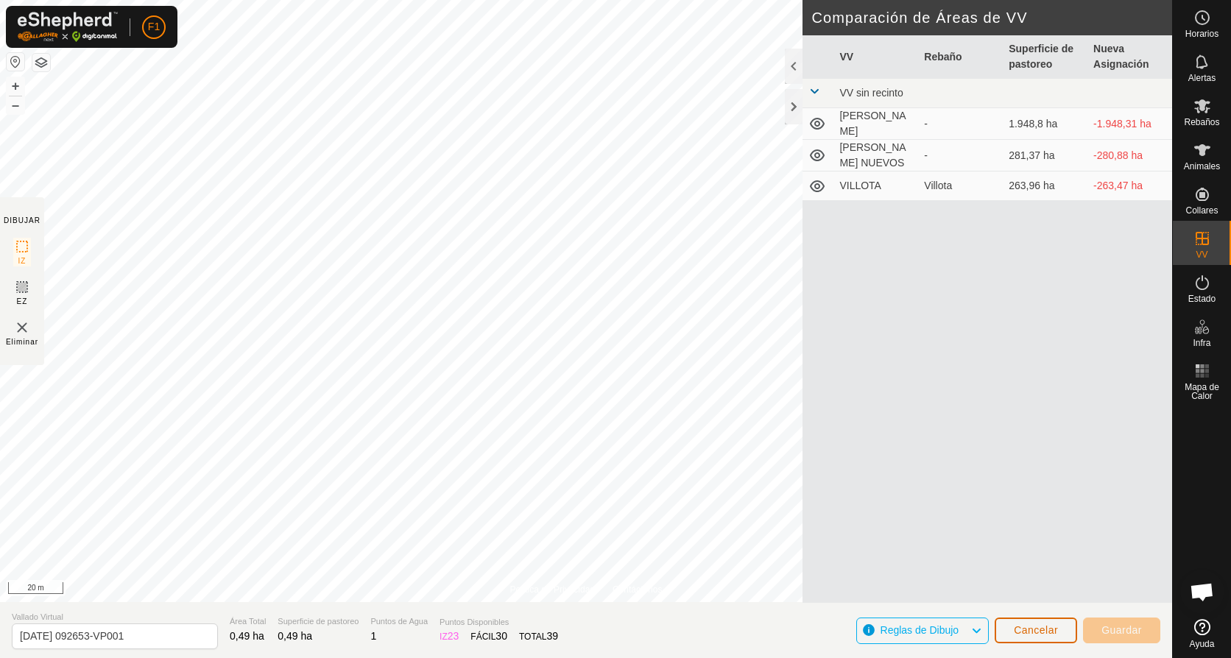
click at [1054, 632] on span "Cancelar" at bounding box center [1036, 630] width 44 height 12
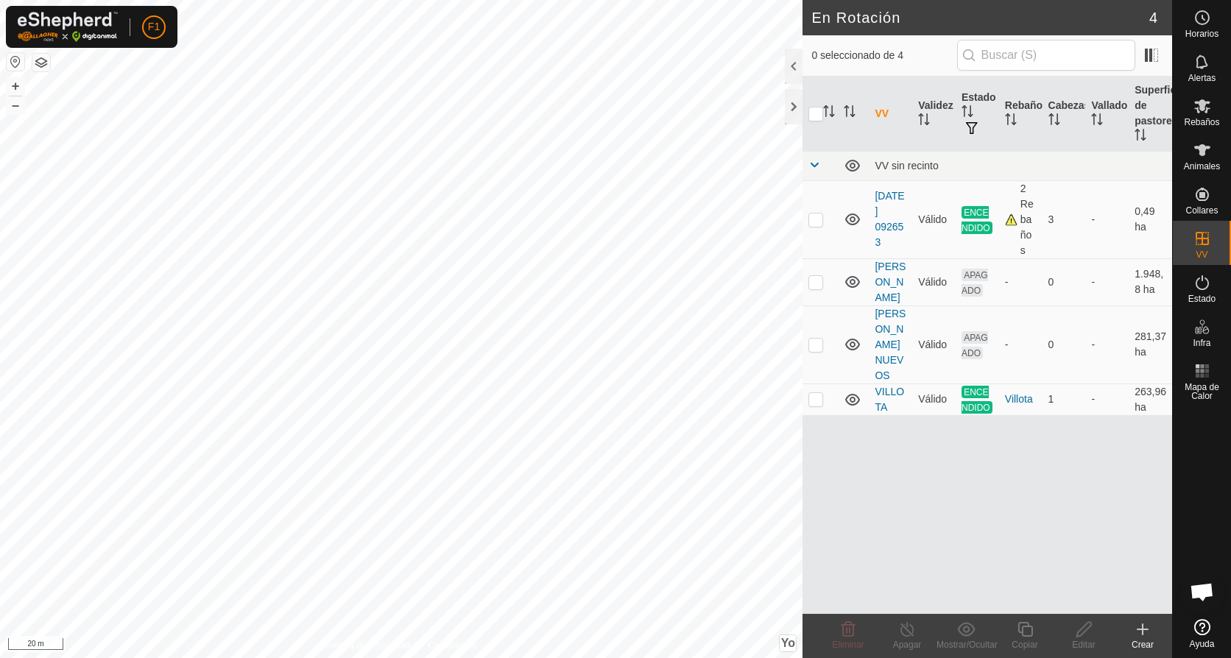
checkbox input "true"
click at [1012, 218] on div "2 Rebaños" at bounding box center [1021, 219] width 32 height 77
click at [1012, 225] on div "2 Rebaños" at bounding box center [1021, 219] width 32 height 77
click at [913, 636] on line at bounding box center [907, 630] width 12 height 12
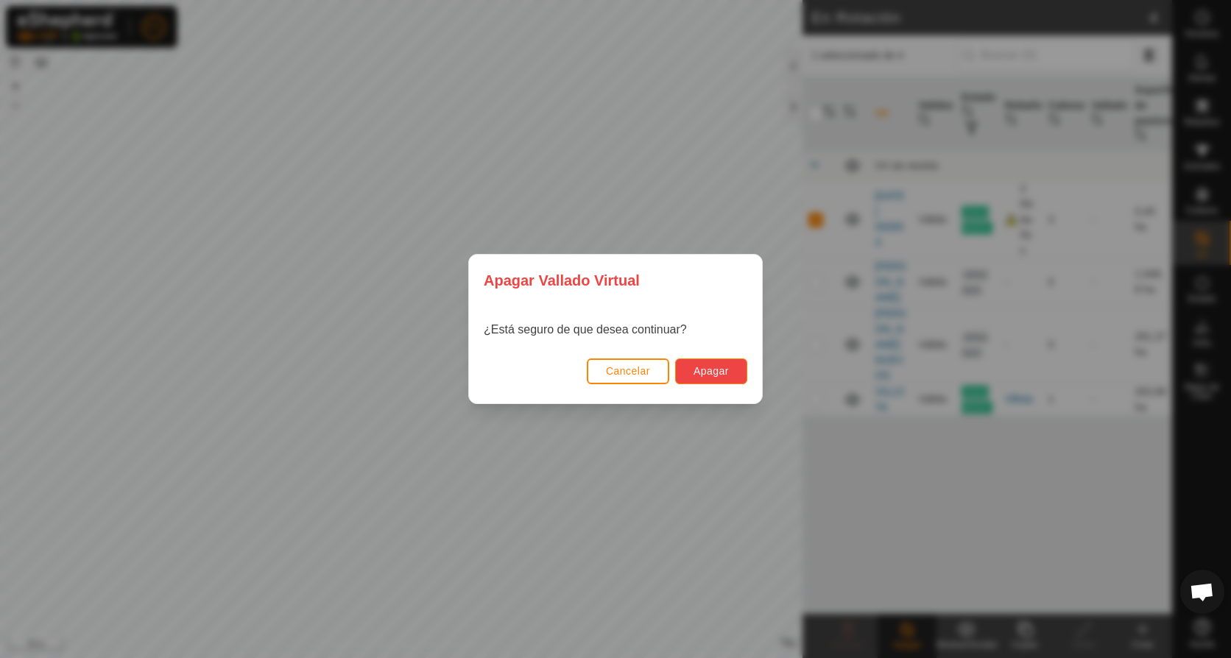
click at [710, 370] on span "Apagar" at bounding box center [711, 371] width 35 height 12
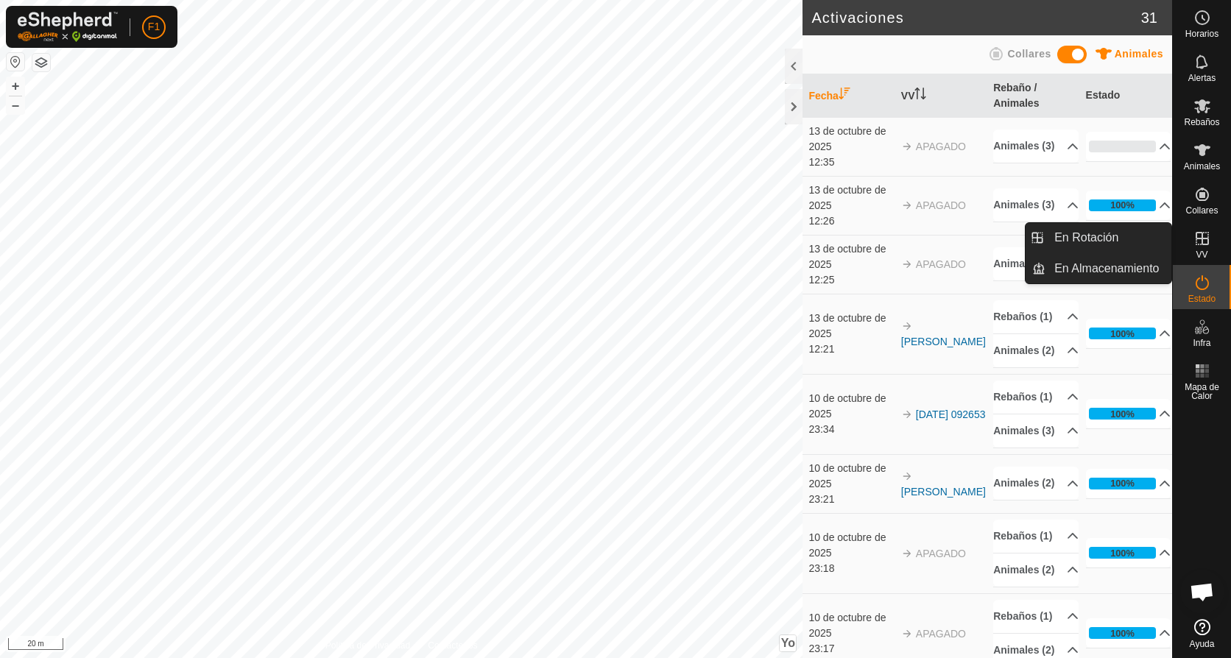
click at [1196, 237] on icon at bounding box center [1202, 238] width 13 height 13
click at [1139, 236] on link "En Rotación" at bounding box center [1108, 237] width 126 height 29
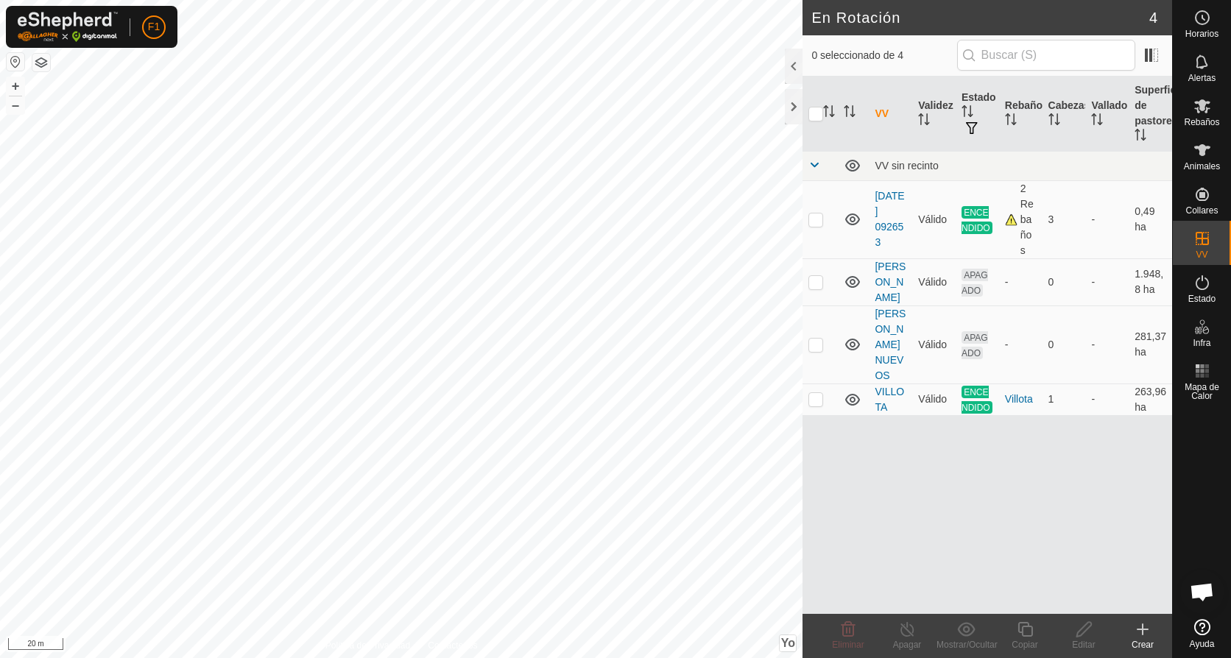
checkbox input "true"
click at [815, 283] on p-checkbox at bounding box center [815, 282] width 15 height 12
checkbox input "true"
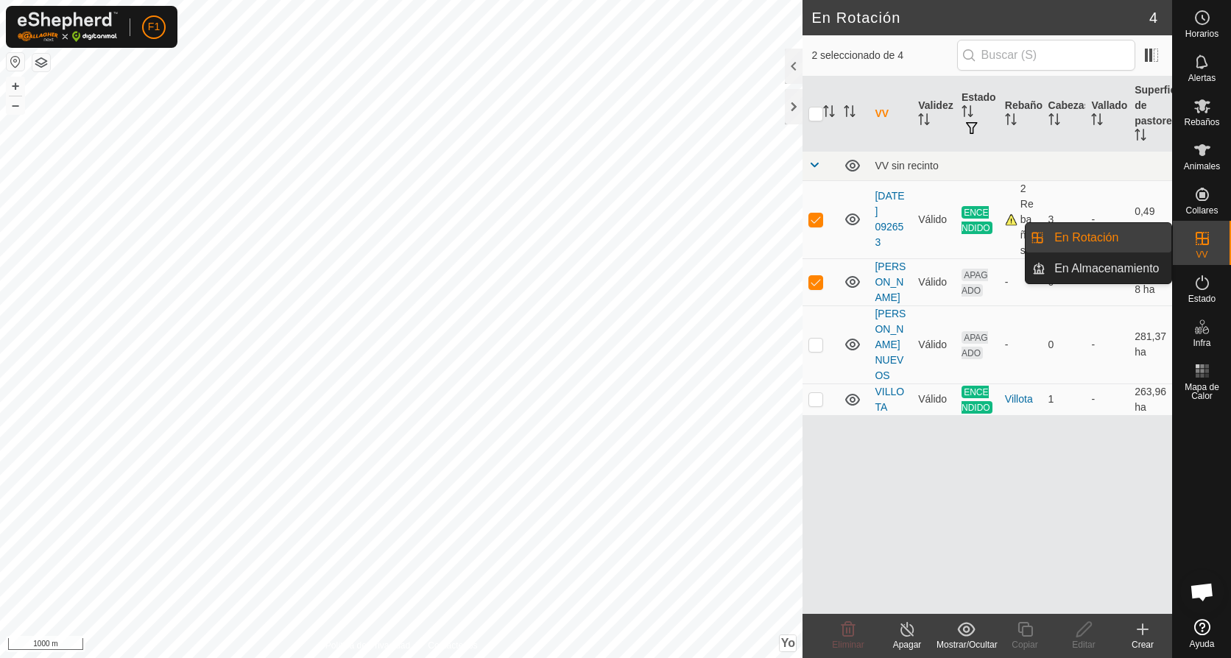
drag, startPoint x: 1202, startPoint y: 222, endPoint x: 1197, endPoint y: 233, distance: 12.2
click at [1197, 233] on icon at bounding box center [1202, 238] width 13 height 13
click at [1072, 237] on link "En Rotación" at bounding box center [1108, 237] width 126 height 29
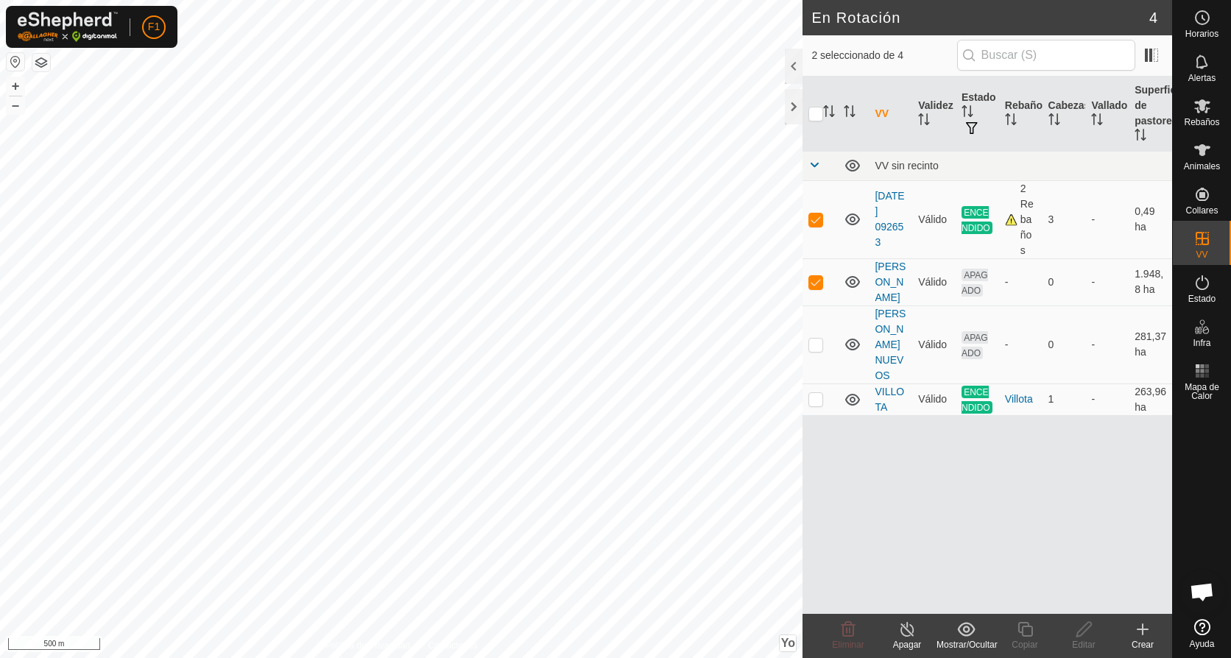
click at [364, 657] on html "F1 Horarios Alertas Rebaños Animales Collares VV Estado Infra Mapa de Calor Ayu…" at bounding box center [615, 329] width 1231 height 658
checkbox input "false"
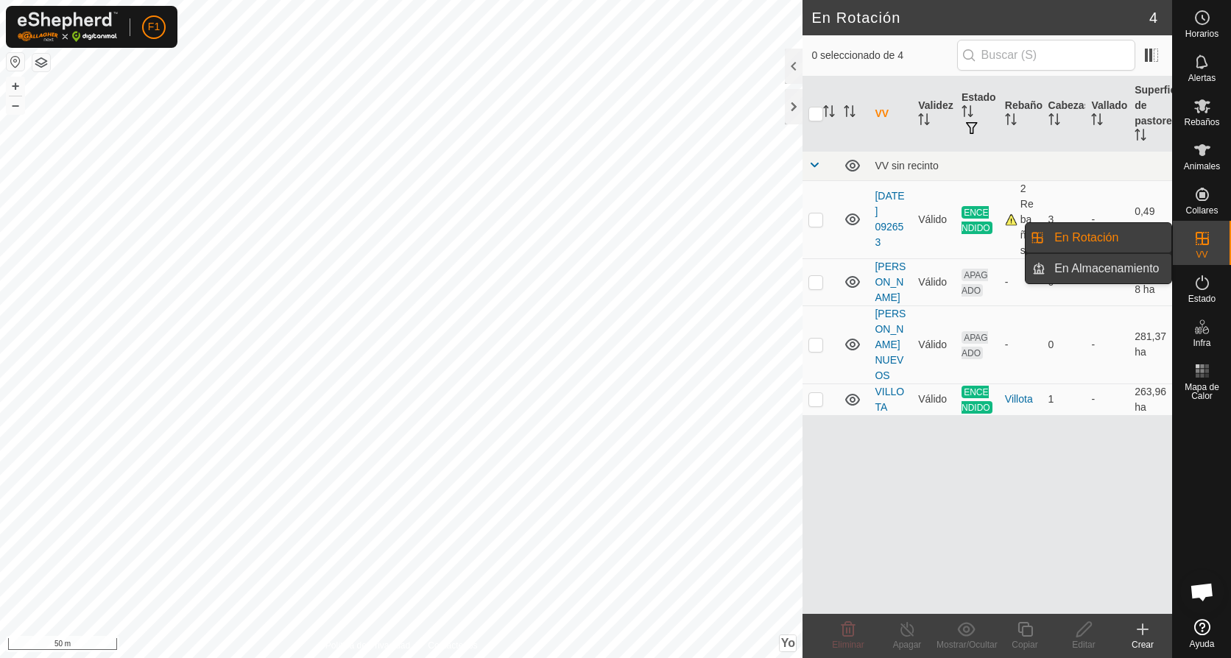
click at [1113, 267] on link "En Almacenamiento" at bounding box center [1108, 268] width 126 height 29
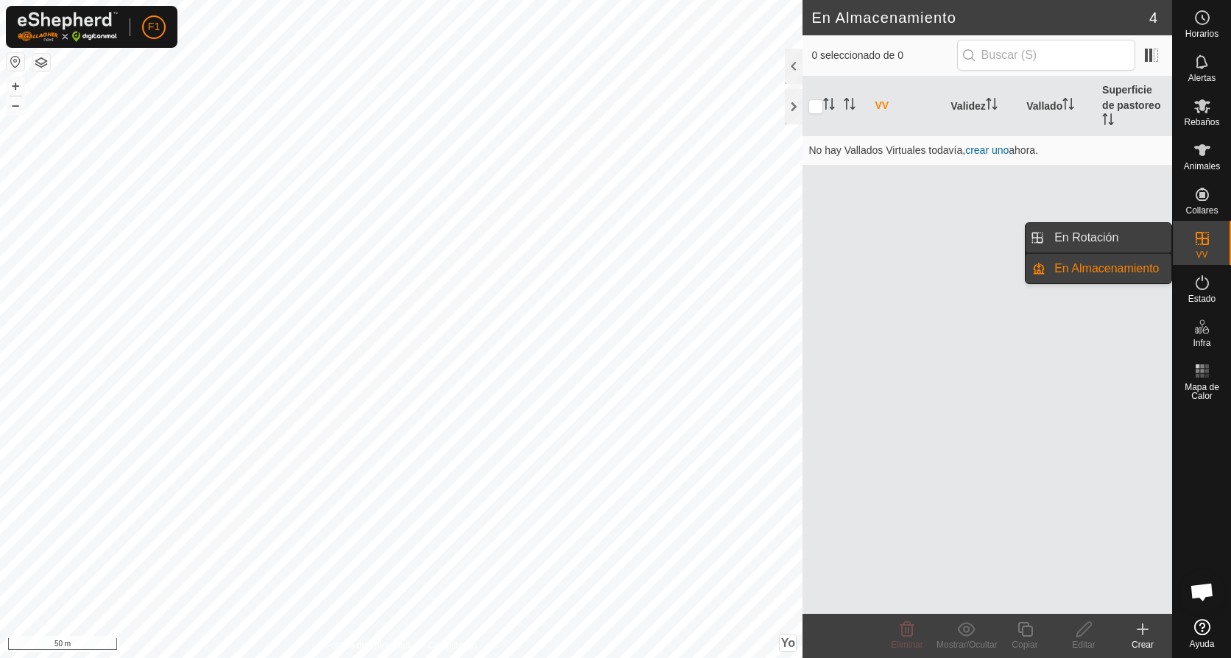
click at [1110, 241] on link "En Rotación" at bounding box center [1108, 237] width 126 height 29
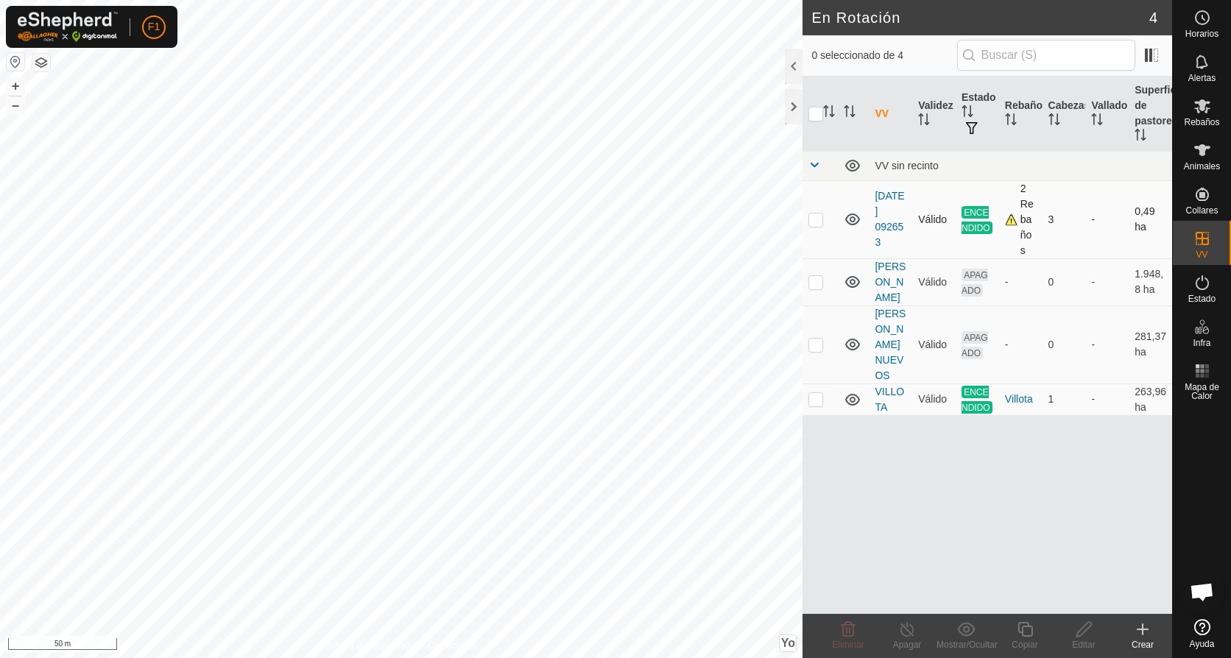
click at [815, 222] on p-checkbox at bounding box center [815, 220] width 15 height 12
checkbox input "true"
click at [1034, 632] on icon at bounding box center [1025, 630] width 18 height 18
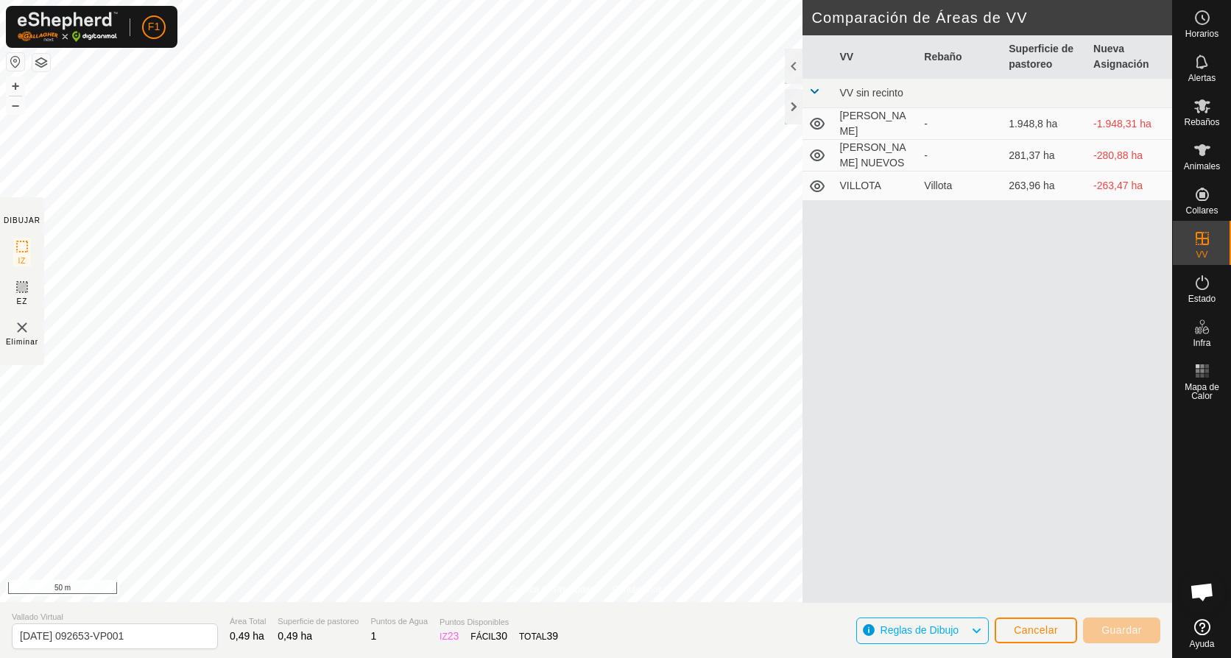
click at [0, 99] on html "F1 Horarios Alertas Rebaños Animales Collares VV Estado Infra Mapa de Calor Ayu…" at bounding box center [615, 329] width 1231 height 658
click at [298, 0] on html "F1 Horarios Alertas Rebaños Animales Collares VV Estado Infra Mapa de Calor Ayu…" at bounding box center [615, 329] width 1231 height 658
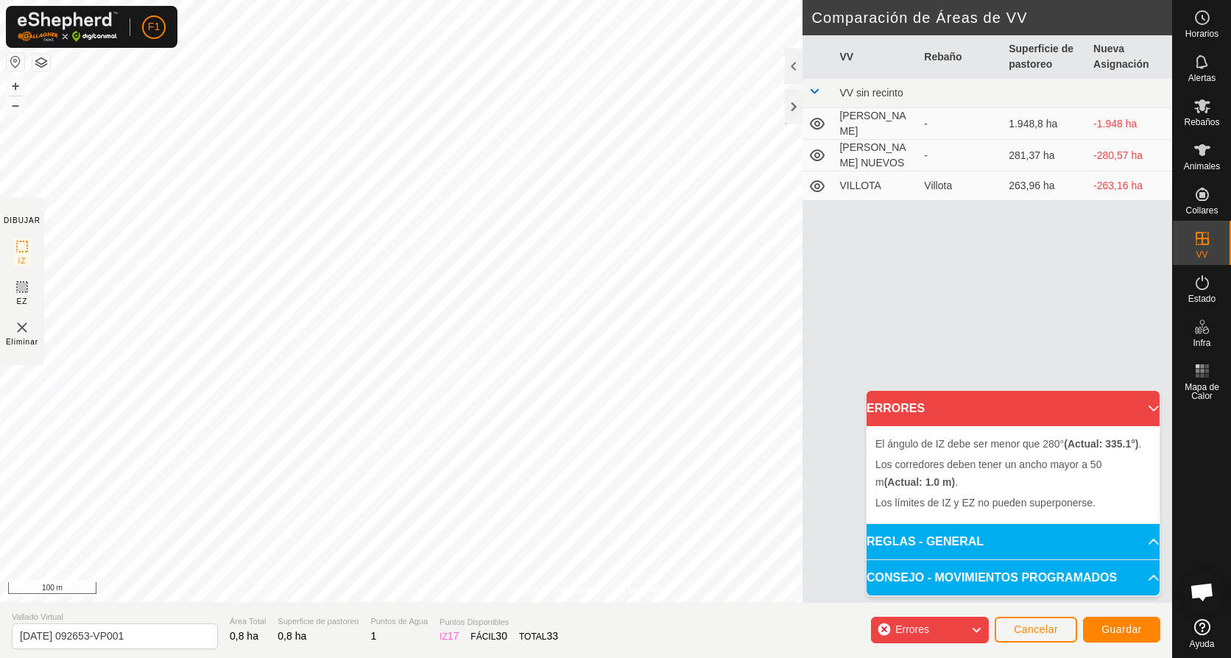
click at [579, 0] on html "F1 Horarios Alertas Rebaños Animales Collares VV Estado Infra Mapa de Calor Ayu…" at bounding box center [615, 329] width 1231 height 658
click at [982, 630] on icon at bounding box center [976, 630] width 12 height 19
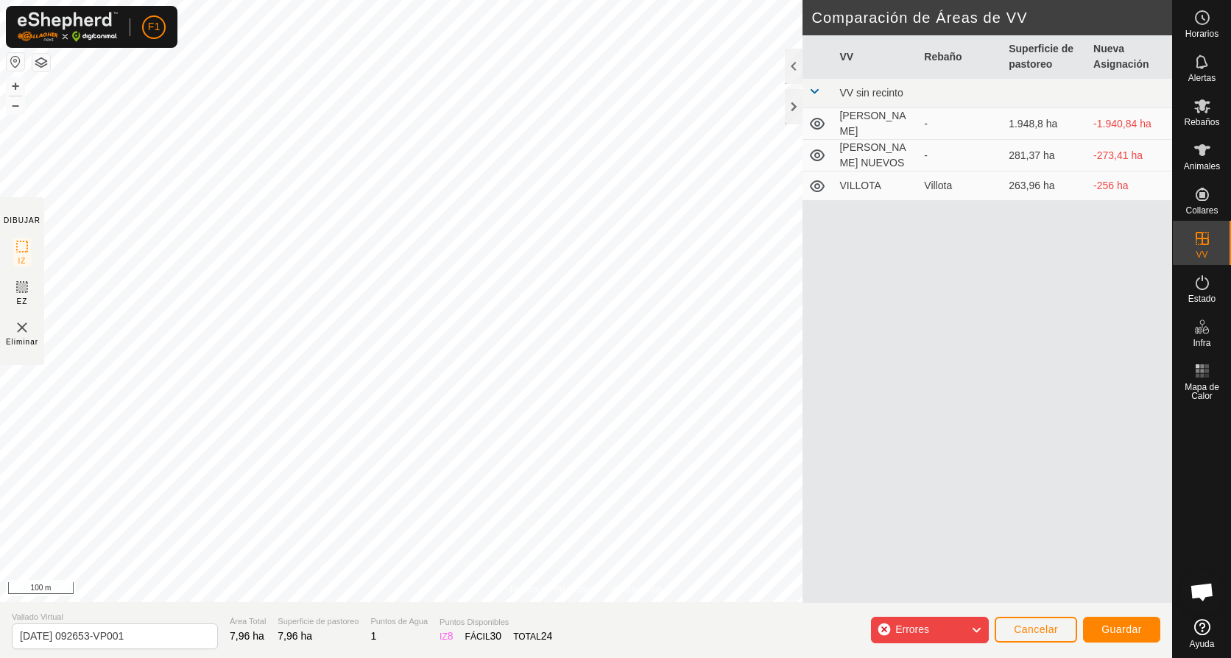
click at [982, 630] on icon at bounding box center [976, 630] width 12 height 19
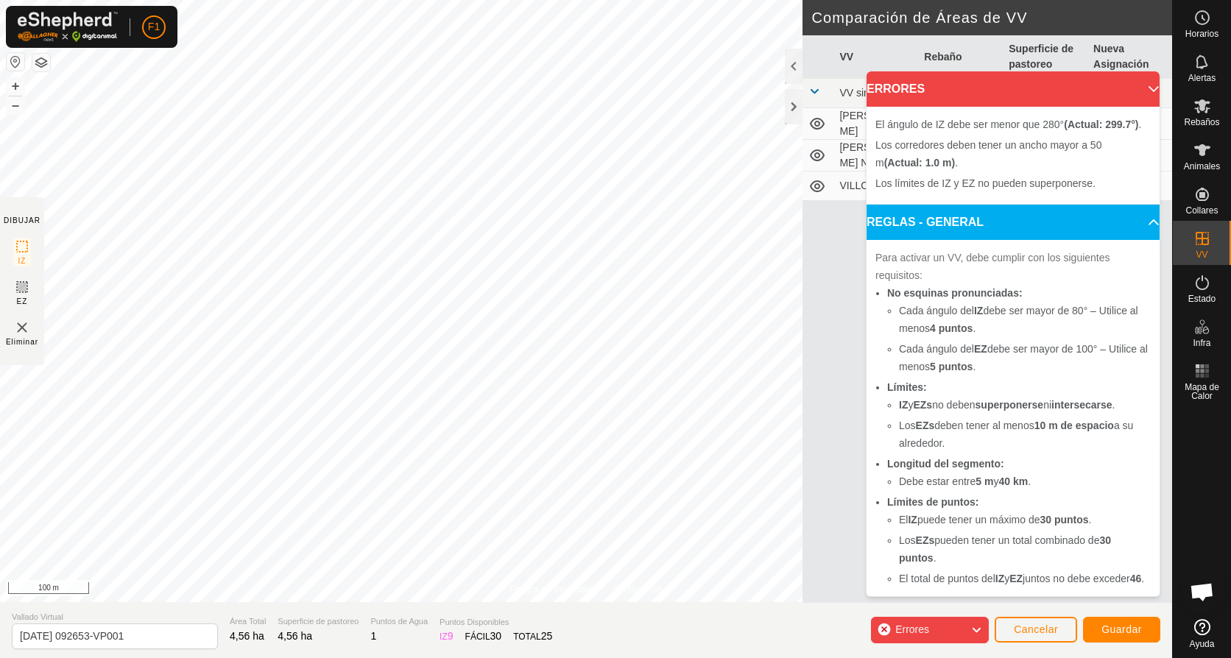
click at [549, 0] on html "F1 Horarios Alertas Rebaños Animales Collares VV Estado Infra Mapa de Calor Ayu…" at bounding box center [615, 329] width 1231 height 658
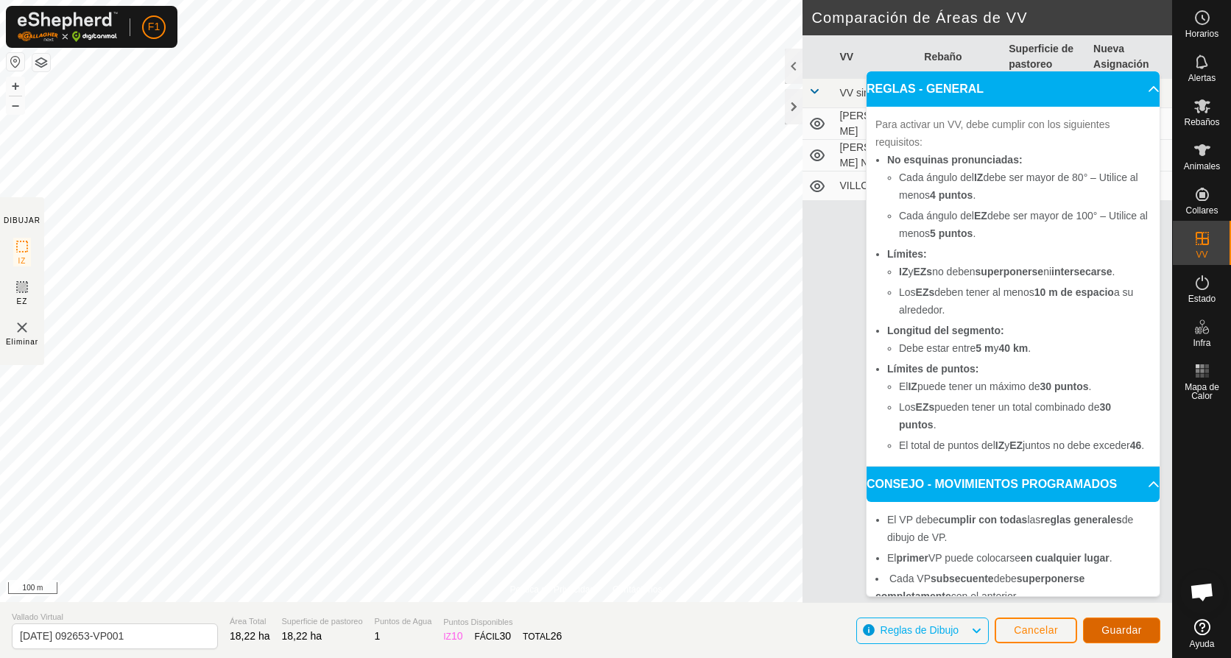
click at [1100, 629] on button "Guardar" at bounding box center [1121, 631] width 77 height 26
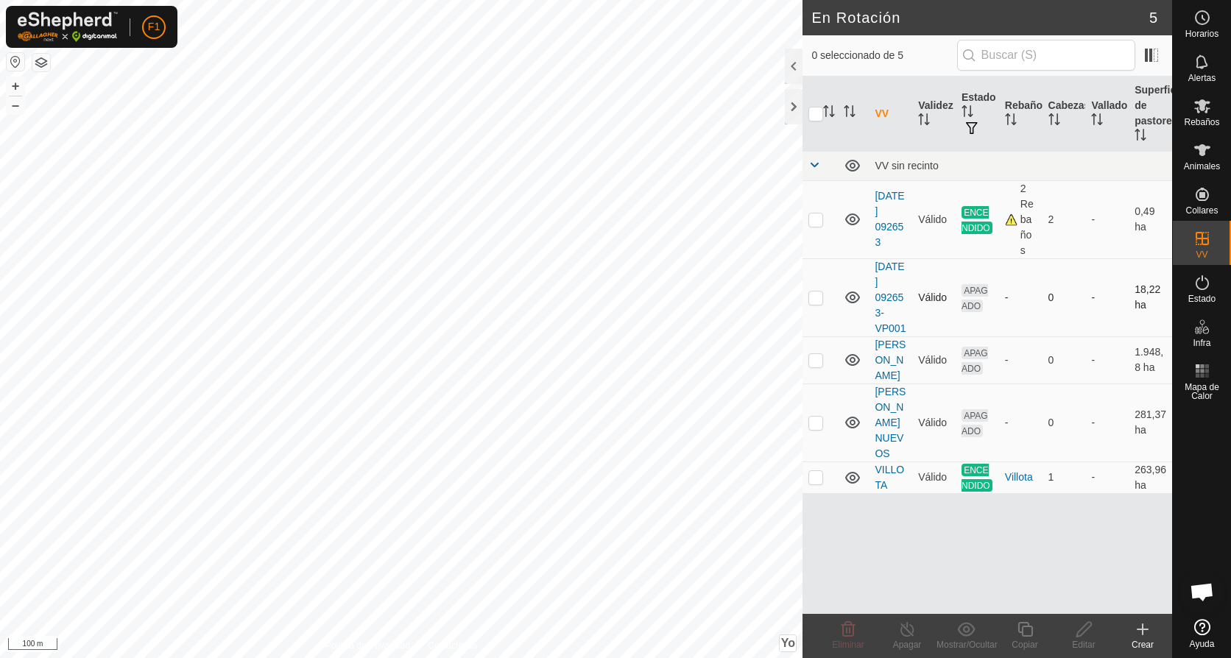
click at [817, 296] on p-checkbox at bounding box center [815, 298] width 15 height 12
checkbox input "true"
click at [1081, 638] on div "Editar" at bounding box center [1083, 644] width 59 height 13
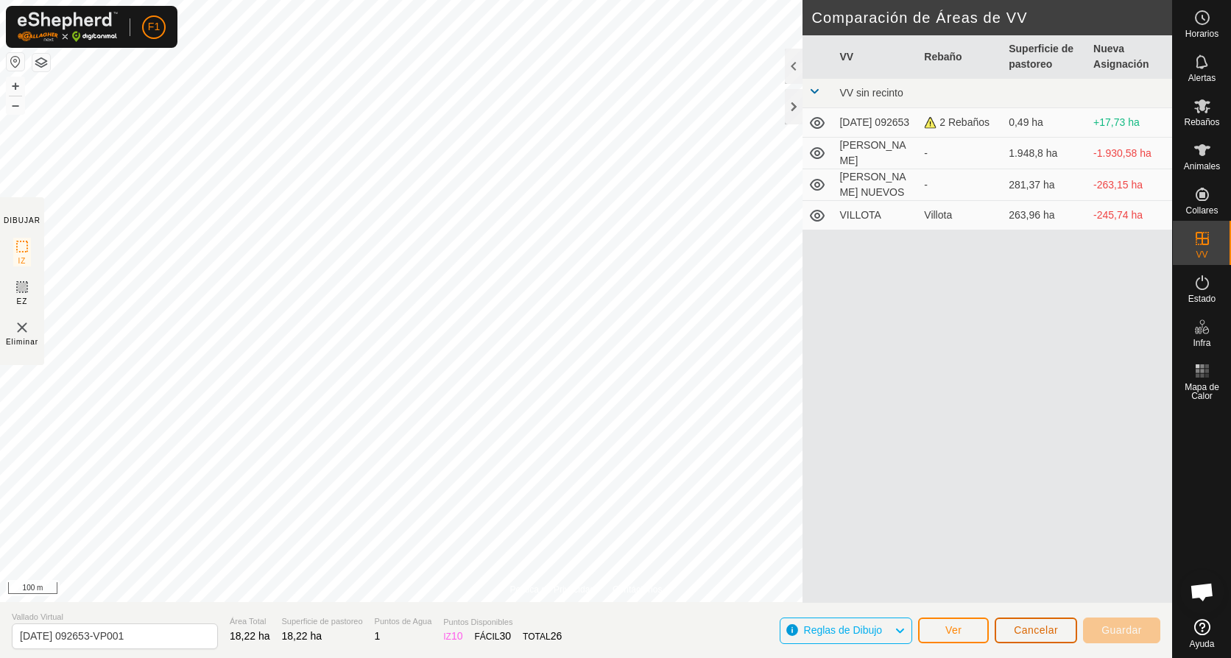
click at [1049, 635] on span "Cancelar" at bounding box center [1036, 630] width 44 height 12
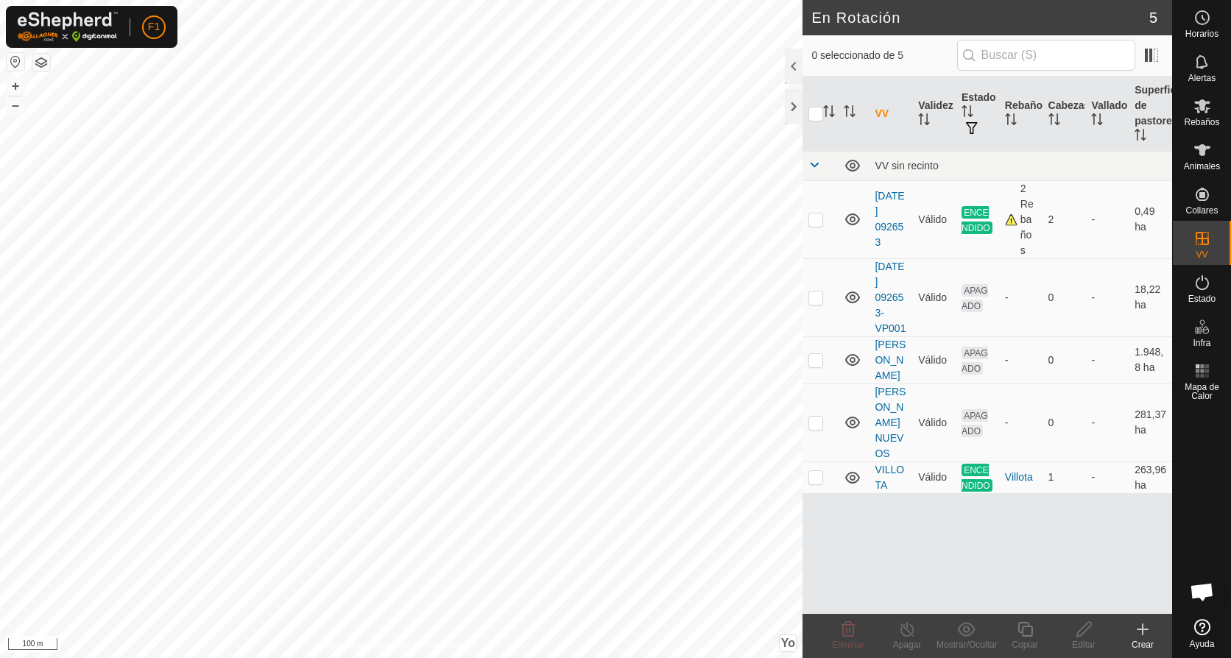
checkbox input "true"
click at [1081, 628] on icon at bounding box center [1084, 630] width 18 height 18
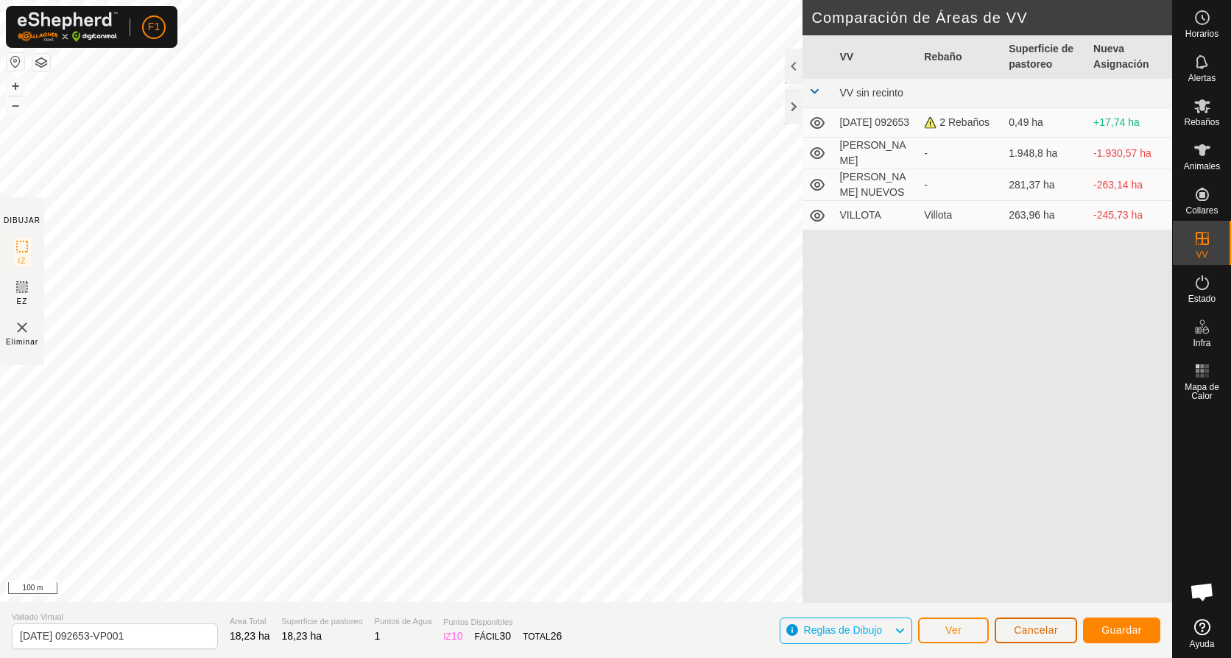
click at [1071, 630] on button "Cancelar" at bounding box center [1036, 631] width 82 height 26
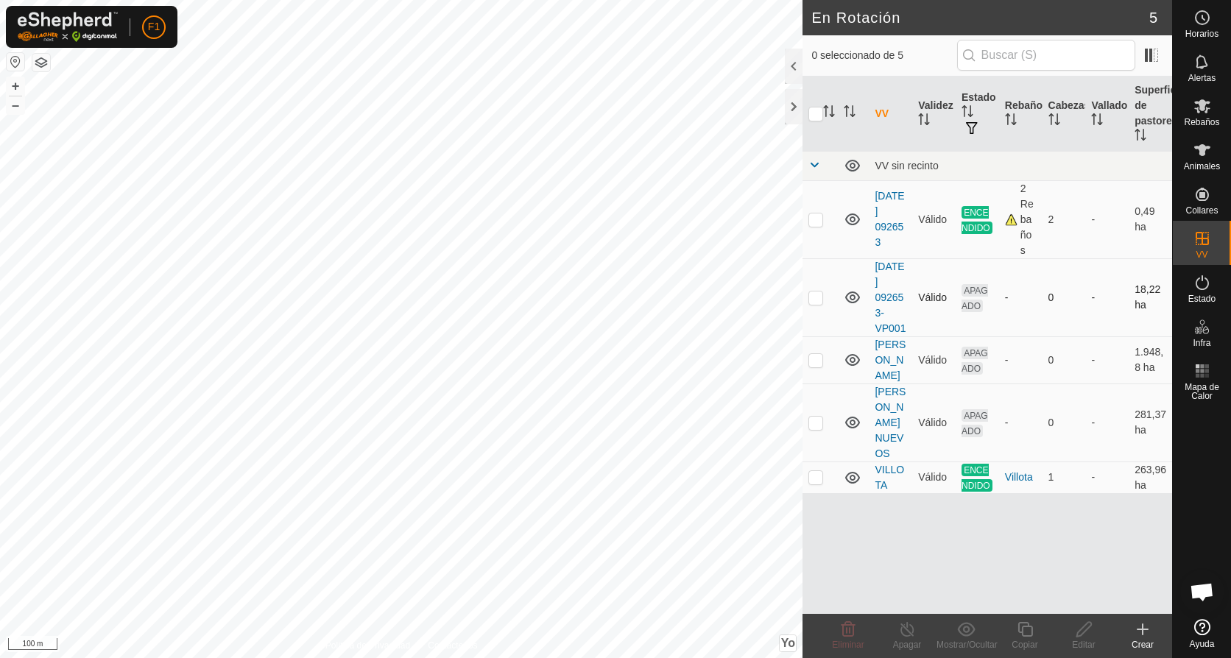
click at [819, 299] on p-checkbox at bounding box center [815, 298] width 15 height 12
checkbox input "true"
click at [1083, 632] on icon at bounding box center [1084, 630] width 18 height 18
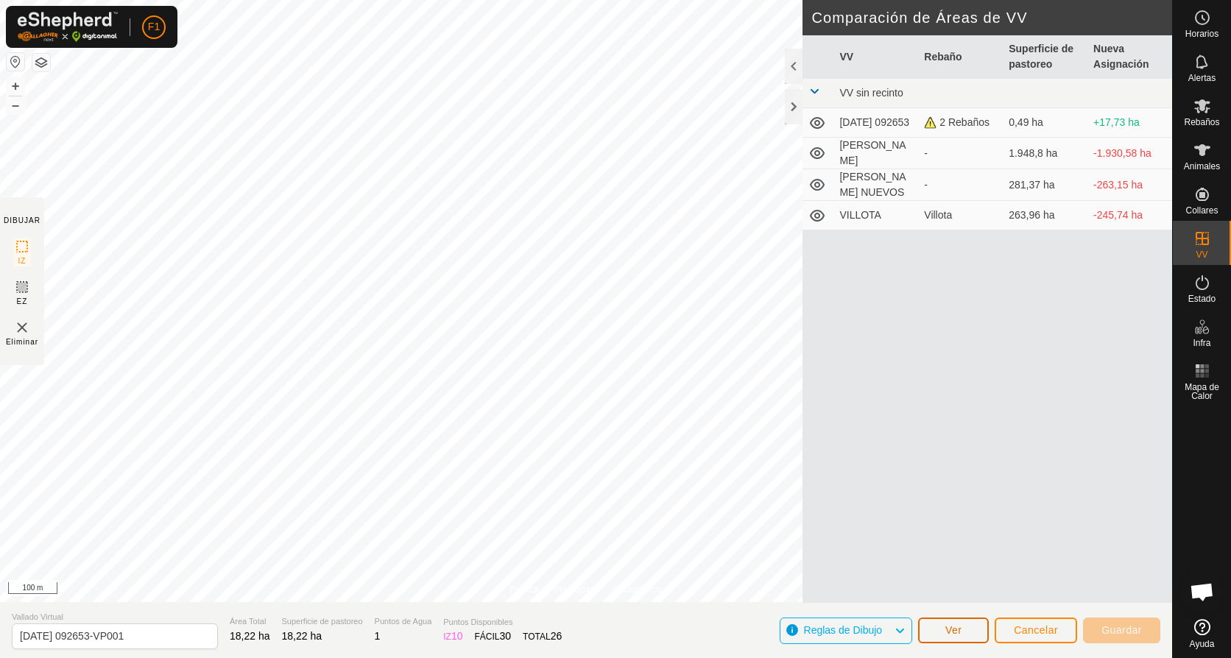
click at [954, 630] on span "Ver" at bounding box center [953, 630] width 17 height 12
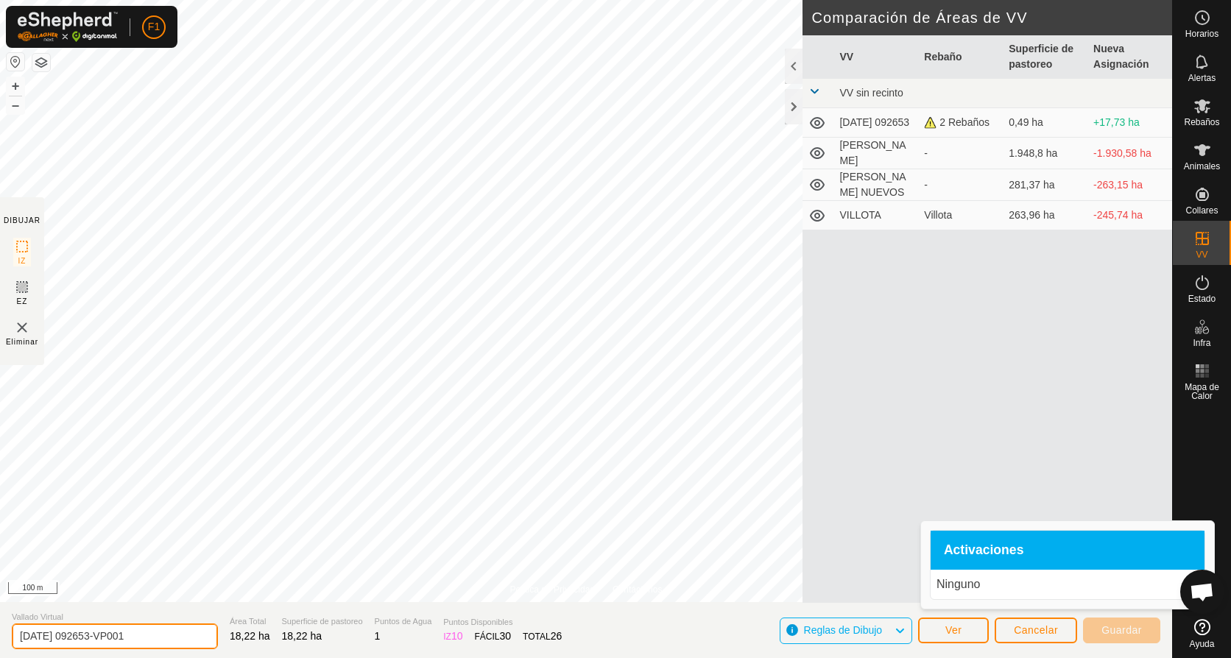
click at [89, 632] on input "[DATE] 092653-VP001" at bounding box center [115, 637] width 206 height 26
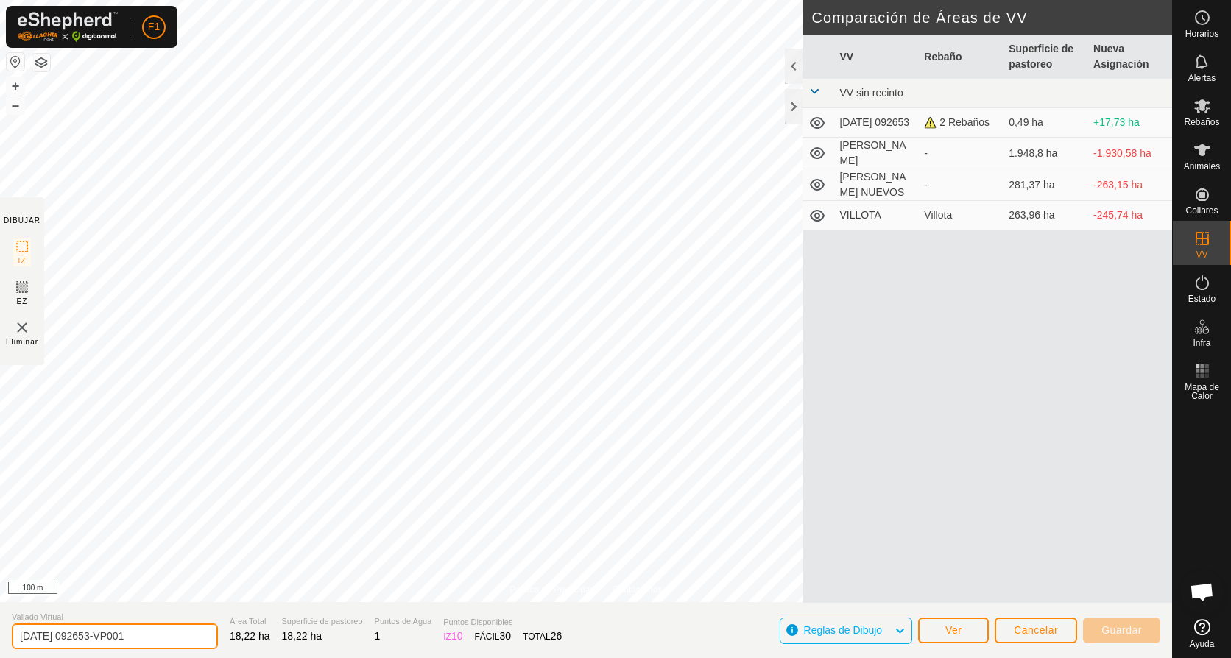
click at [89, 632] on input "[DATE] 092653-VP001" at bounding box center [115, 637] width 206 height 26
type input "San Roman2"
click at [1119, 631] on span "Guardar" at bounding box center [1121, 630] width 40 height 12
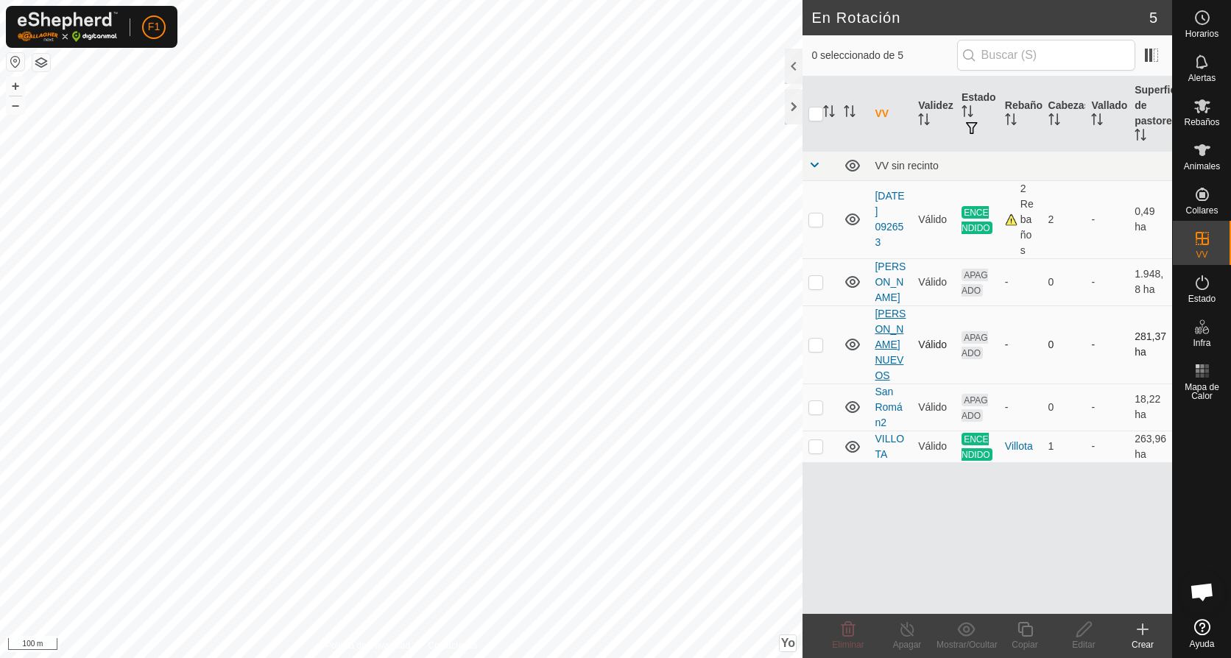
click at [882, 342] on link "[PERSON_NAME] NUEVOS" at bounding box center [890, 345] width 31 height 74
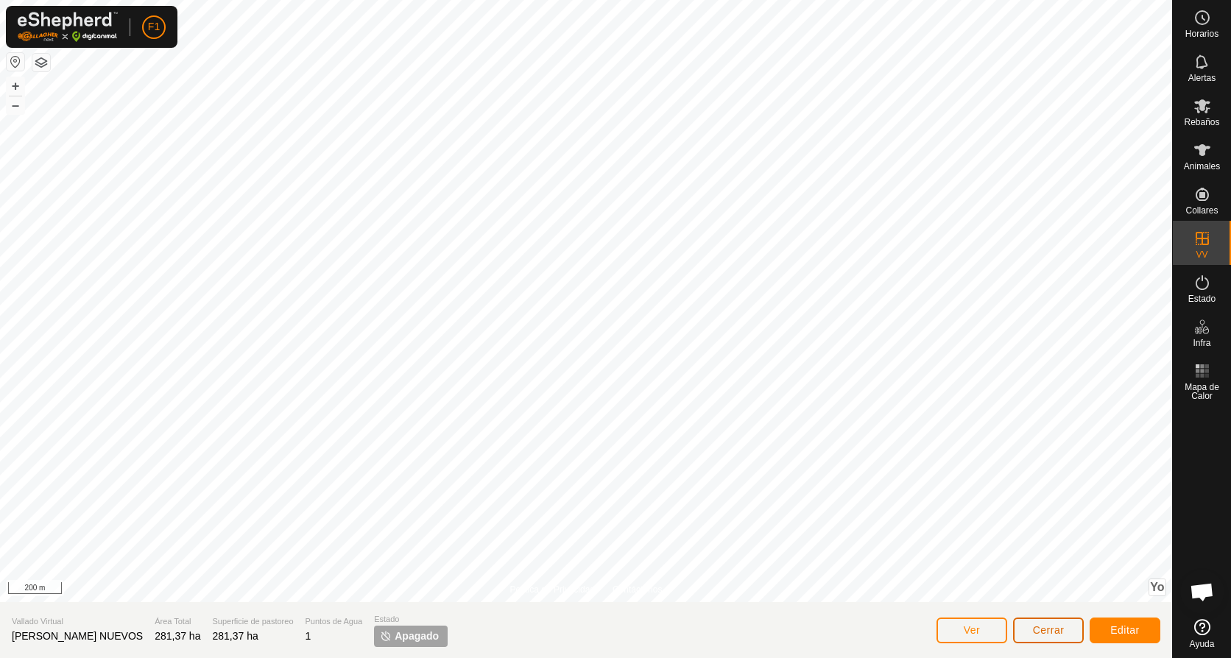
click at [1051, 632] on span "Cerrar" at bounding box center [1049, 630] width 32 height 12
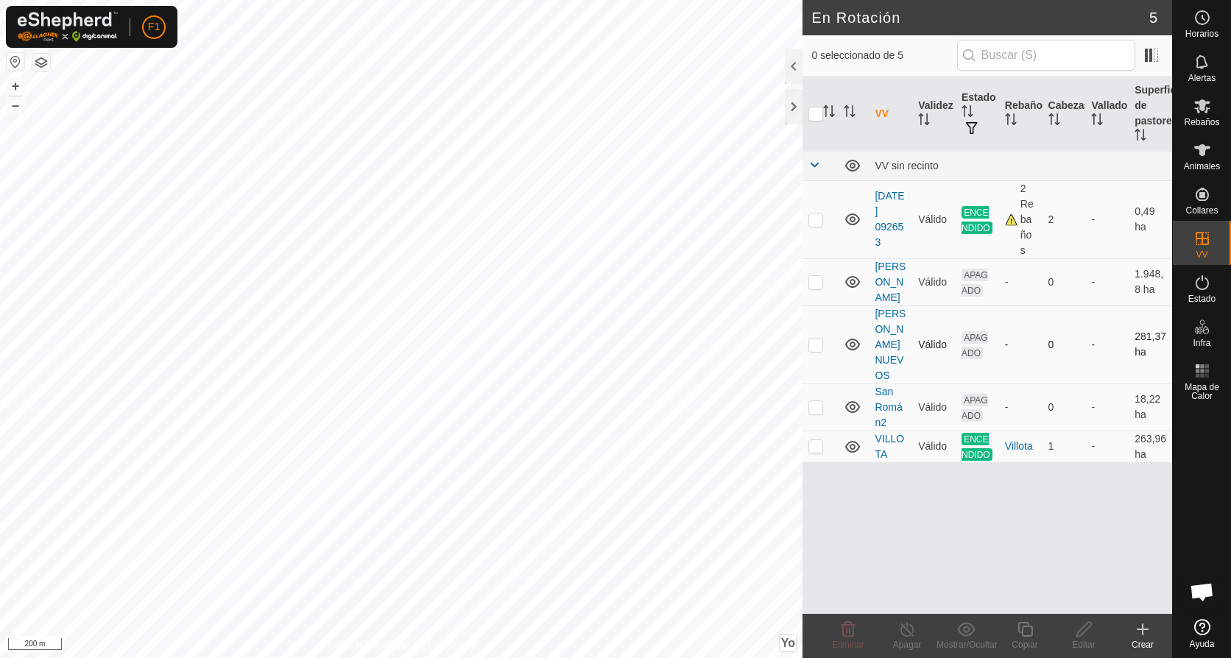
click at [815, 342] on p-checkbox at bounding box center [815, 345] width 15 height 12
checkbox input "true"
click at [1082, 636] on icon at bounding box center [1084, 630] width 18 height 18
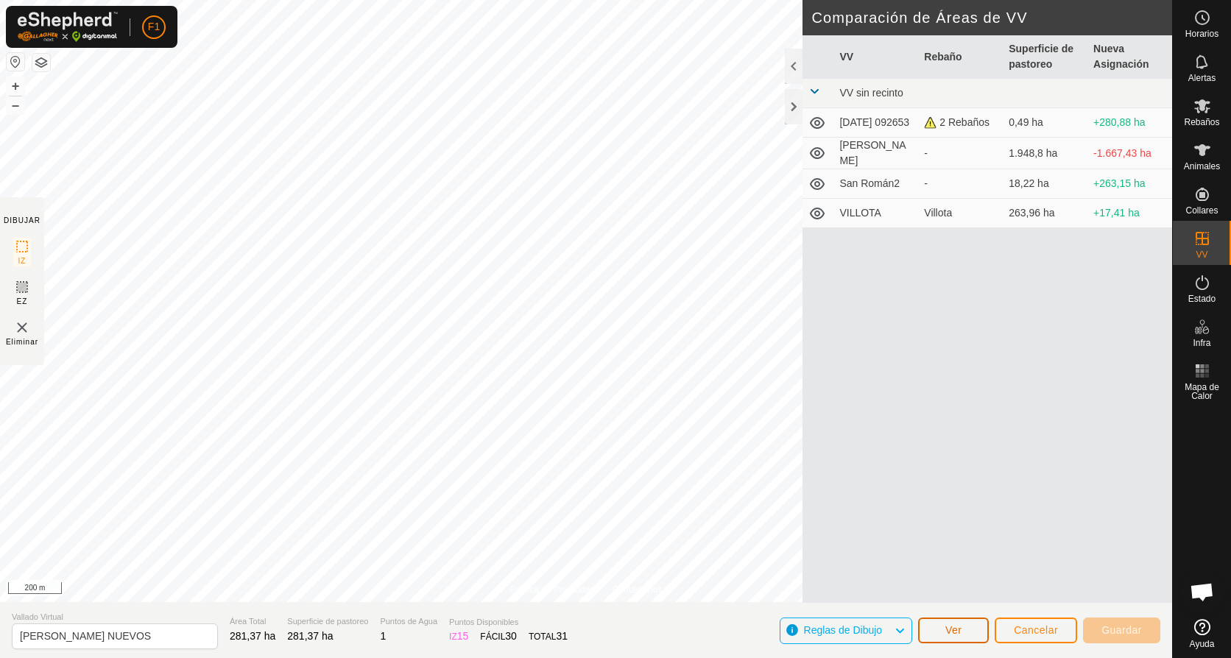
click at [941, 632] on button "Ver" at bounding box center [953, 631] width 71 height 26
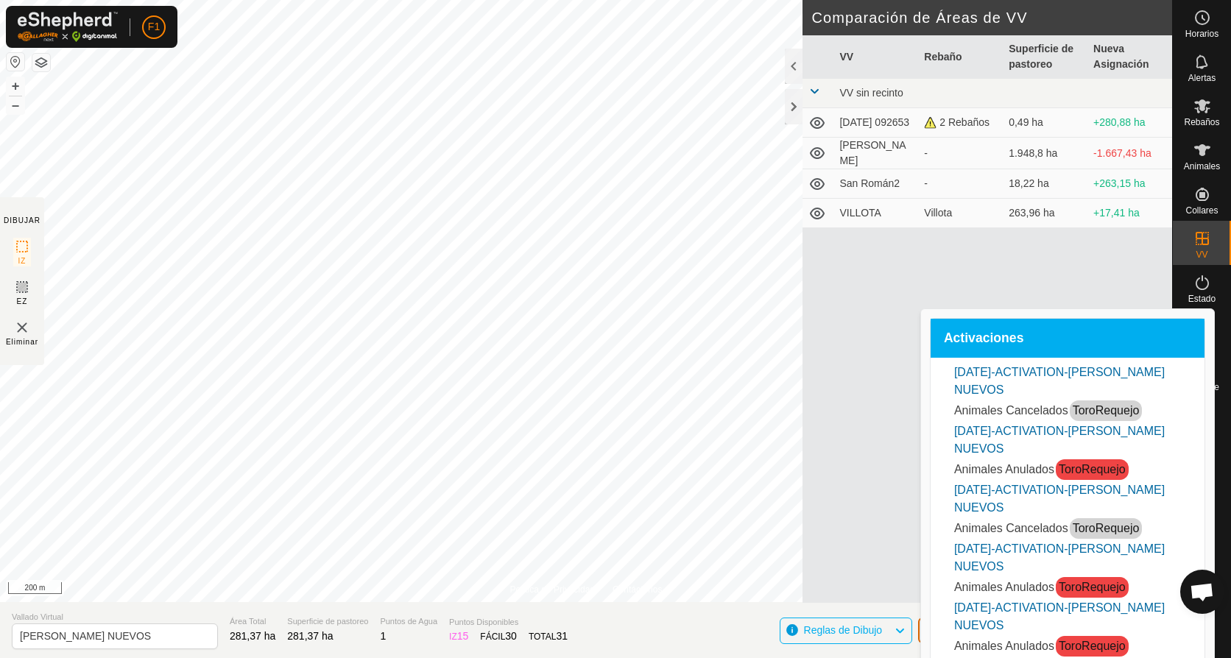
click at [941, 632] on button "Ver" at bounding box center [953, 631] width 71 height 26
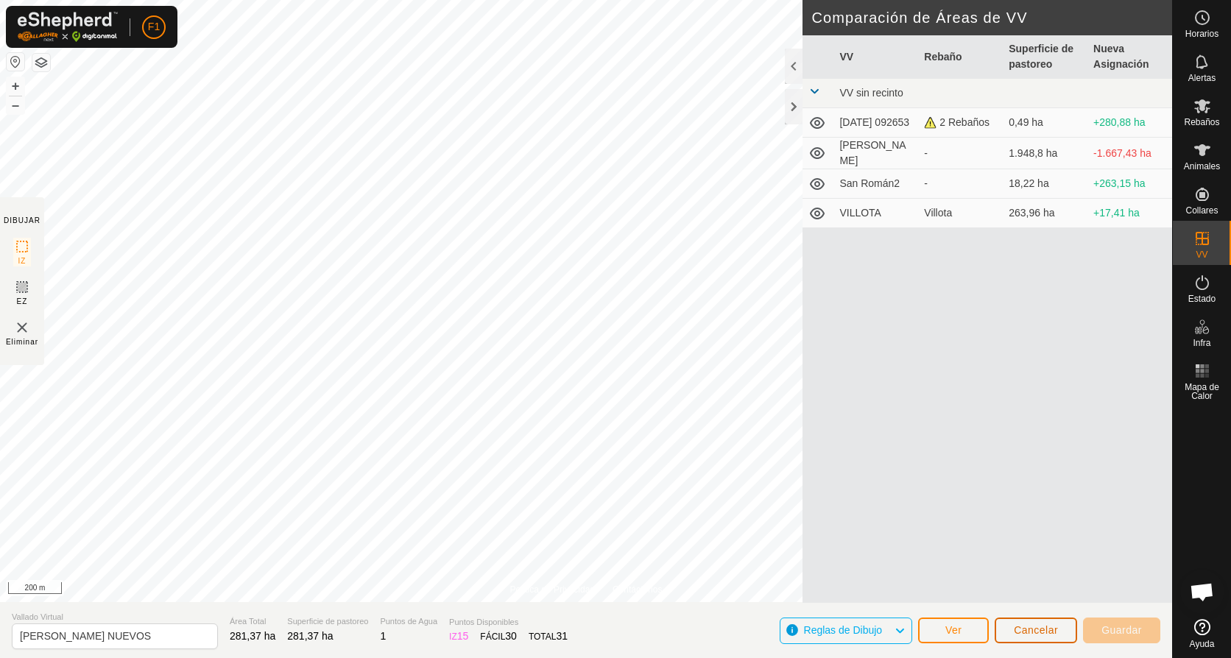
click at [1052, 632] on span "Cancelar" at bounding box center [1036, 630] width 44 height 12
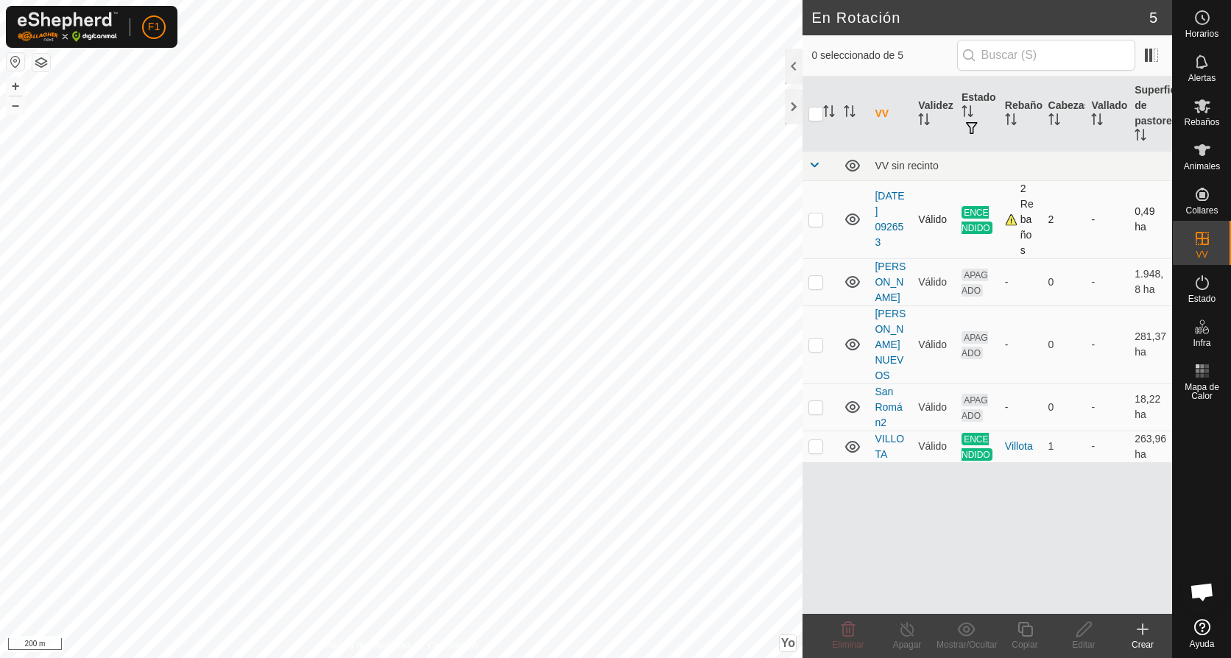
click at [817, 225] on p-checkbox at bounding box center [815, 220] width 15 height 12
checkbox input "true"
click at [893, 214] on link "[DATE] 092653" at bounding box center [889, 219] width 29 height 58
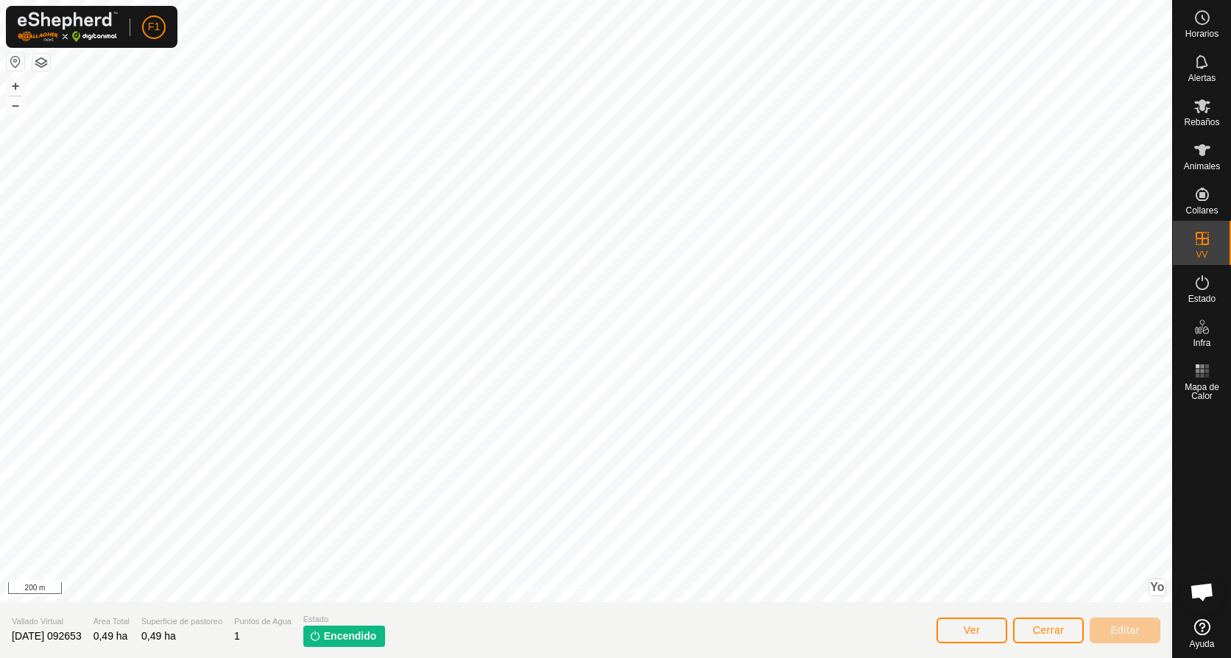
click at [68, 638] on span "[DATE] 092653" at bounding box center [47, 636] width 70 height 12
click at [984, 627] on button "Ver" at bounding box center [972, 631] width 71 height 26
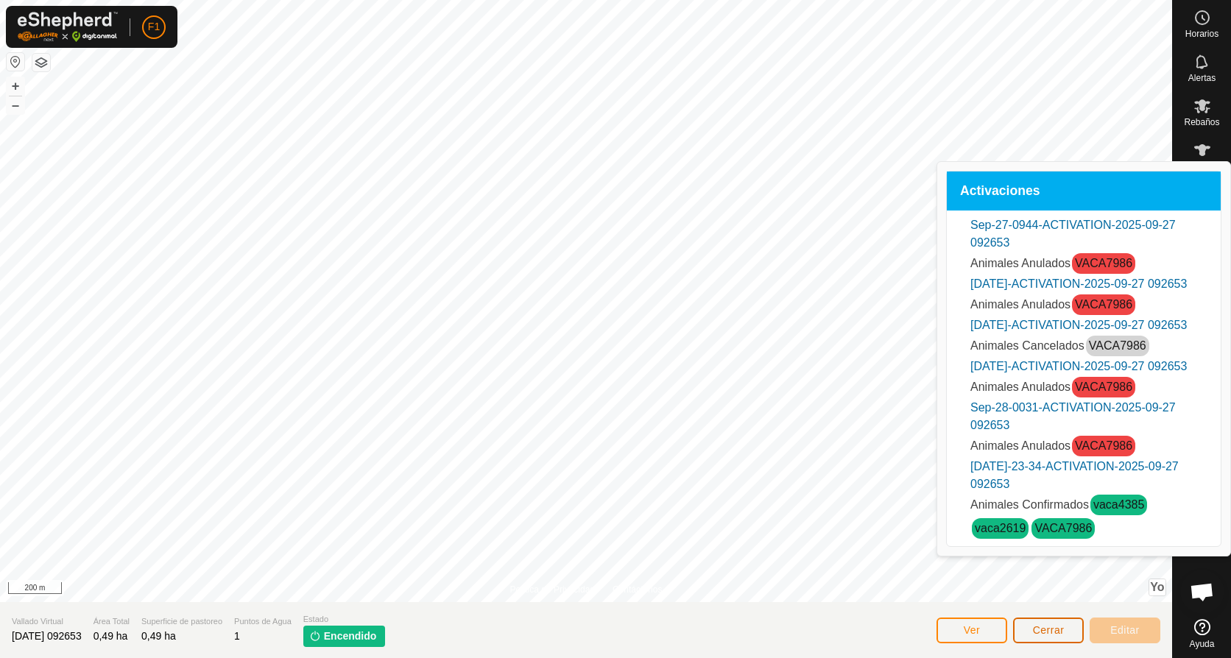
click at [1018, 627] on button "Cerrar" at bounding box center [1048, 631] width 71 height 26
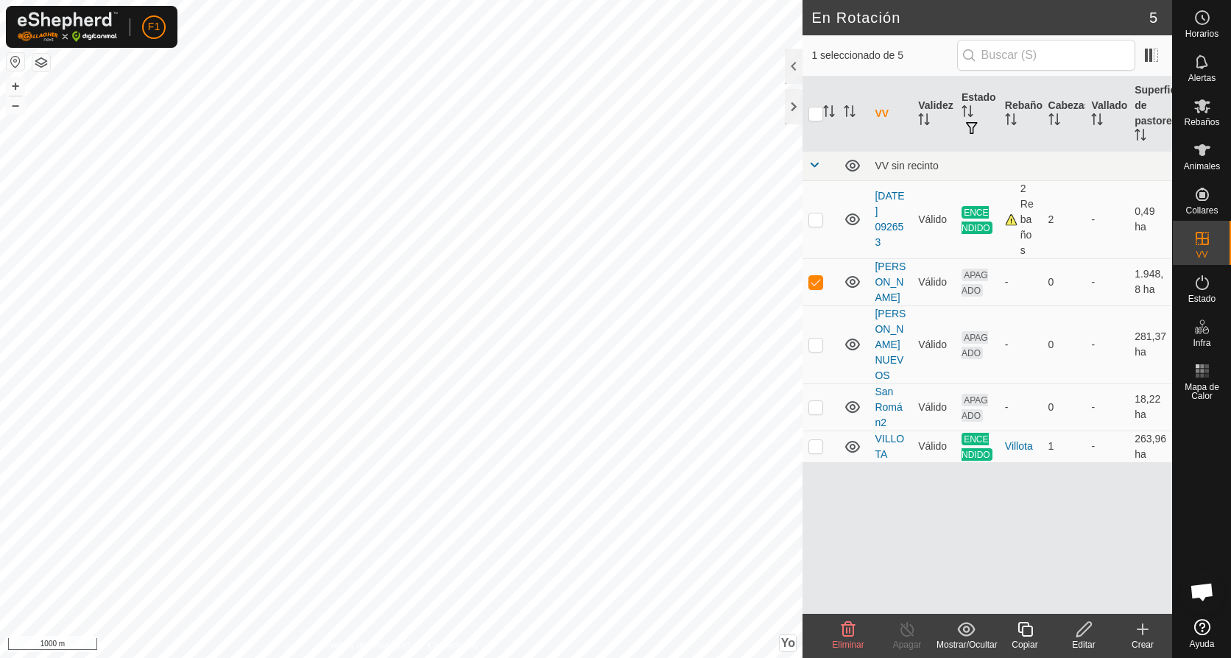
checkbox input "false"
checkbox input "true"
click at [1208, 112] on icon at bounding box center [1202, 106] width 18 height 18
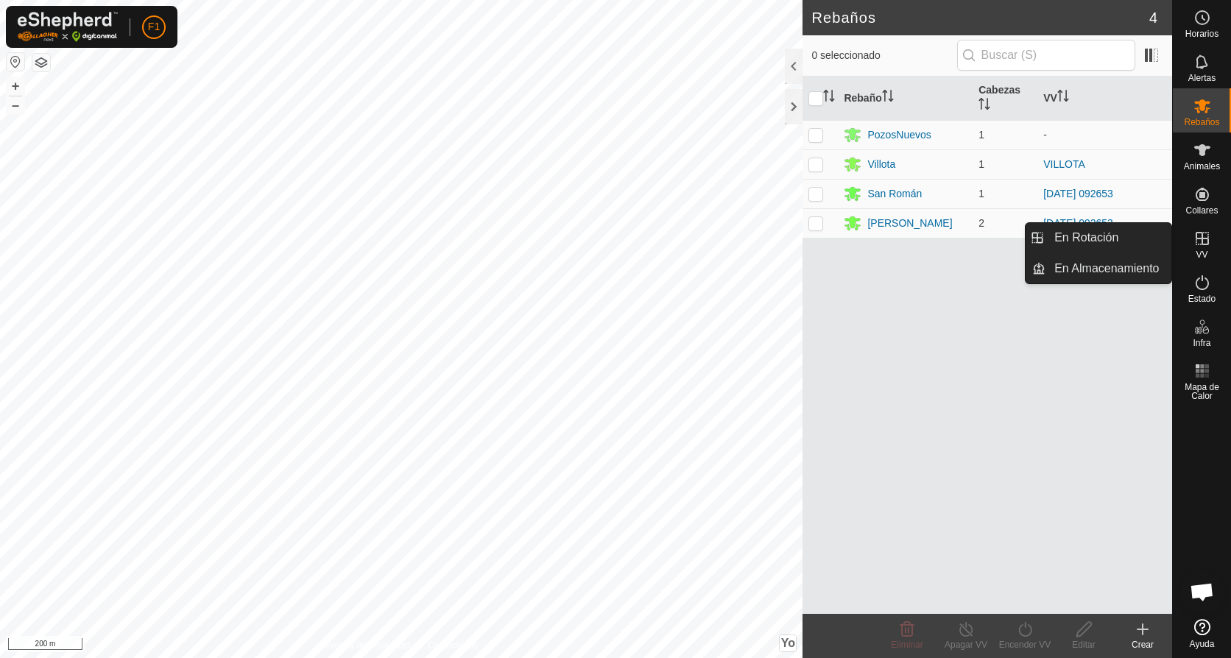
click at [1207, 238] on icon at bounding box center [1202, 239] width 18 height 18
click at [1197, 247] on es-virtualpaddocks-svg-icon at bounding box center [1202, 239] width 27 height 24
click at [1197, 247] on icon at bounding box center [1202, 239] width 18 height 18
click at [1202, 241] on icon at bounding box center [1202, 238] width 13 height 13
click at [1086, 231] on link "En Rotación" at bounding box center [1108, 237] width 126 height 29
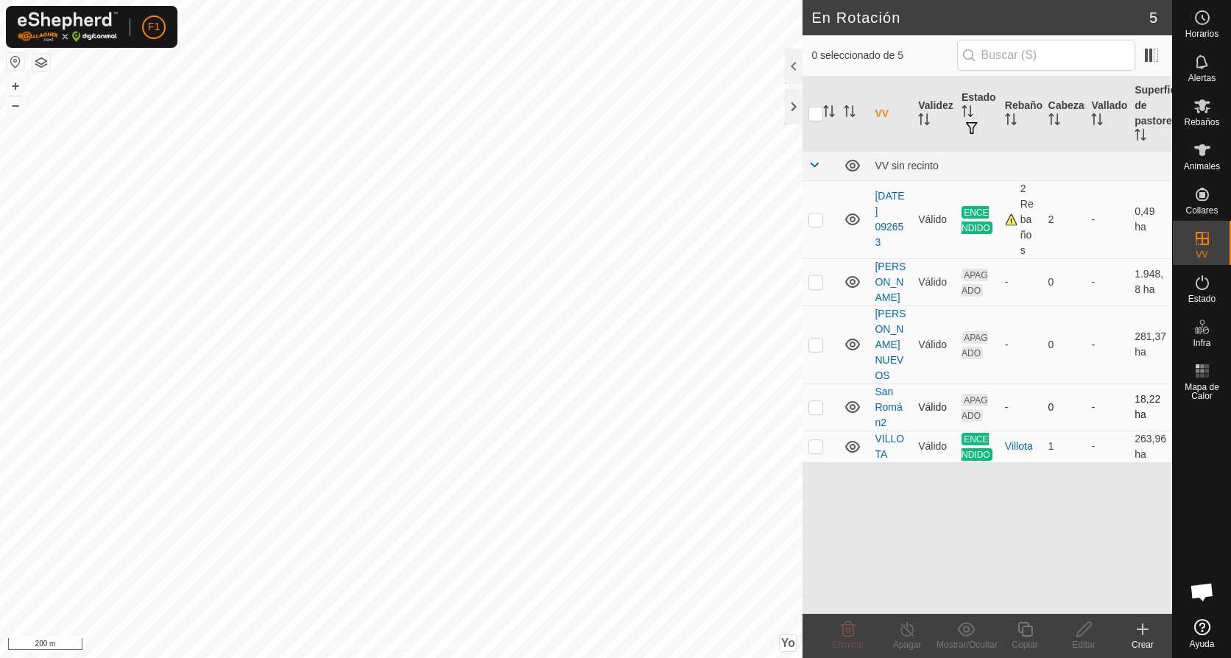
click at [817, 401] on p-checkbox at bounding box center [815, 407] width 15 height 12
checkbox input "true"
click at [1200, 155] on icon at bounding box center [1202, 150] width 18 height 18
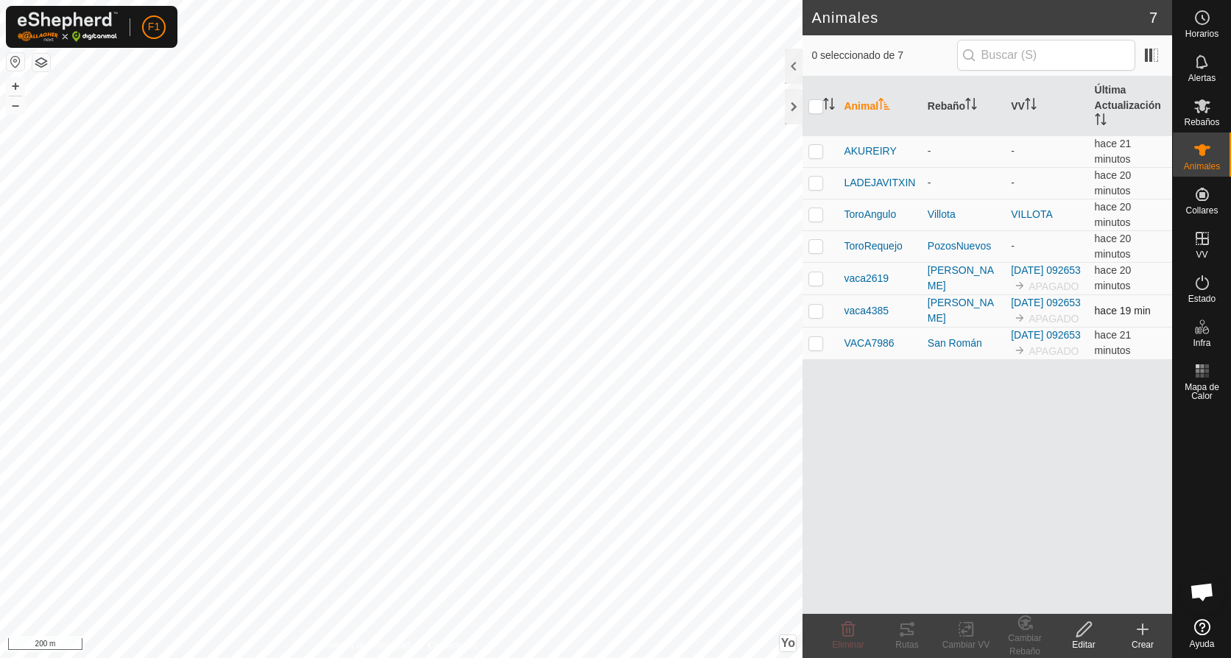
click at [814, 317] on p-checkbox at bounding box center [815, 311] width 15 height 12
checkbox input "true"
click at [819, 349] on p-checkbox at bounding box center [815, 343] width 15 height 12
checkbox input "true"
click at [813, 317] on p-tablecheckbox at bounding box center [815, 311] width 15 height 12
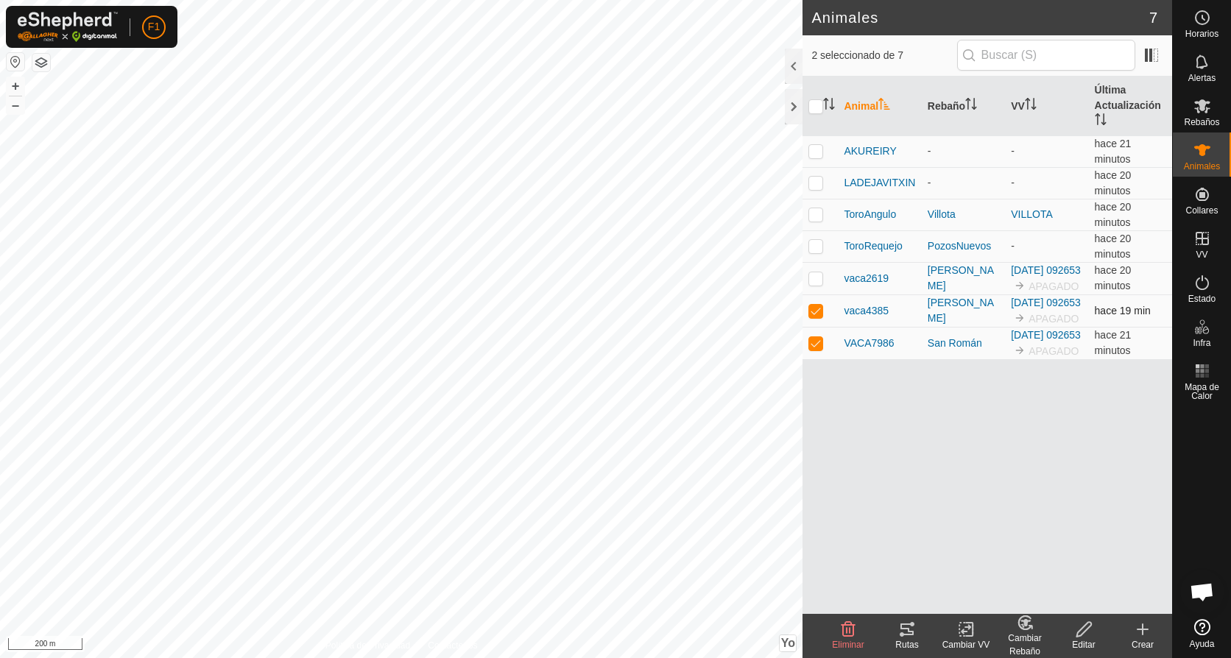
checkbox input "false"
click at [968, 638] on div "Cambiar VV" at bounding box center [966, 644] width 59 height 13
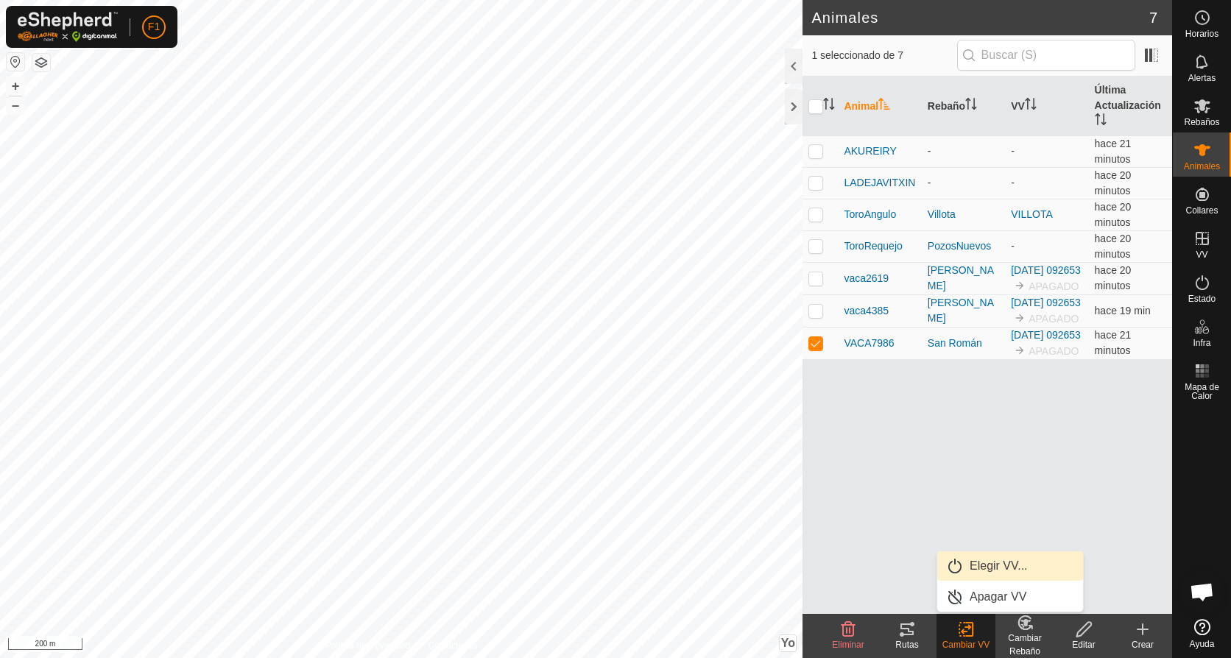
click at [984, 568] on link "Elegir VV..." at bounding box center [1010, 565] width 146 height 29
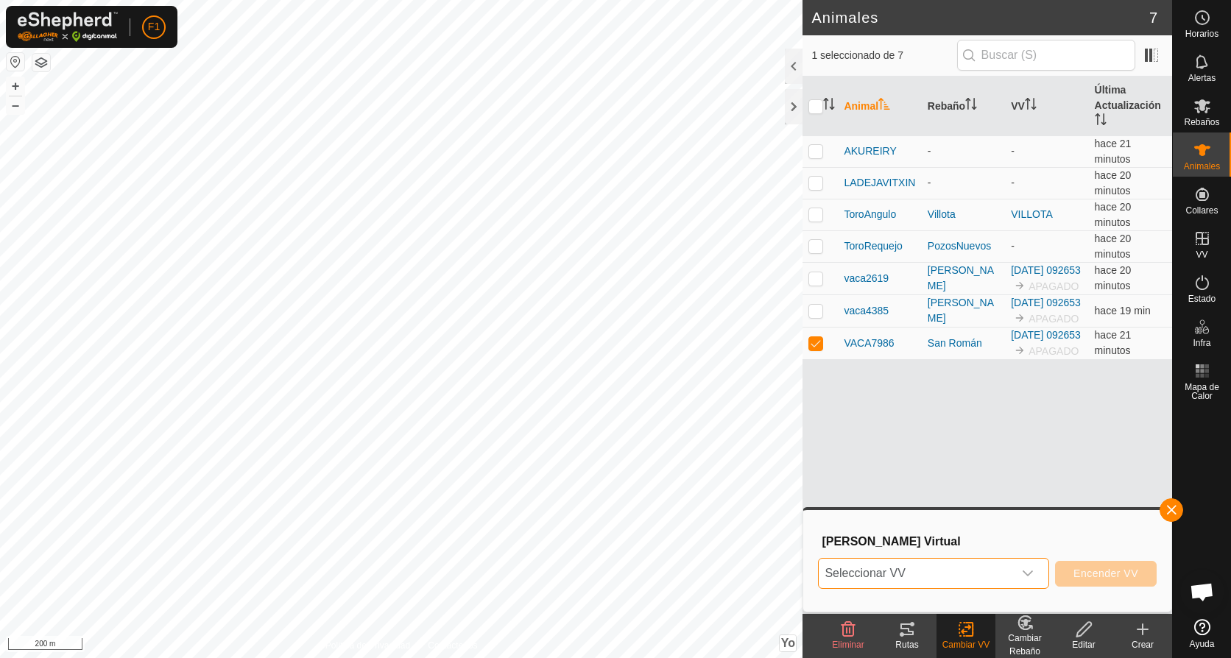
click at [984, 568] on span "Seleccionar VV" at bounding box center [916, 573] width 194 height 29
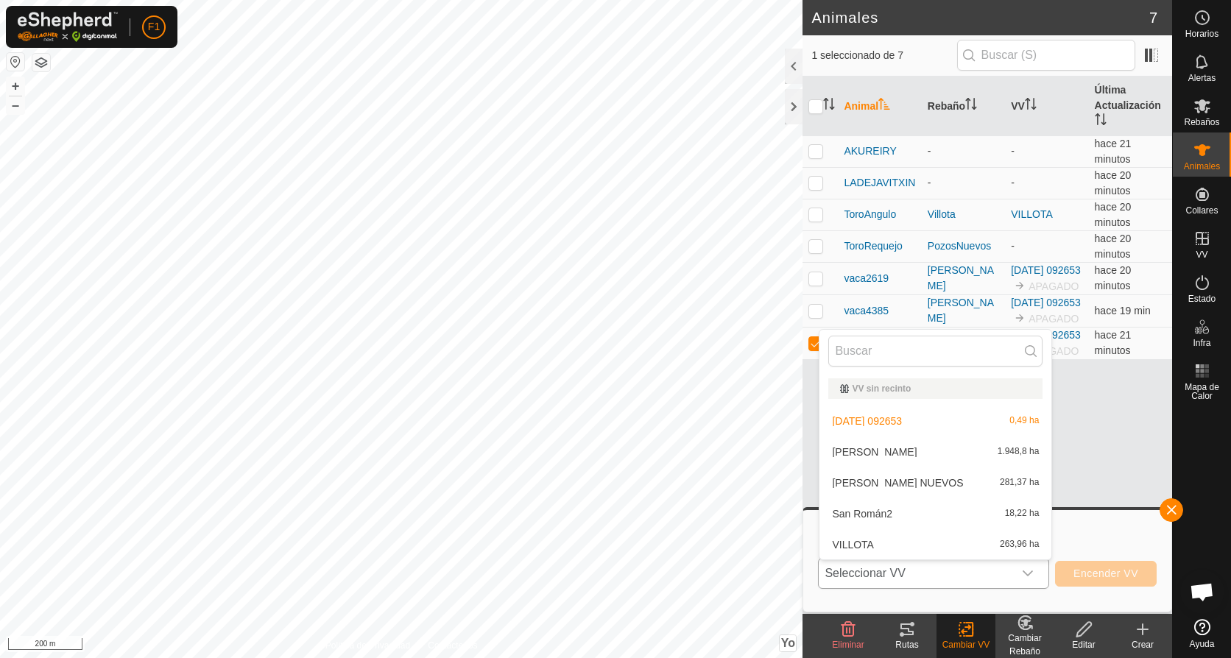
click at [938, 515] on li "San Román2 18,22 ha" at bounding box center [935, 513] width 232 height 29
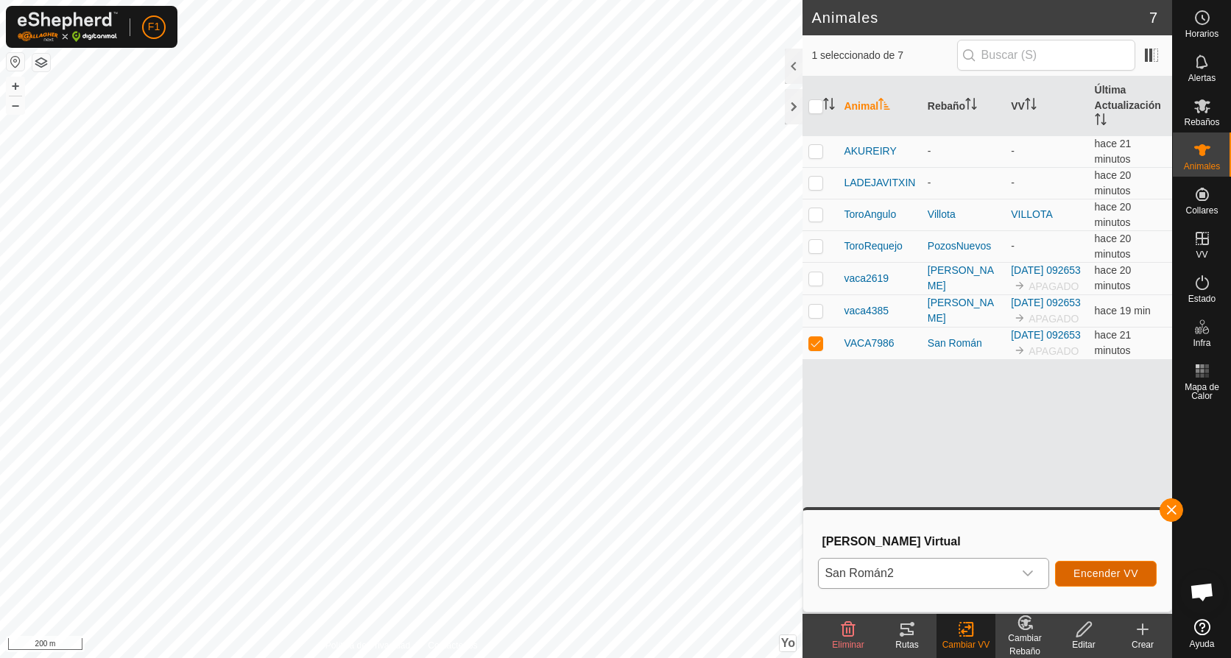
click at [1090, 582] on button "Encender VV" at bounding box center [1106, 574] width 102 height 26
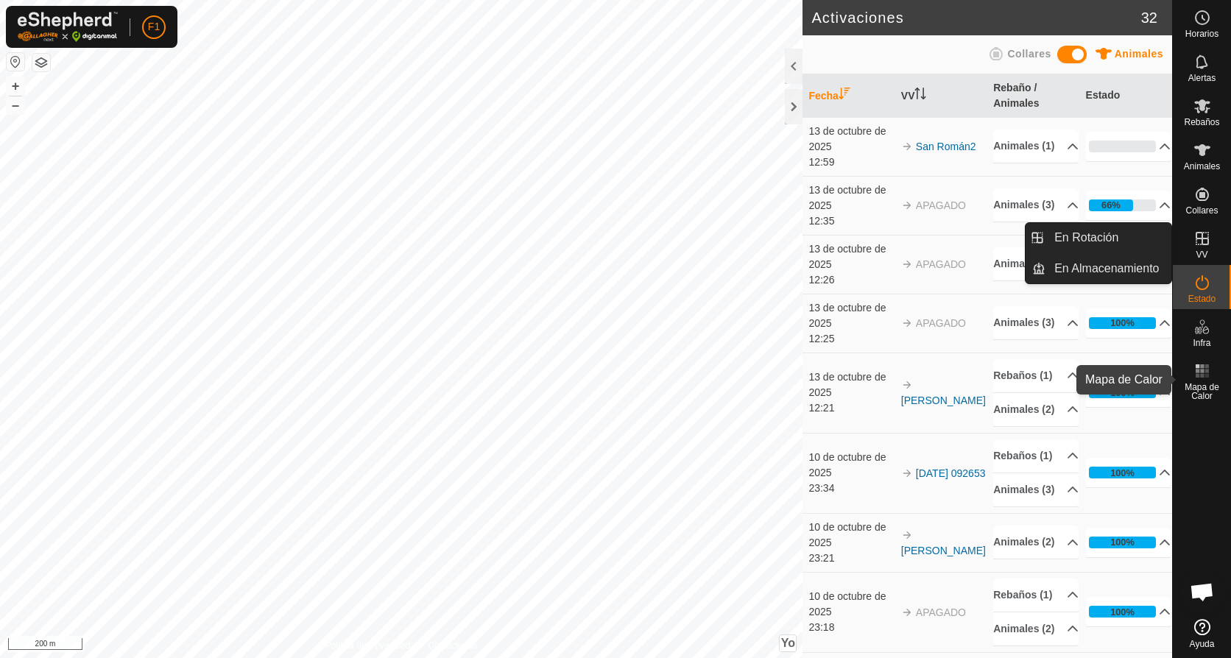
click at [1203, 365] on rect at bounding box center [1202, 366] width 4 height 4
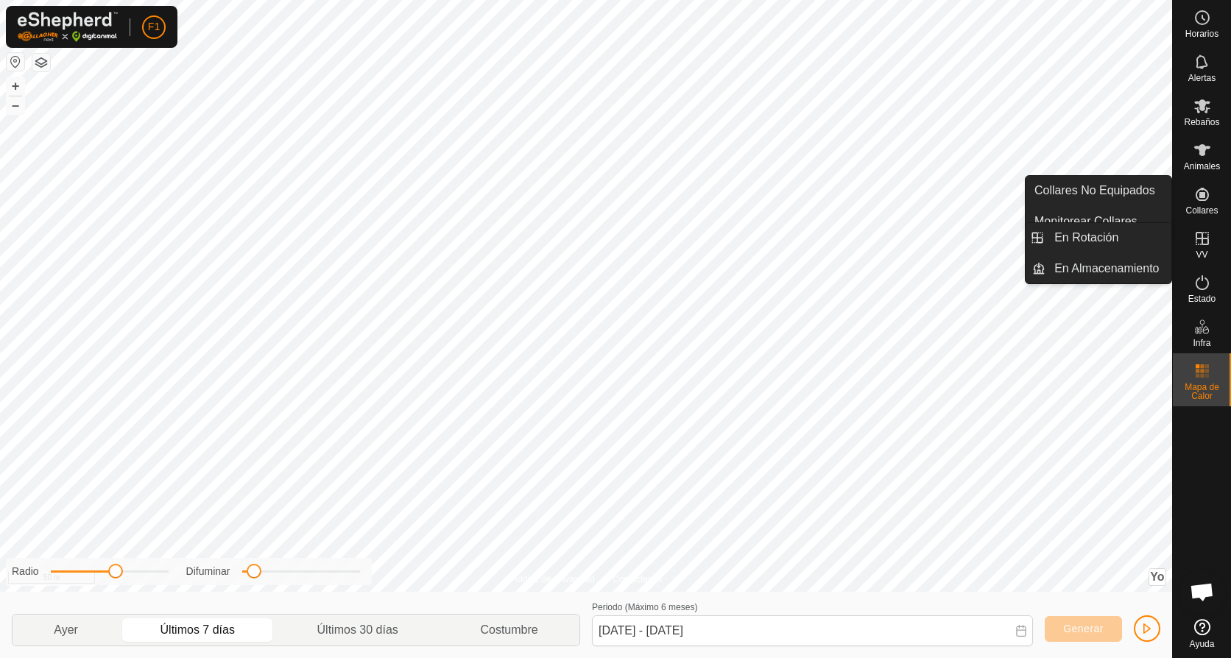
click at [1201, 235] on icon at bounding box center [1202, 239] width 18 height 18
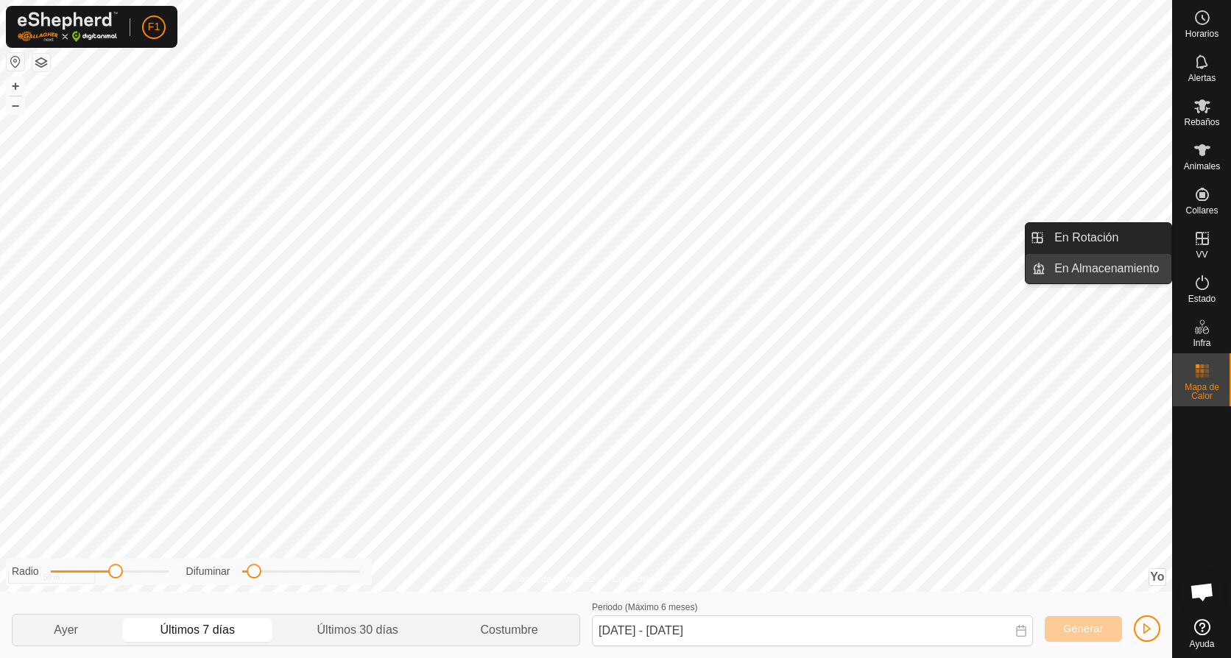
click at [1087, 263] on link "En Almacenamiento" at bounding box center [1108, 268] width 126 height 29
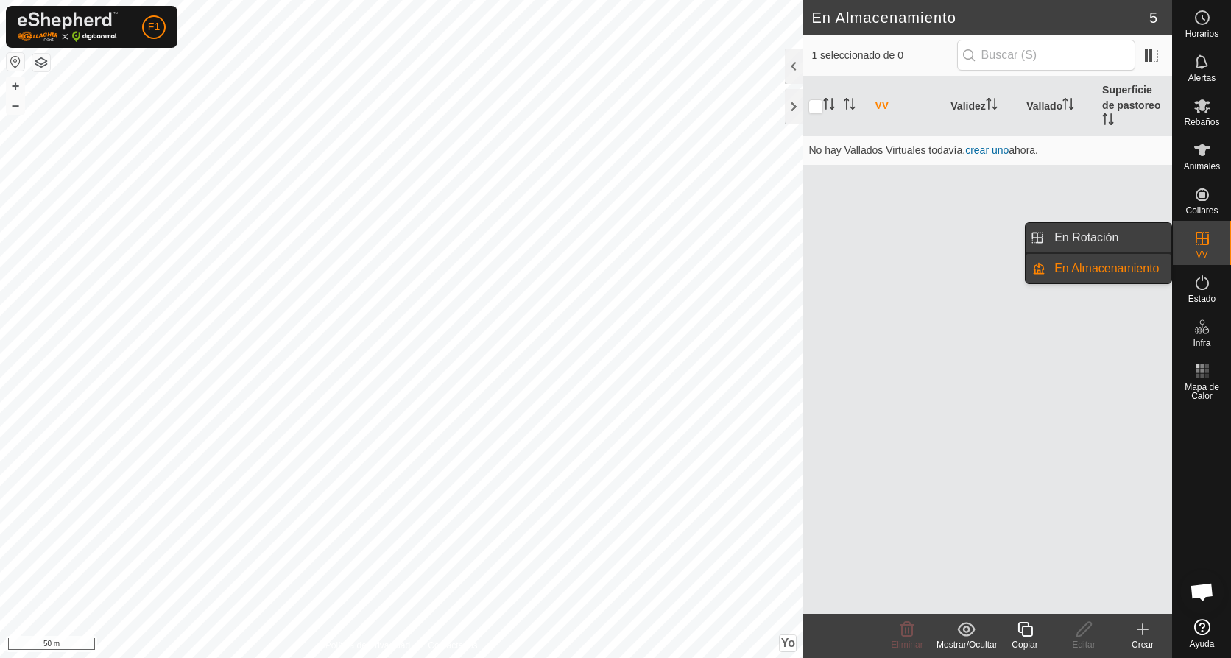
click at [1086, 237] on link "En Rotación" at bounding box center [1108, 237] width 126 height 29
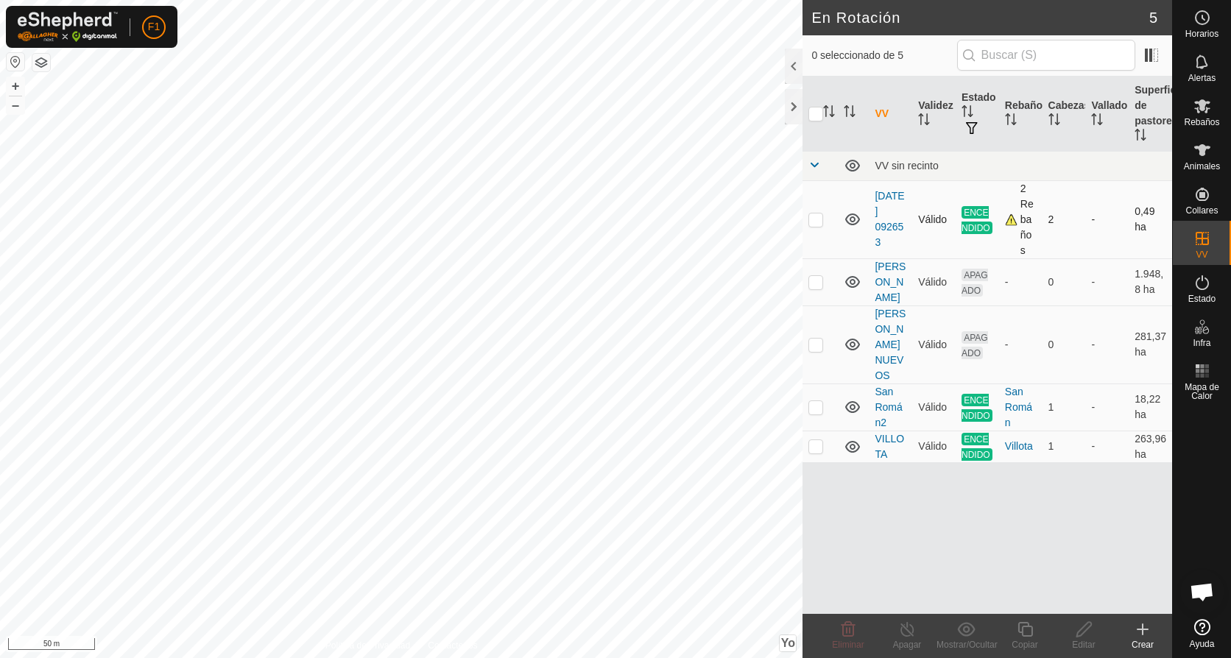
click at [815, 219] on p-checkbox at bounding box center [815, 220] width 15 height 12
checkbox input "true"
click at [903, 627] on icon at bounding box center [907, 630] width 18 height 18
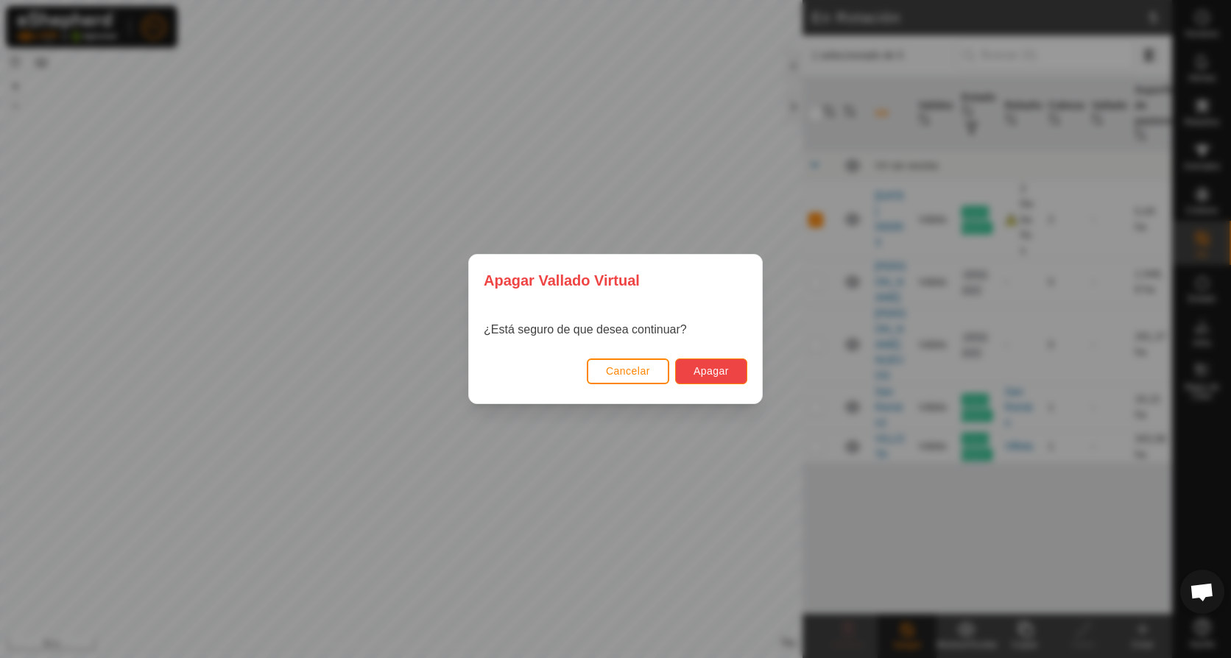
click at [718, 370] on span "Apagar" at bounding box center [711, 371] width 35 height 12
